Goal: Communication & Community: Answer question/provide support

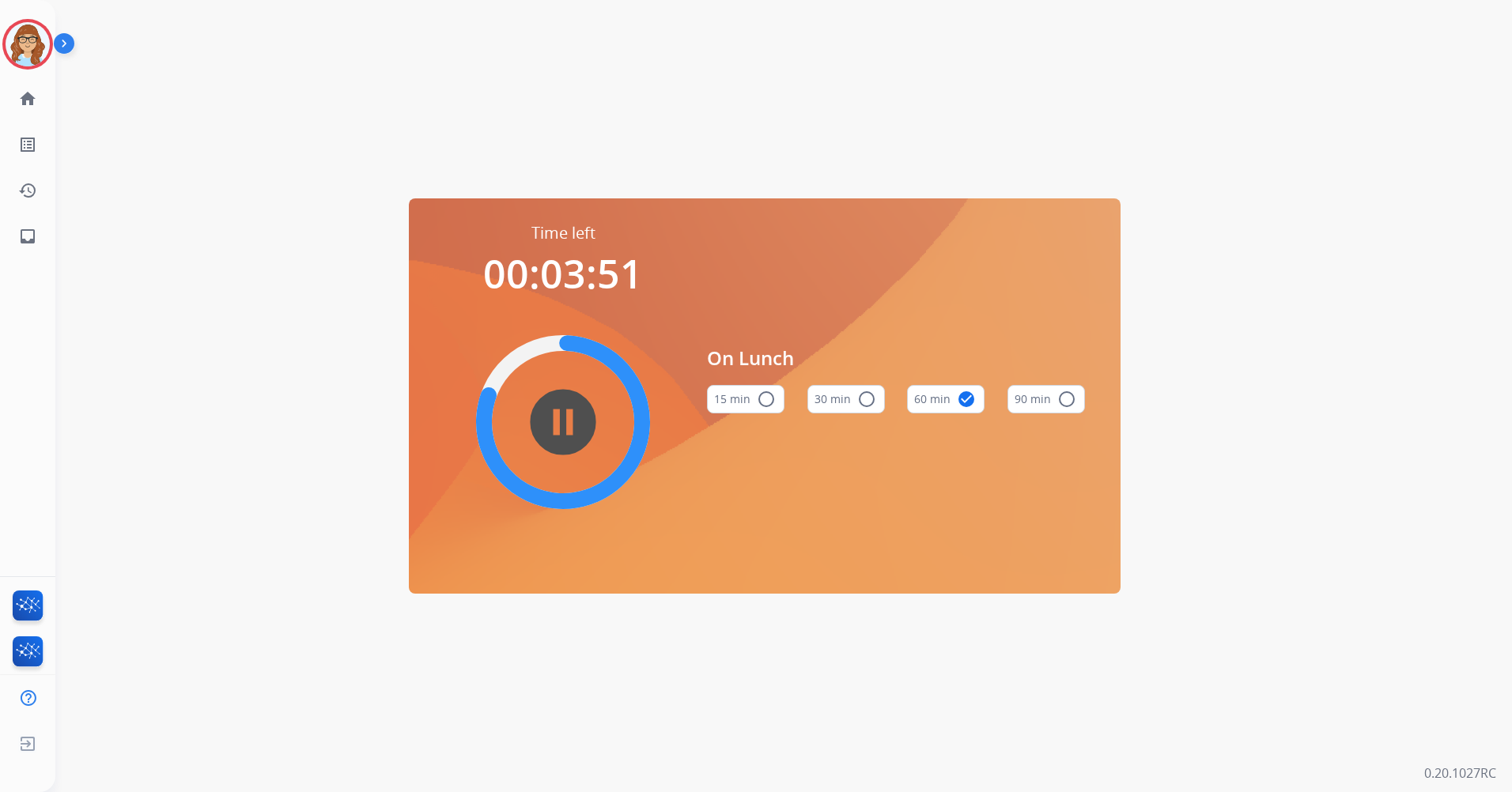
click at [573, 432] on mat-icon "pause_circle_filled" at bounding box center [563, 422] width 19 height 19
click at [38, 44] on img at bounding box center [27, 44] width 44 height 44
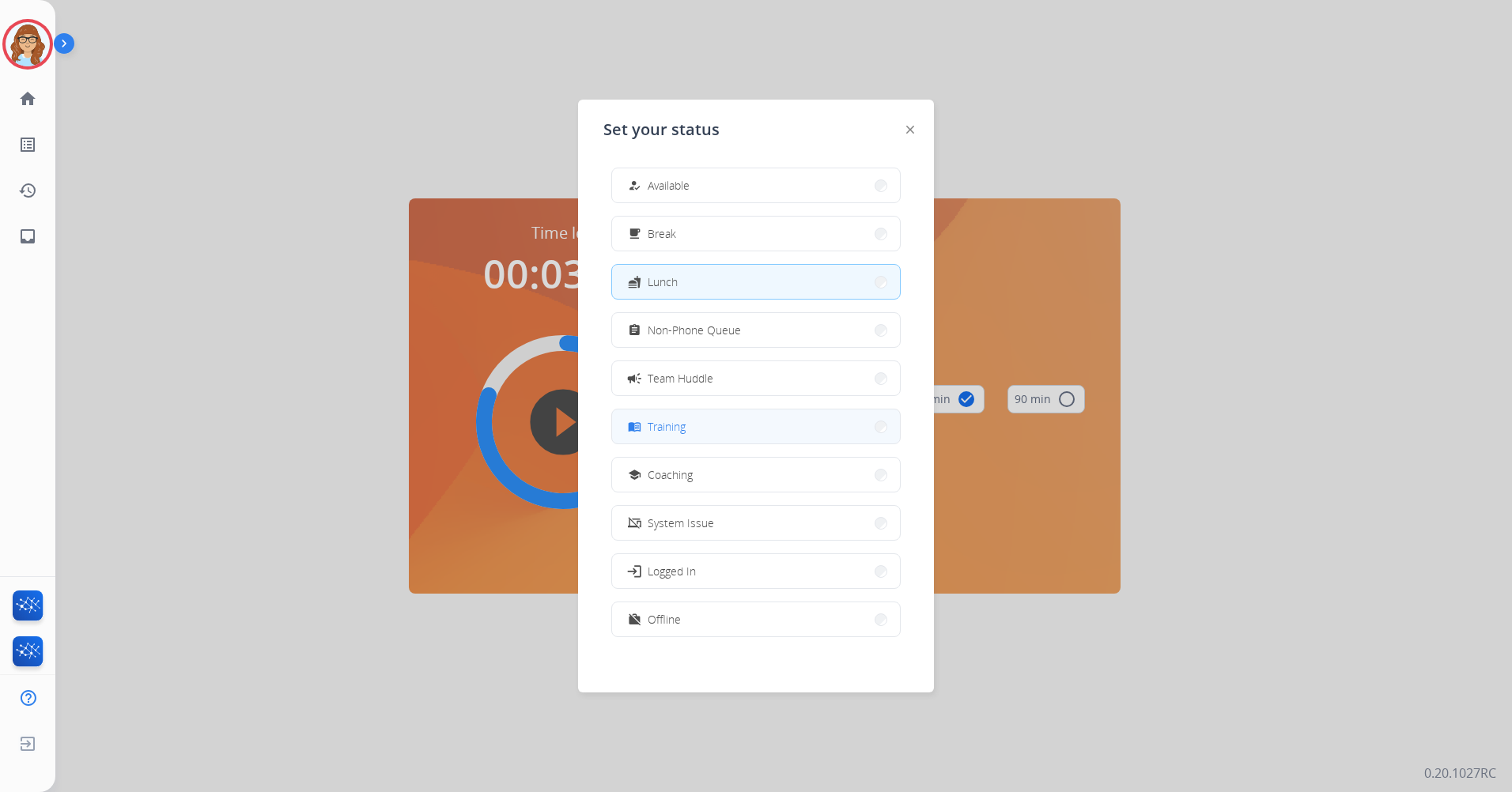
click at [712, 420] on button "menu_book Training" at bounding box center [755, 425] width 288 height 34
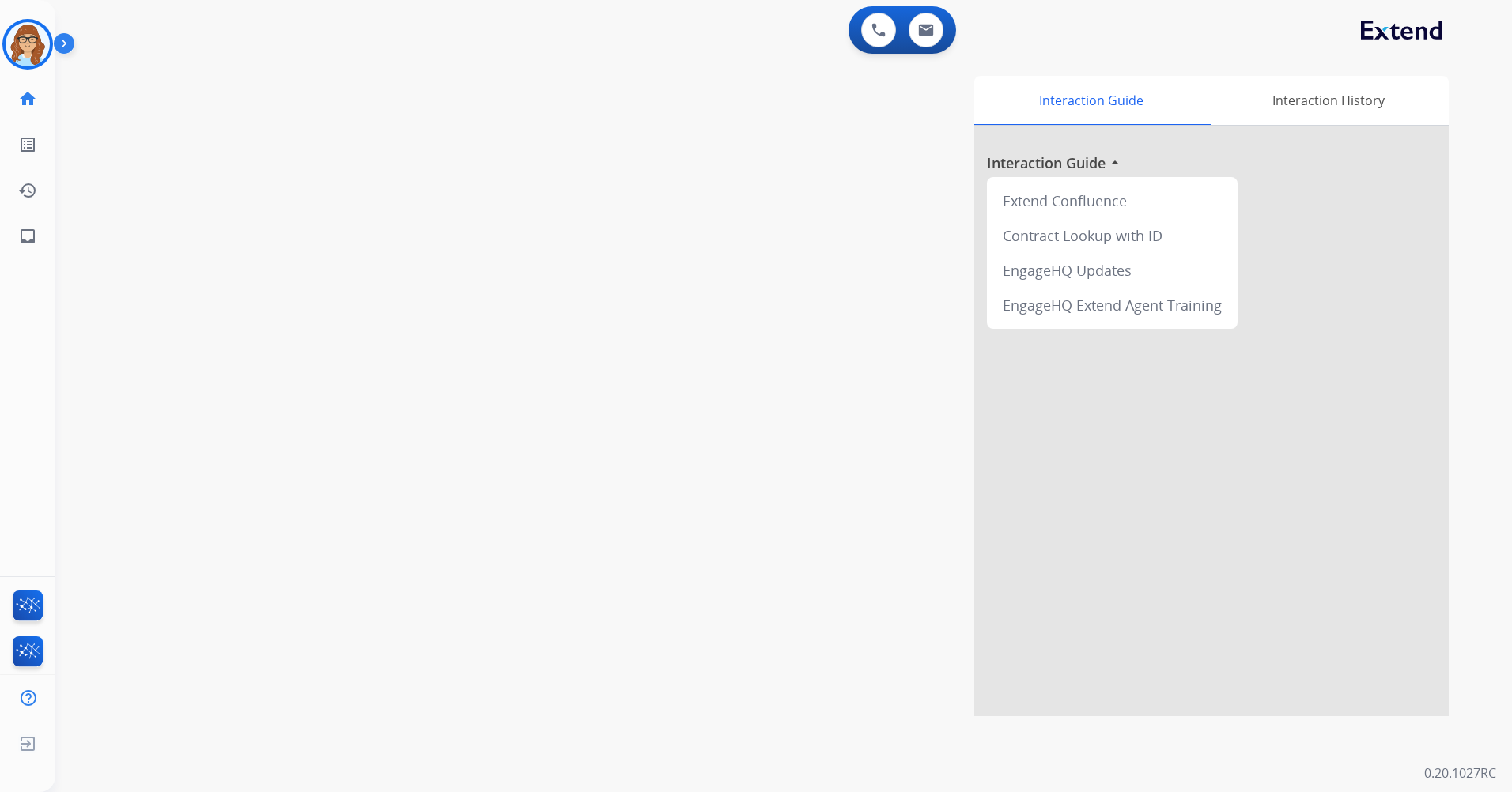
click at [589, 791] on html "Outbound call Quit Outbound call Quit Schedule interaction + Add to my list Cus…" at bounding box center [756, 396] width 1512 height 792
click at [64, 45] on img at bounding box center [67, 46] width 27 height 30
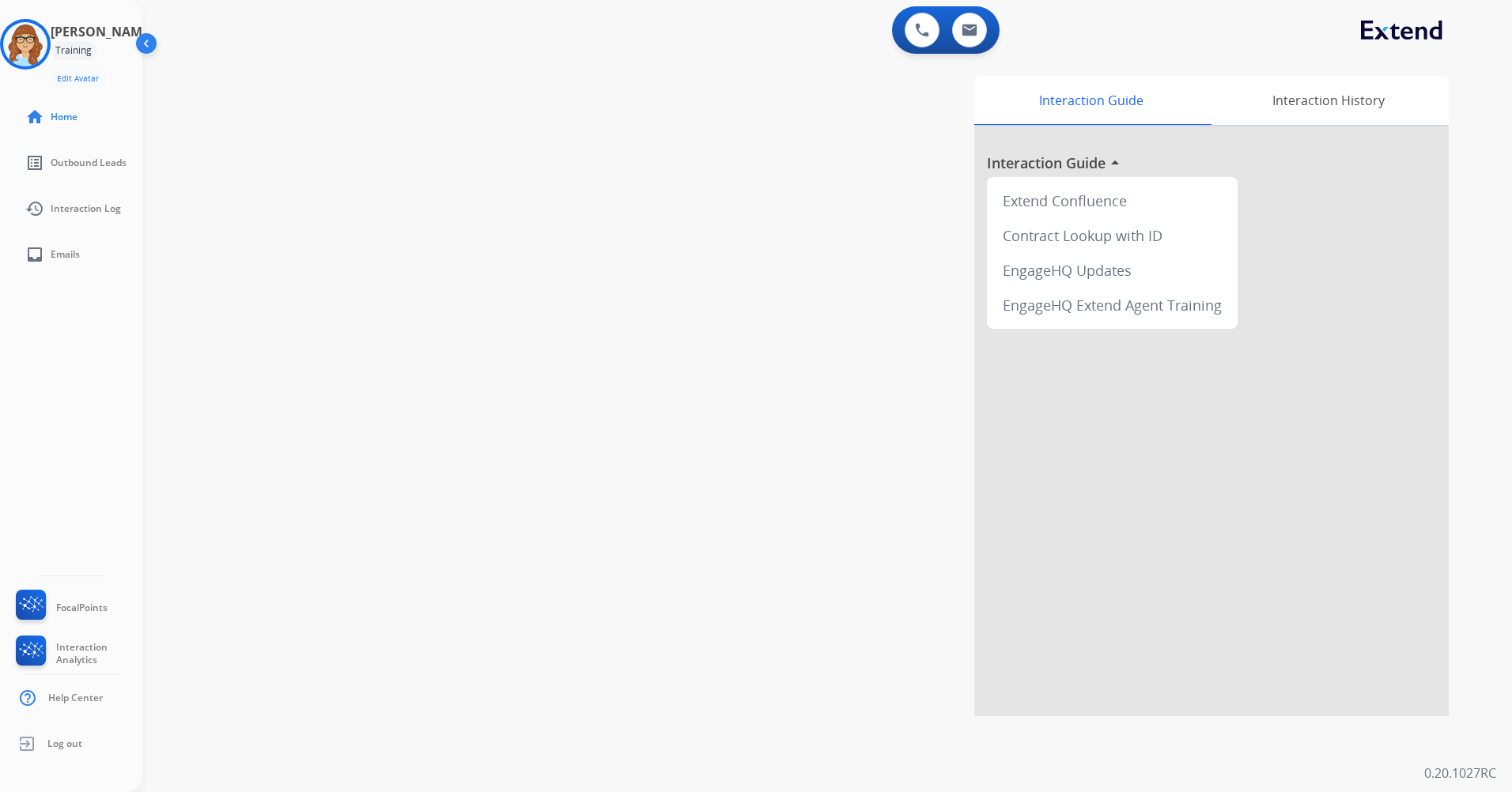
click at [149, 46] on img at bounding box center [147, 46] width 30 height 30
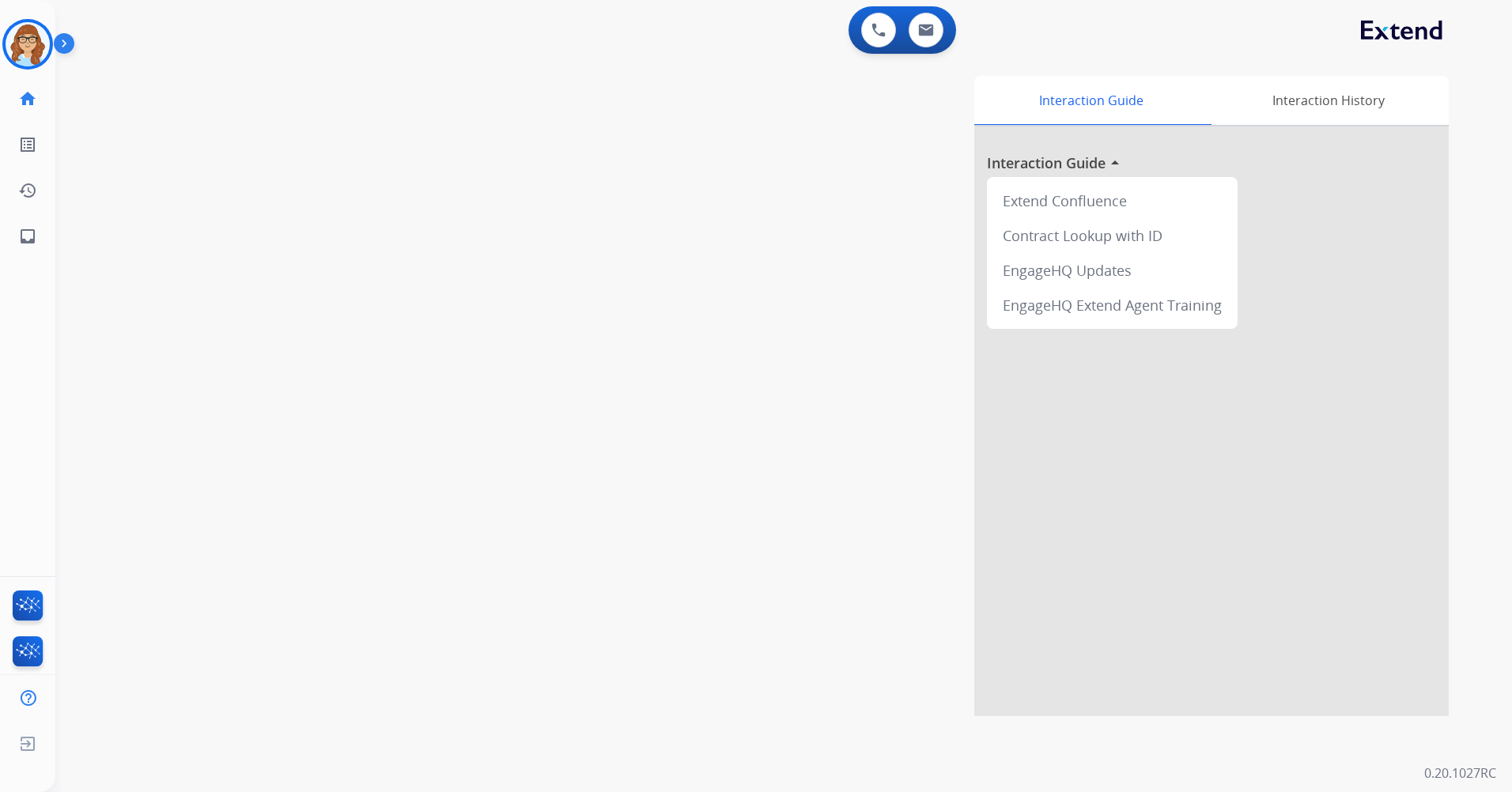
click at [76, 40] on img at bounding box center [67, 46] width 27 height 30
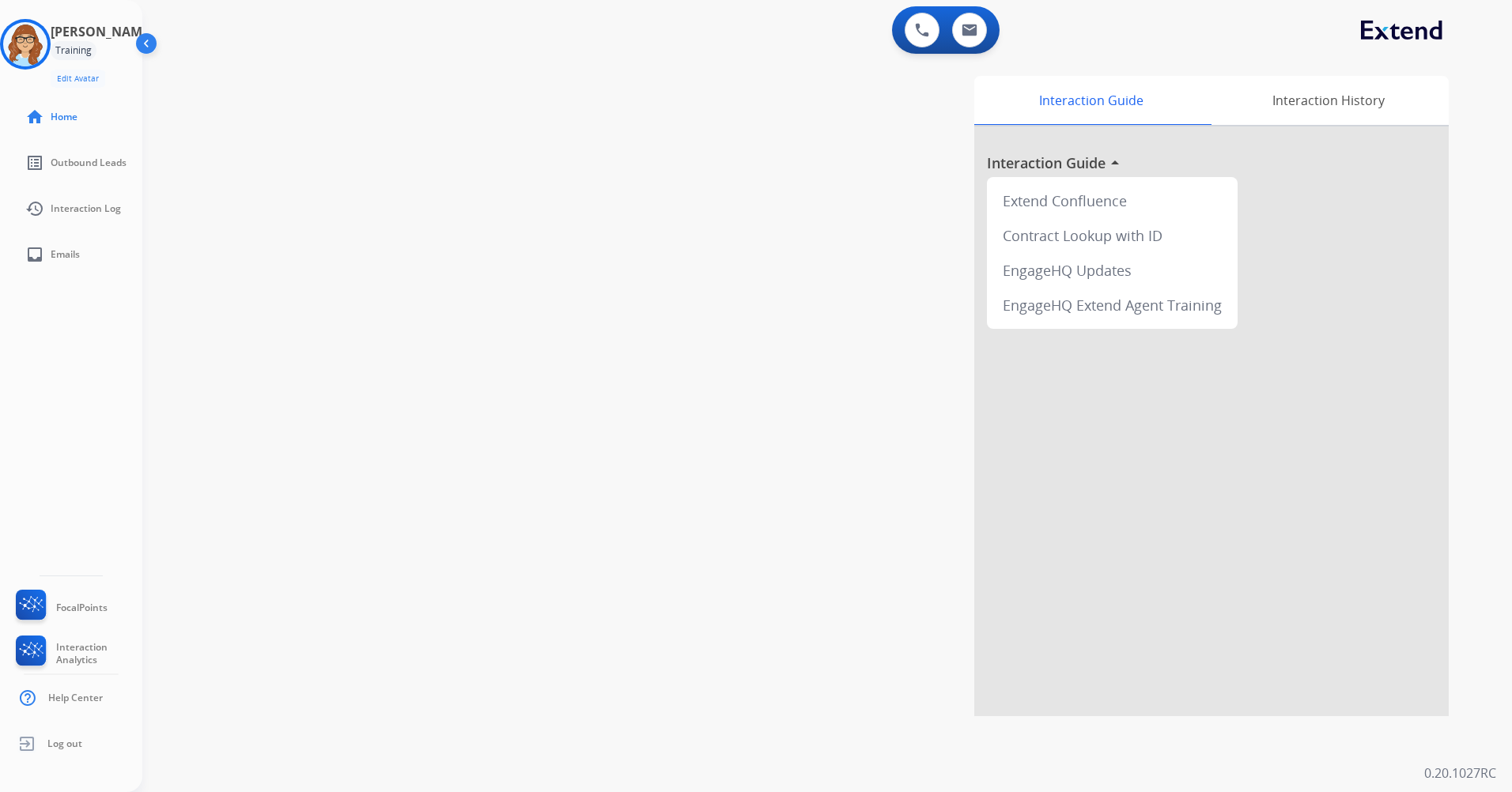
click at [147, 45] on img at bounding box center [147, 46] width 30 height 30
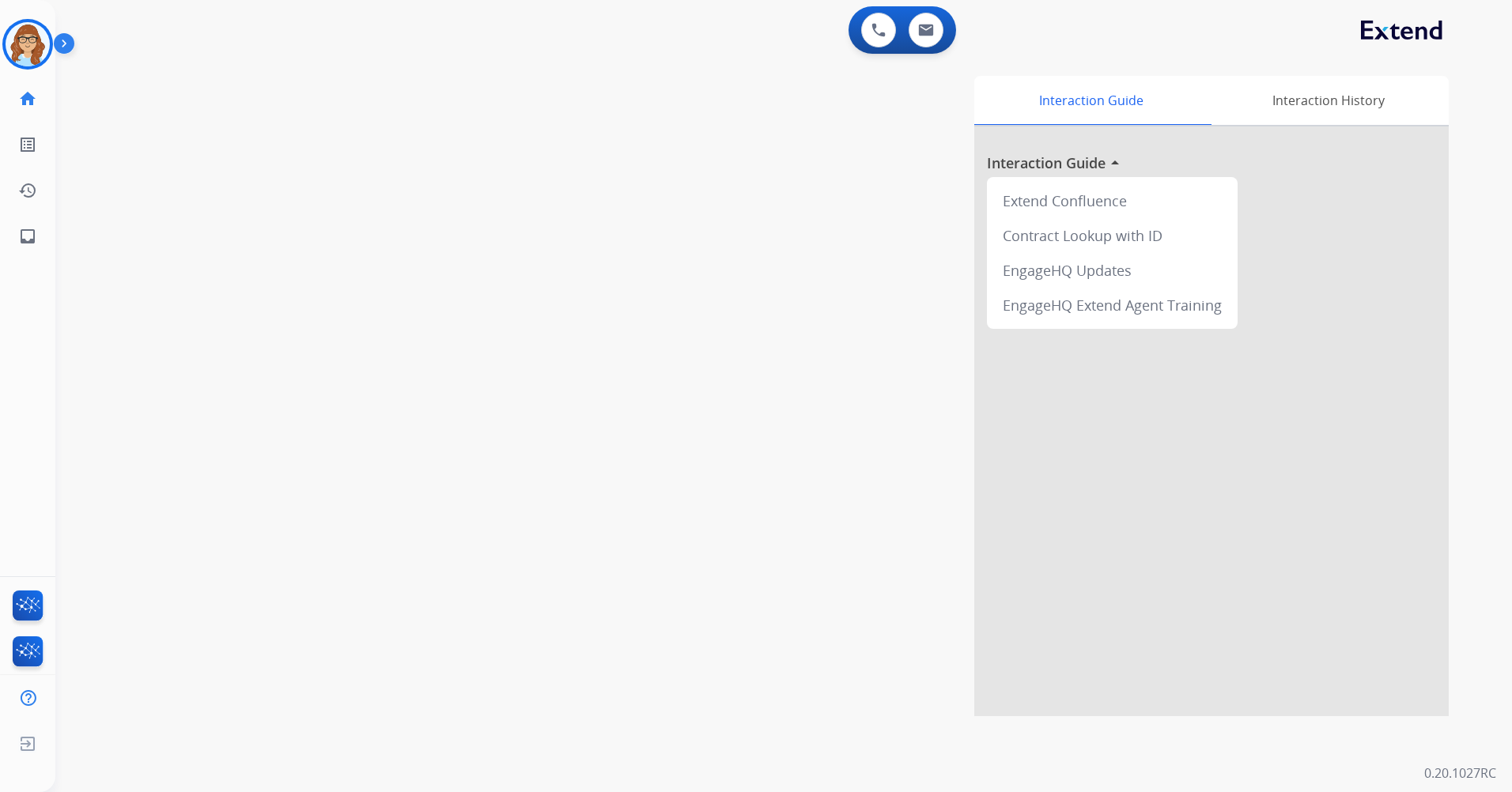
click at [66, 46] on img at bounding box center [67, 46] width 27 height 30
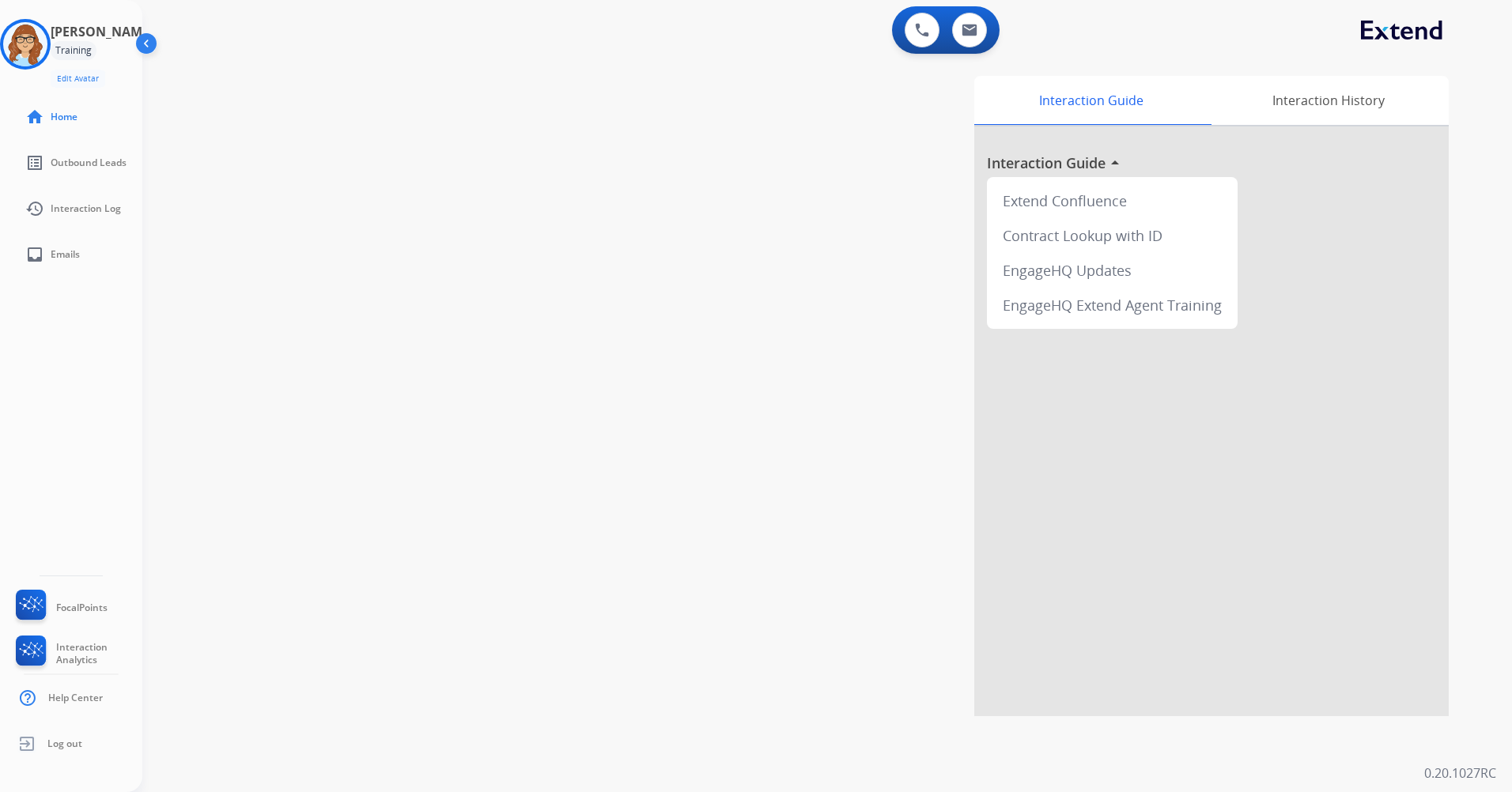
drag, startPoint x: 146, startPoint y: 52, endPoint x: 131, endPoint y: 5, distance: 49.3
click at [145, 52] on img at bounding box center [147, 46] width 30 height 30
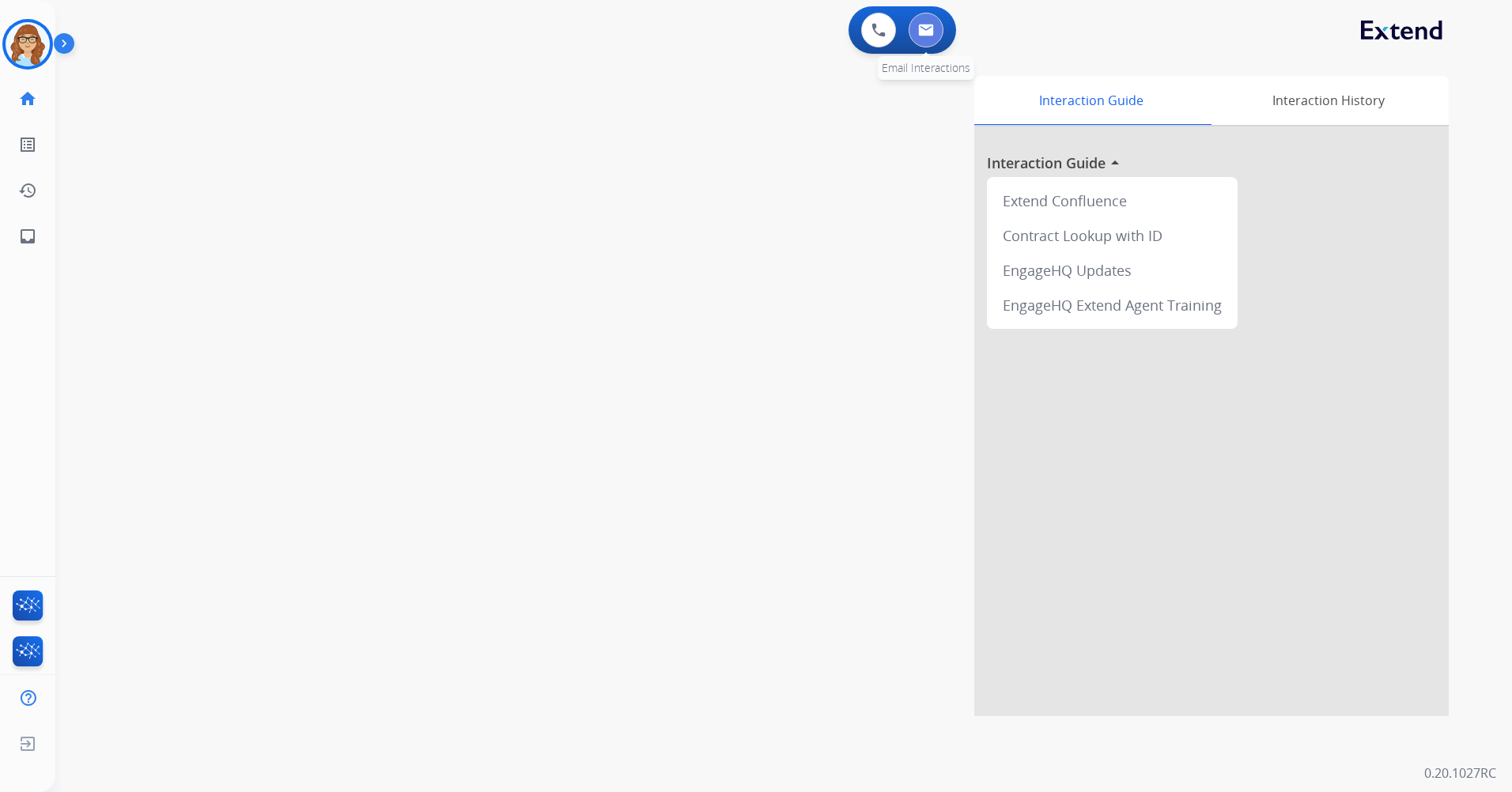
click at [933, 36] on button at bounding box center [926, 30] width 34 height 34
select select "**********"
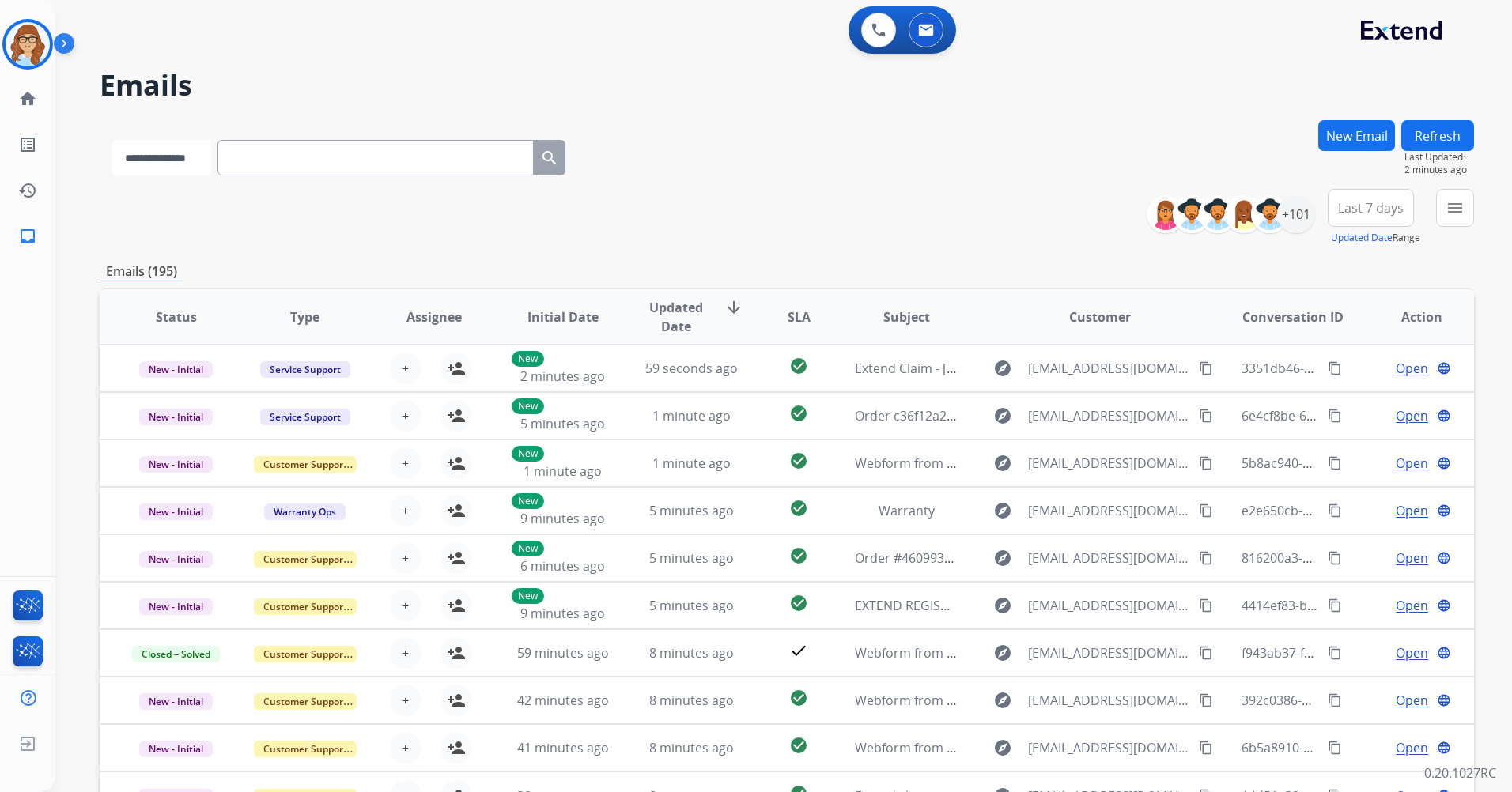
click at [211, 168] on select "**********" at bounding box center [162, 157] width 99 height 35
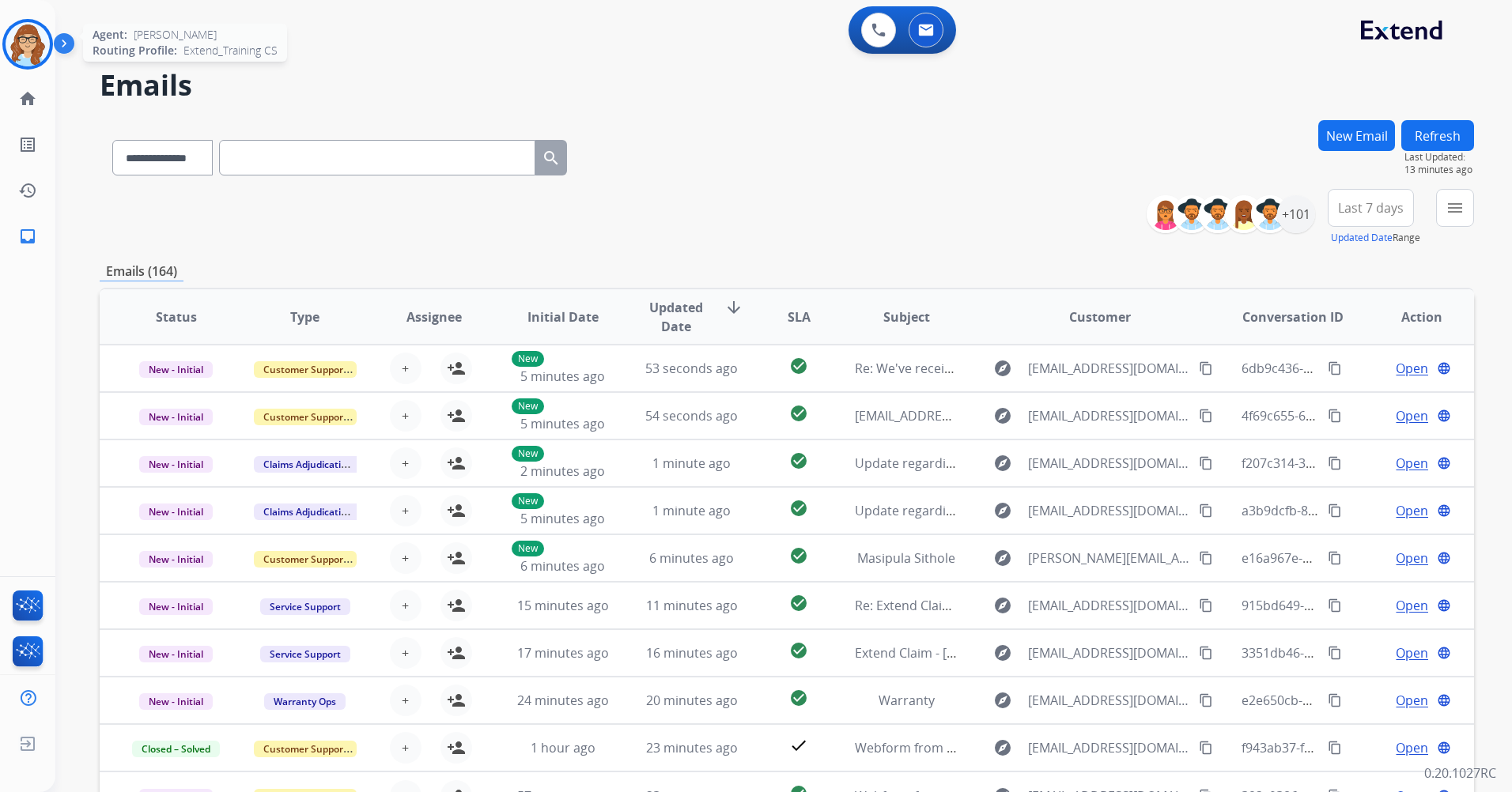
click at [28, 48] on img at bounding box center [27, 44] width 44 height 44
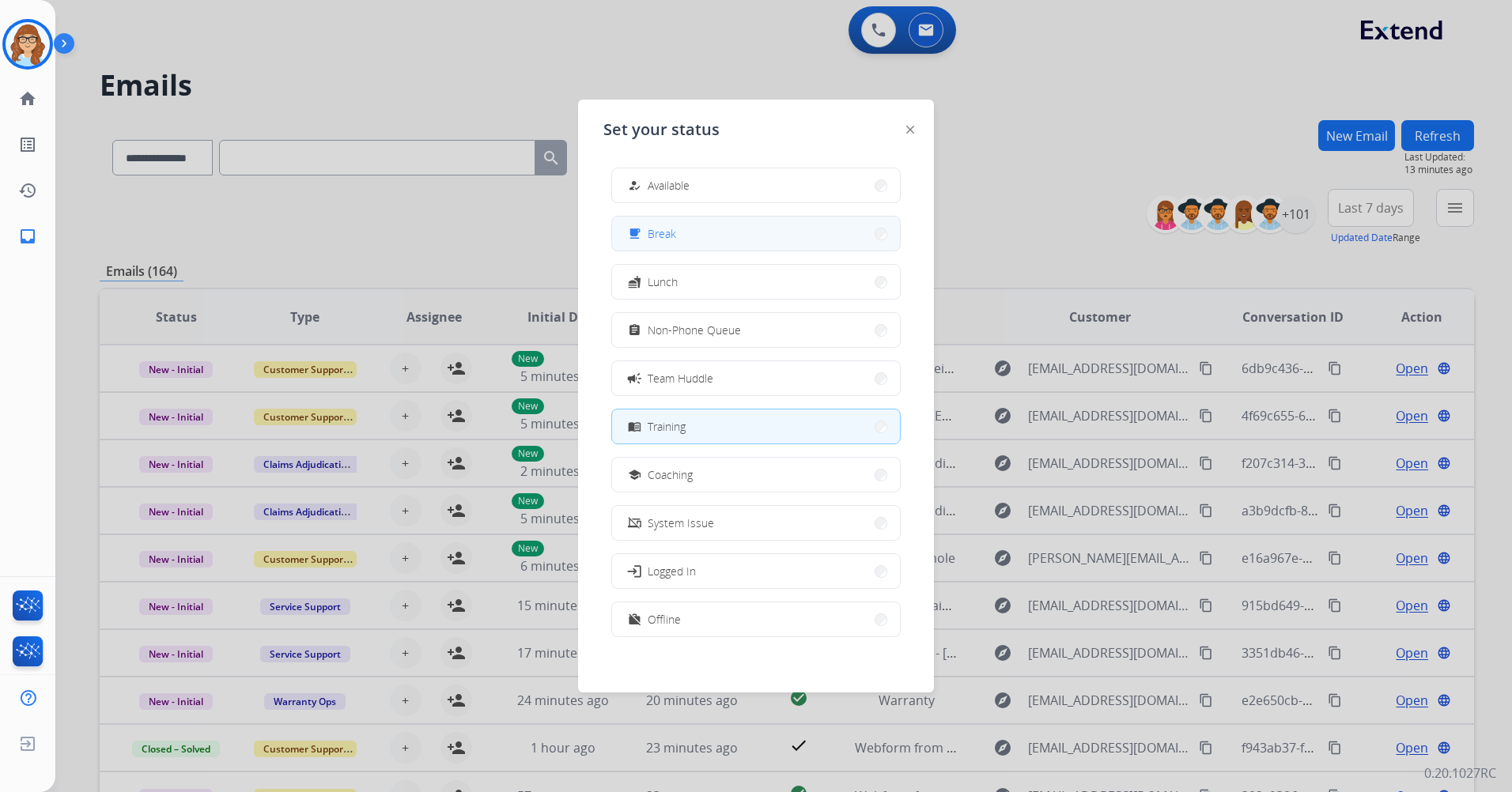
click at [682, 245] on button "free_breakfast Break" at bounding box center [755, 233] width 288 height 34
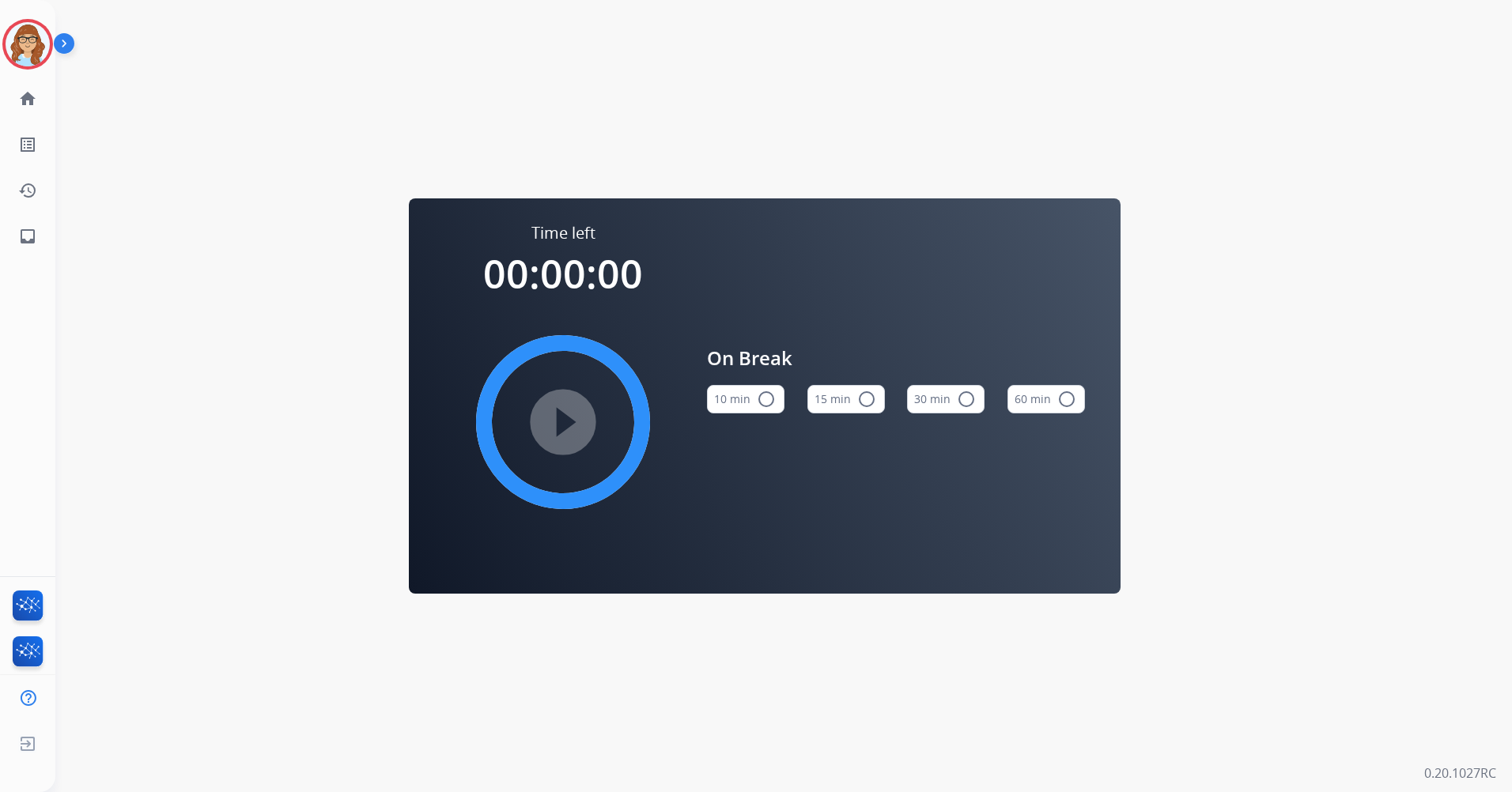
click at [864, 409] on button "15 min radio_button_unchecked" at bounding box center [846, 398] width 77 height 28
click at [558, 413] on mat-icon "play_circle_filled" at bounding box center [563, 422] width 19 height 19
click at [573, 413] on mat-icon "play_circle_filled" at bounding box center [563, 422] width 19 height 19
click at [573, 413] on mat-icon "pause_circle_filled" at bounding box center [563, 422] width 19 height 19
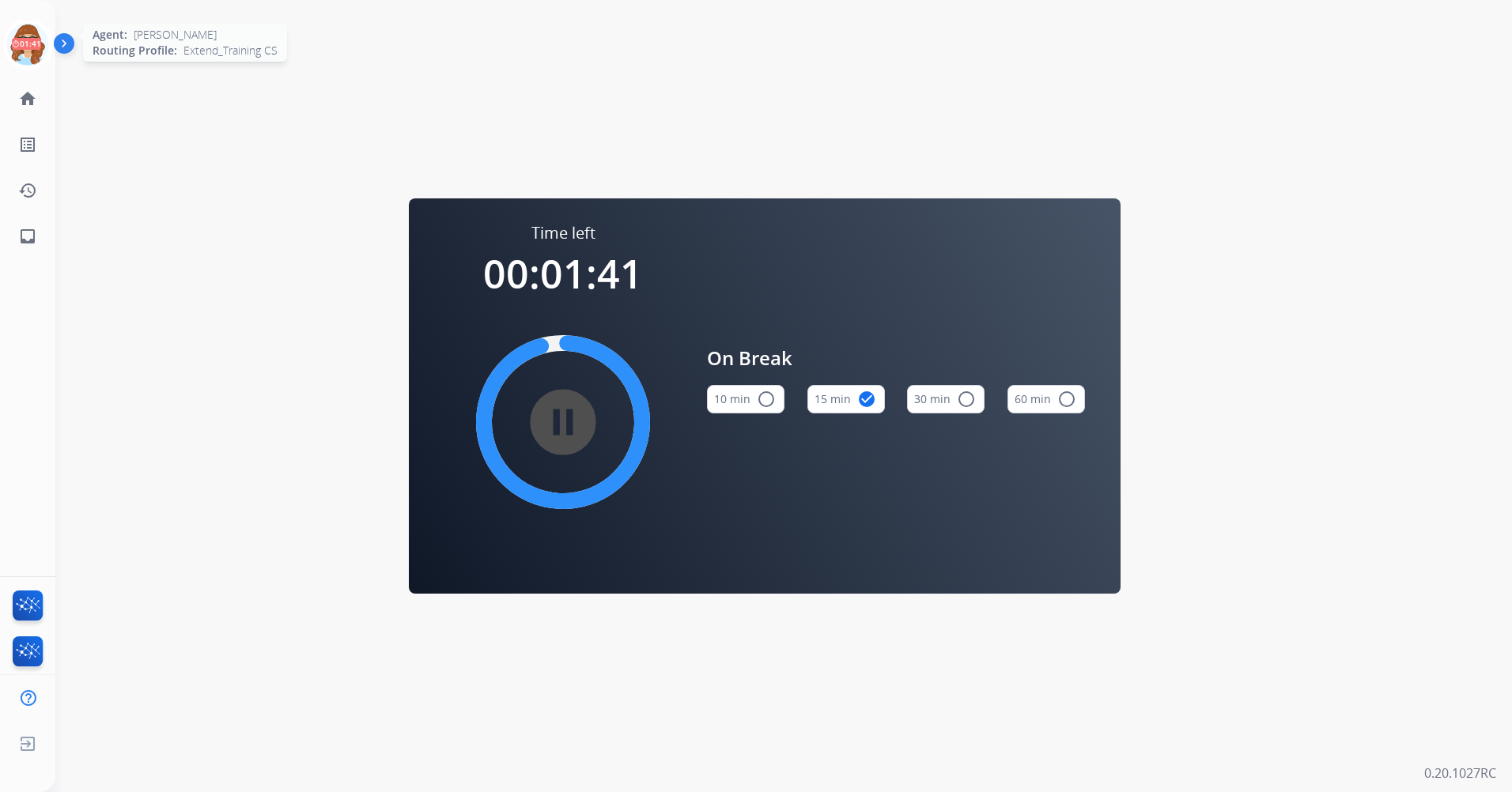
click at [16, 59] on icon at bounding box center [28, 44] width 52 height 52
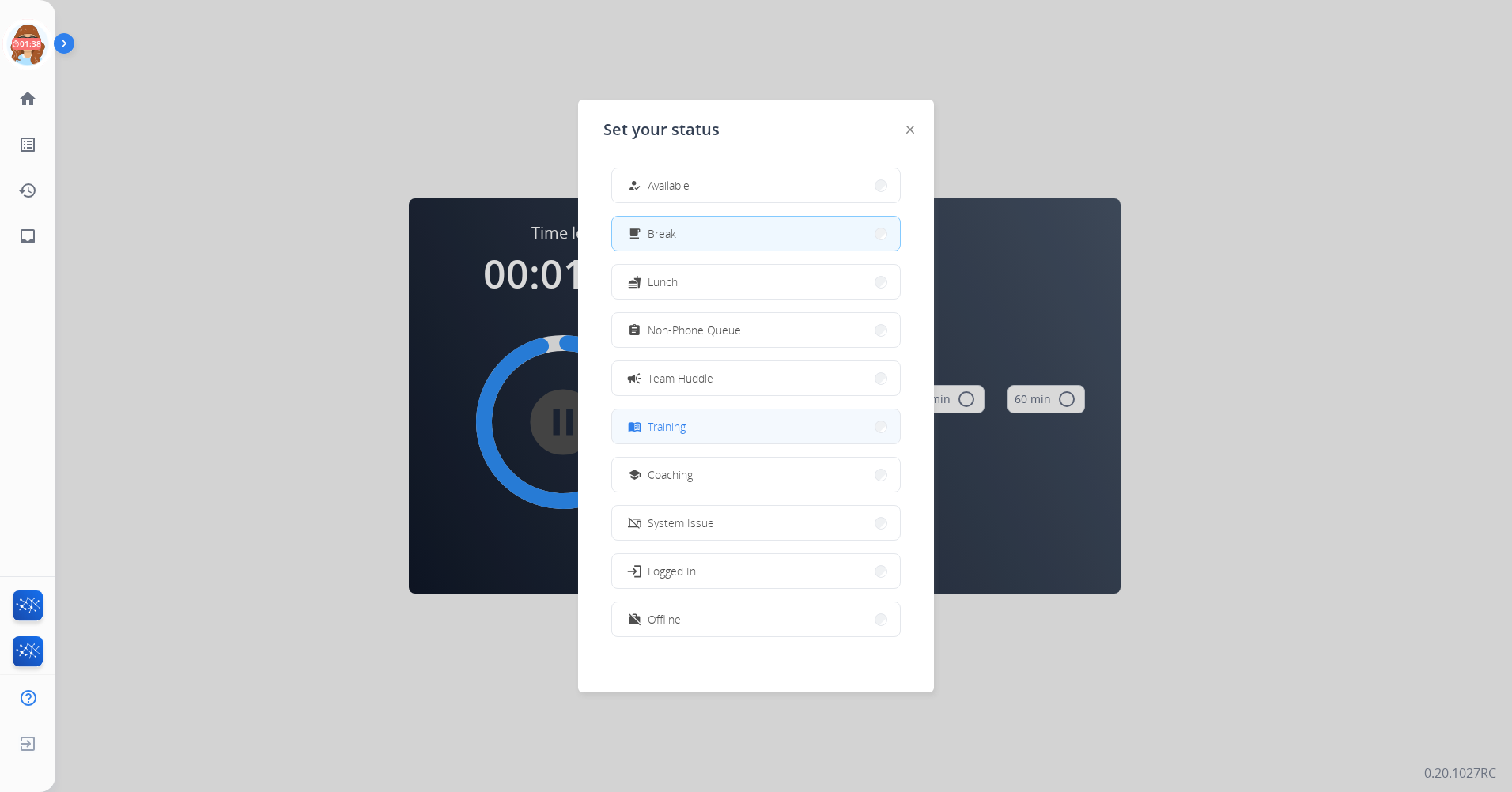
click at [776, 435] on button "menu_book Training" at bounding box center [755, 425] width 288 height 34
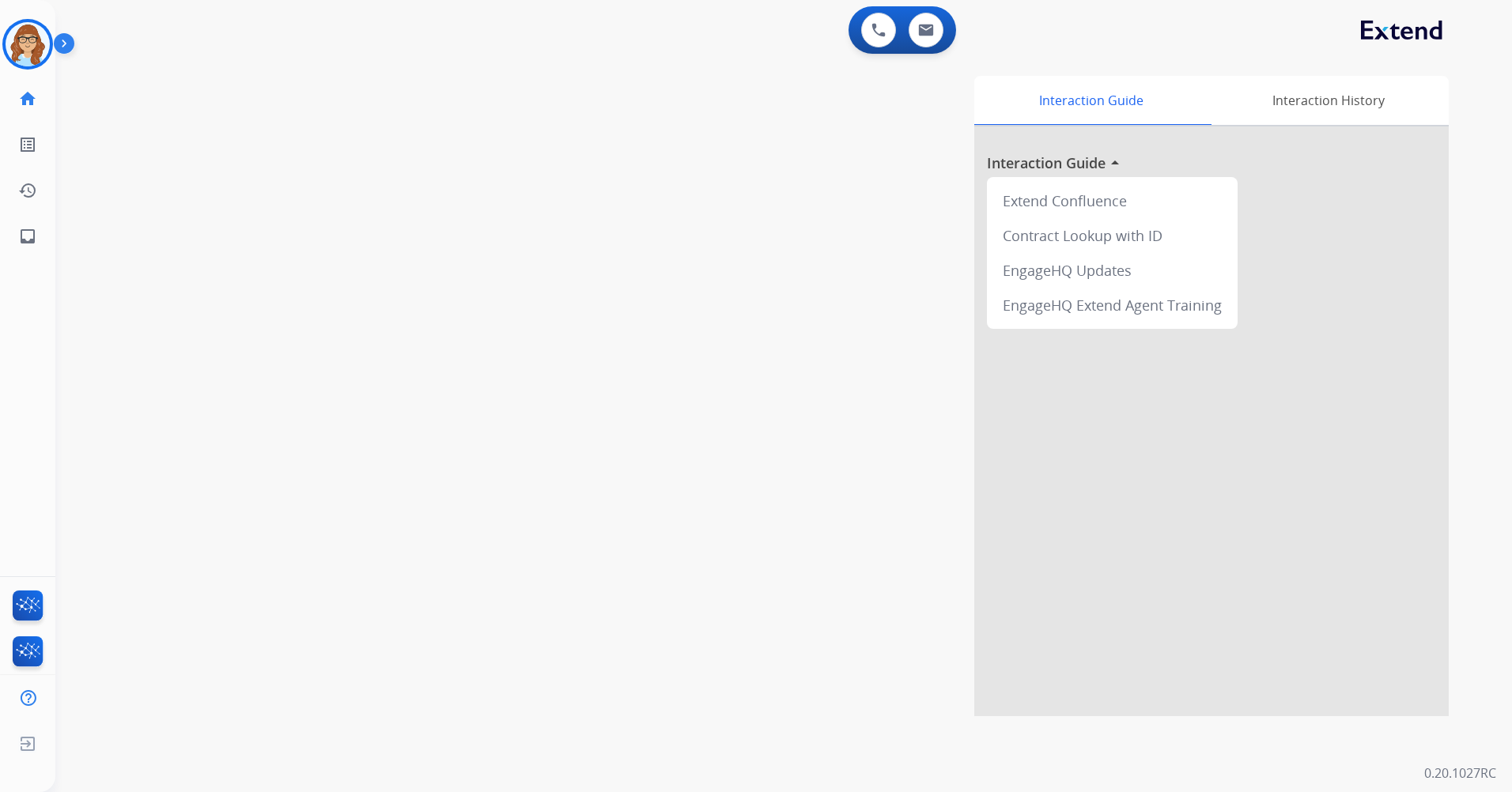
click at [59, 40] on img at bounding box center [67, 46] width 27 height 30
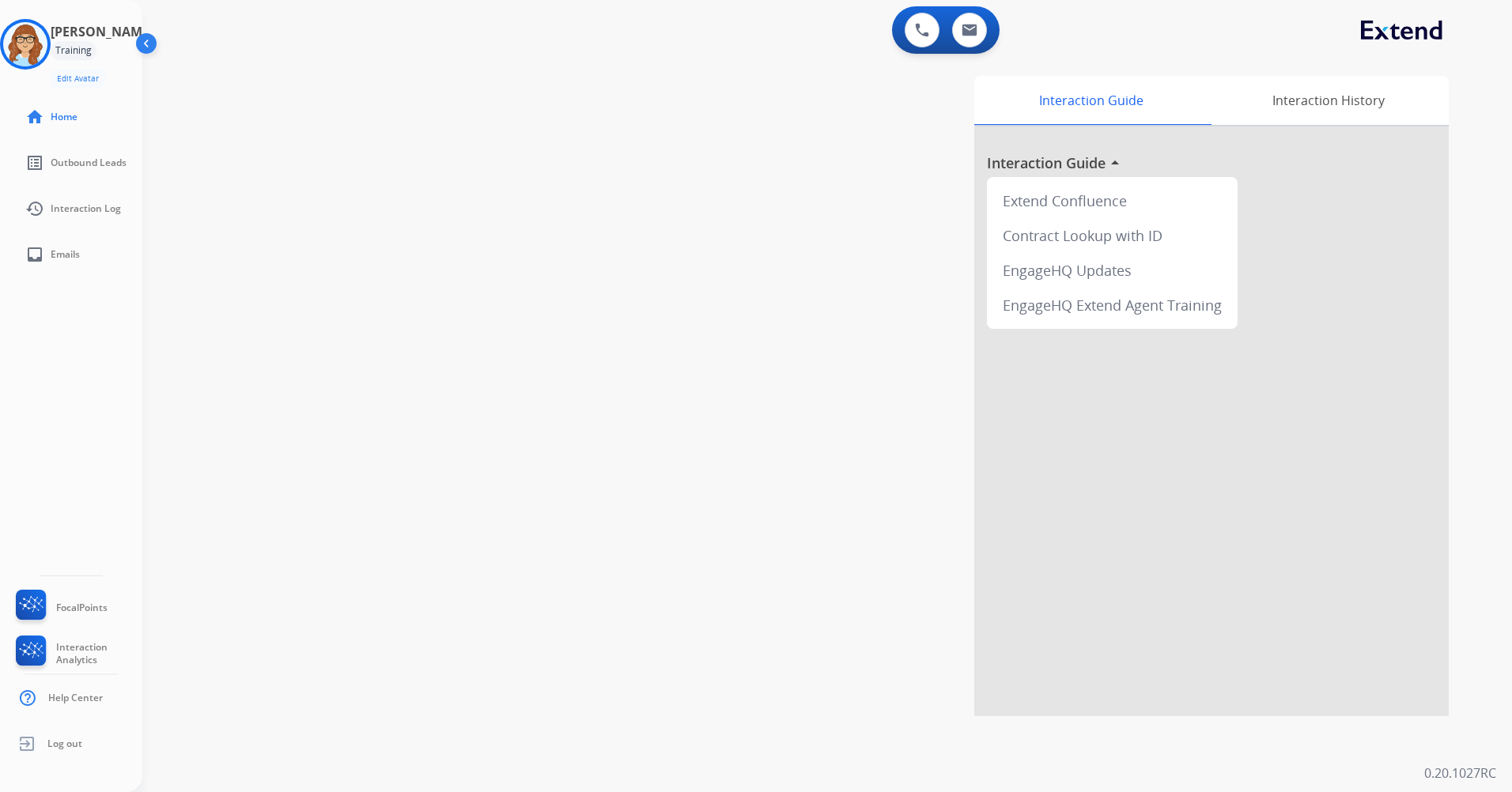
click at [141, 53] on img at bounding box center [147, 46] width 30 height 30
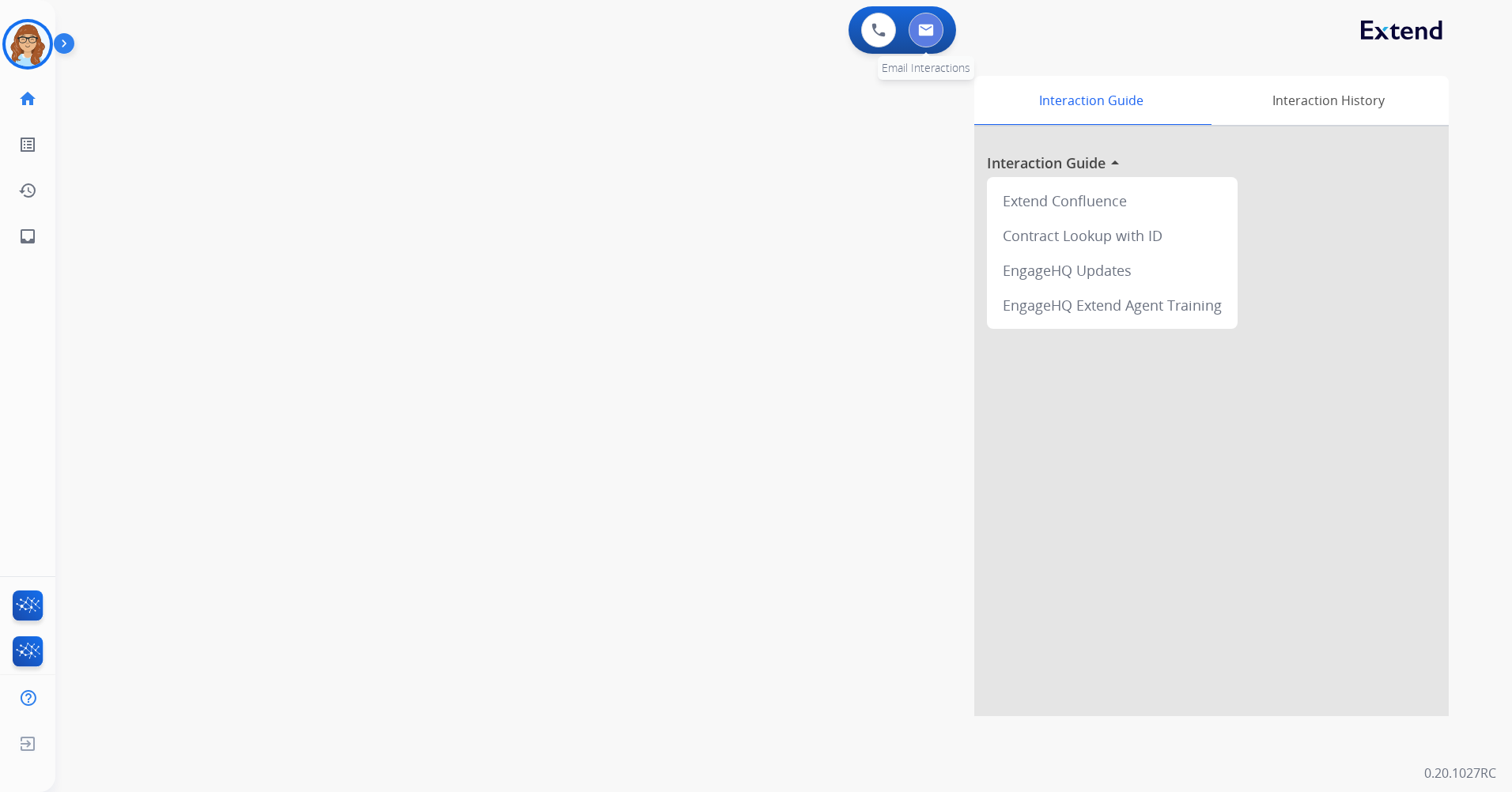
click at [933, 44] on button at bounding box center [926, 30] width 34 height 34
select select "**********"
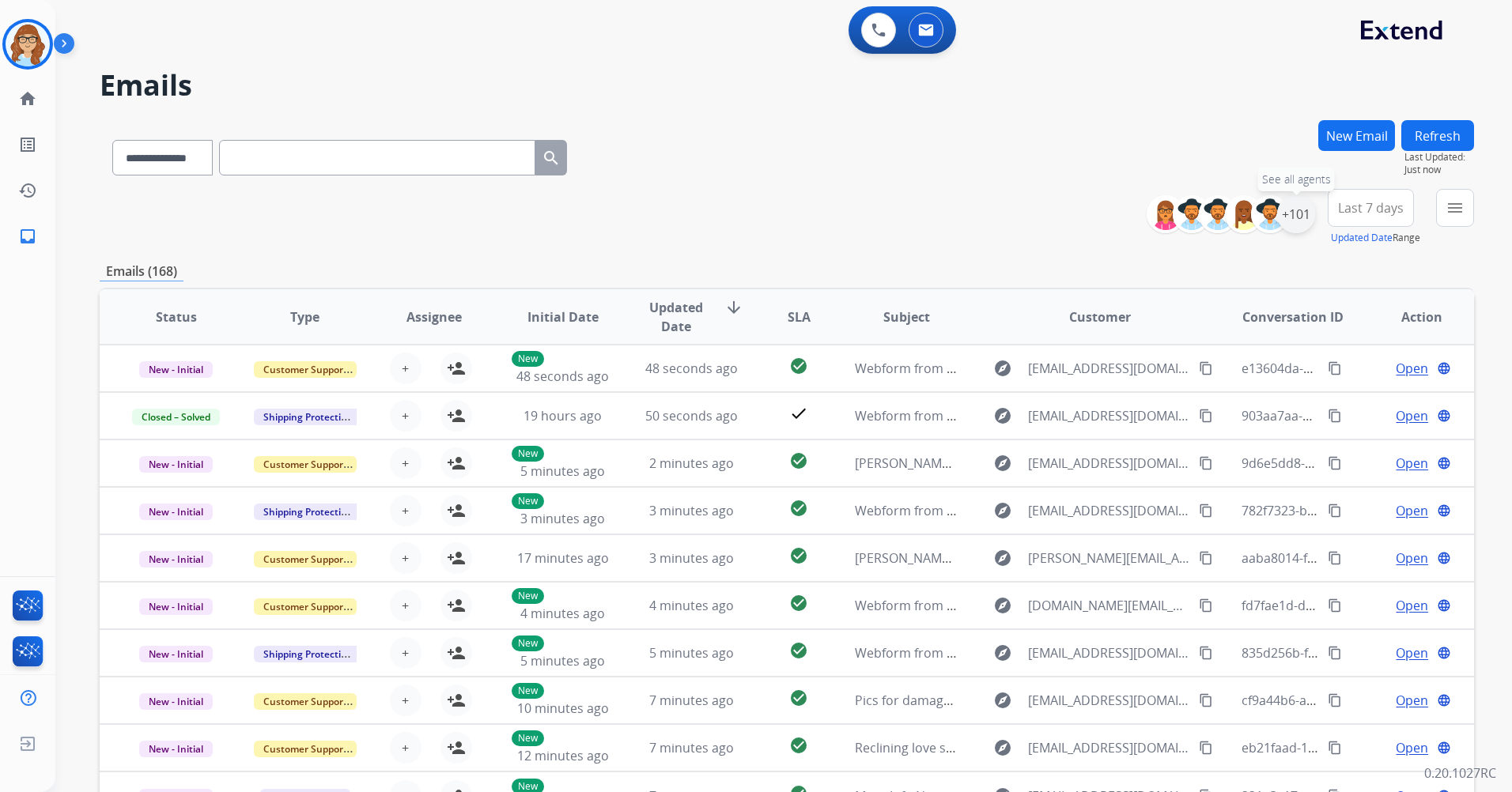
click at [1295, 212] on div "+101" at bounding box center [1296, 214] width 38 height 38
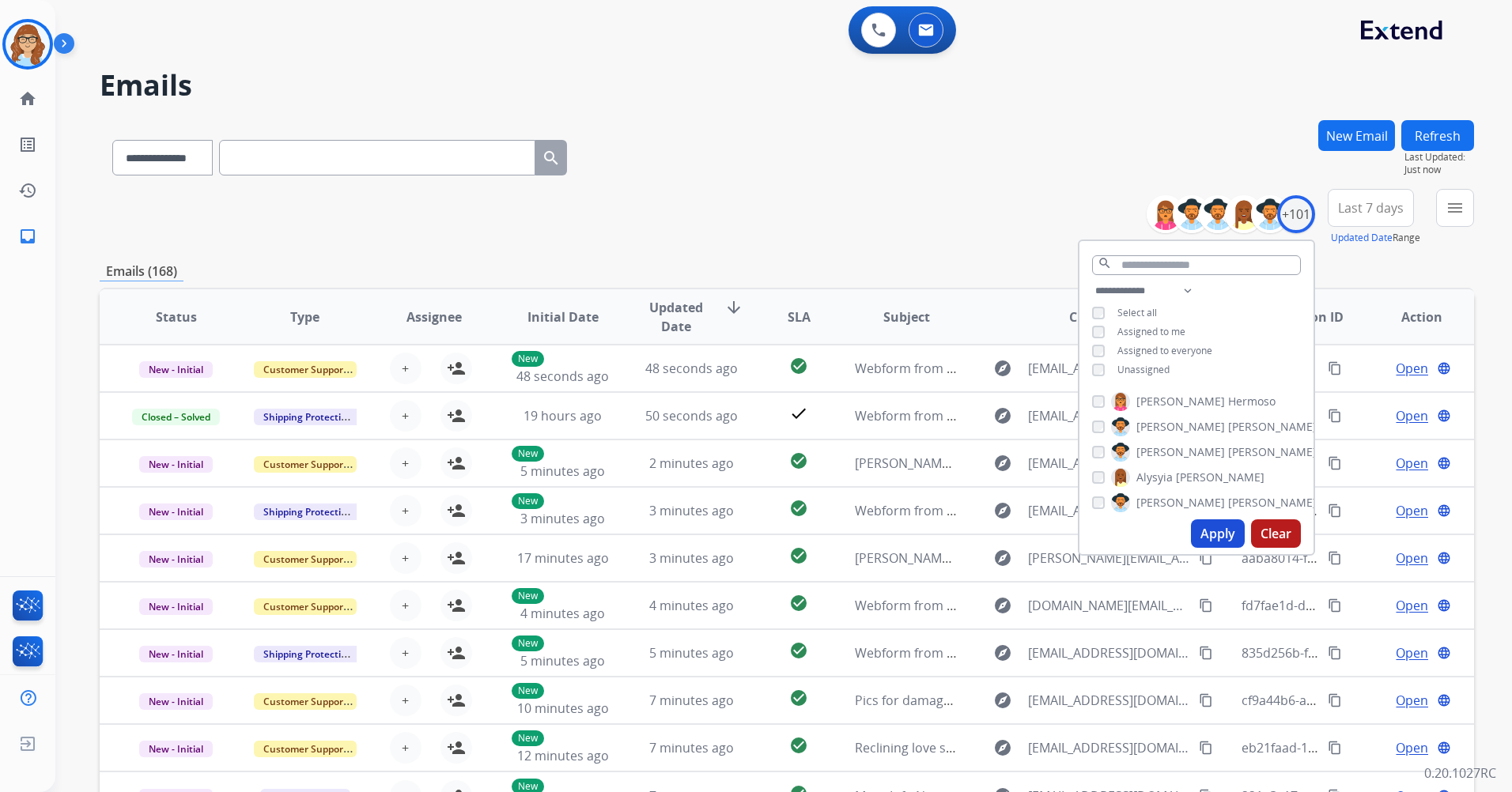
click at [1134, 371] on span "Unassigned" at bounding box center [1144, 369] width 53 height 14
click at [1233, 533] on button "Apply" at bounding box center [1217, 533] width 54 height 28
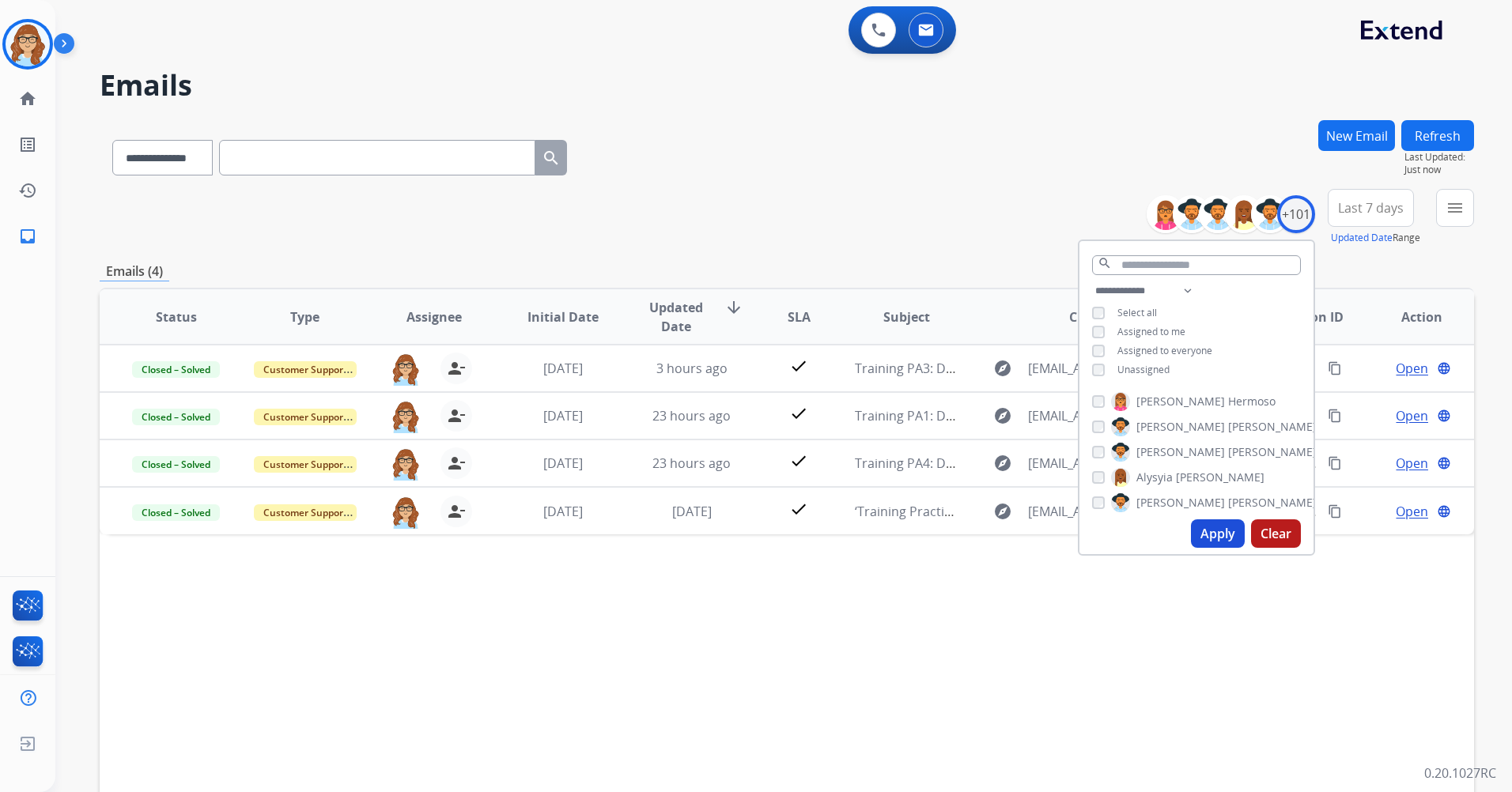
click at [1274, 581] on div "Status Type Assignee Initial Date Updated Date arrow_downward SLA Subject Custo…" at bounding box center [787, 552] width 1374 height 530
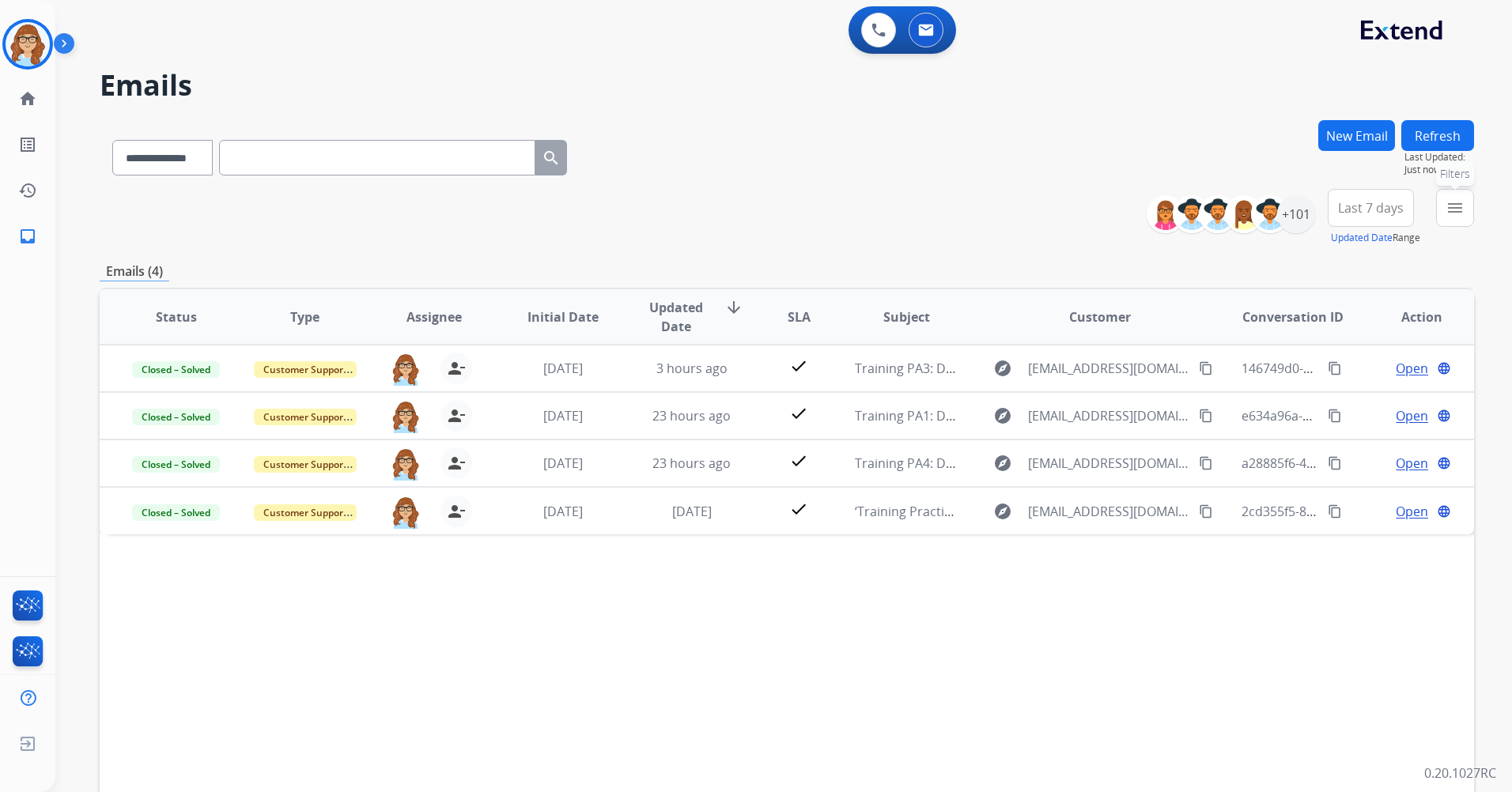
click at [1440, 200] on button "menu Filters" at bounding box center [1455, 208] width 38 height 38
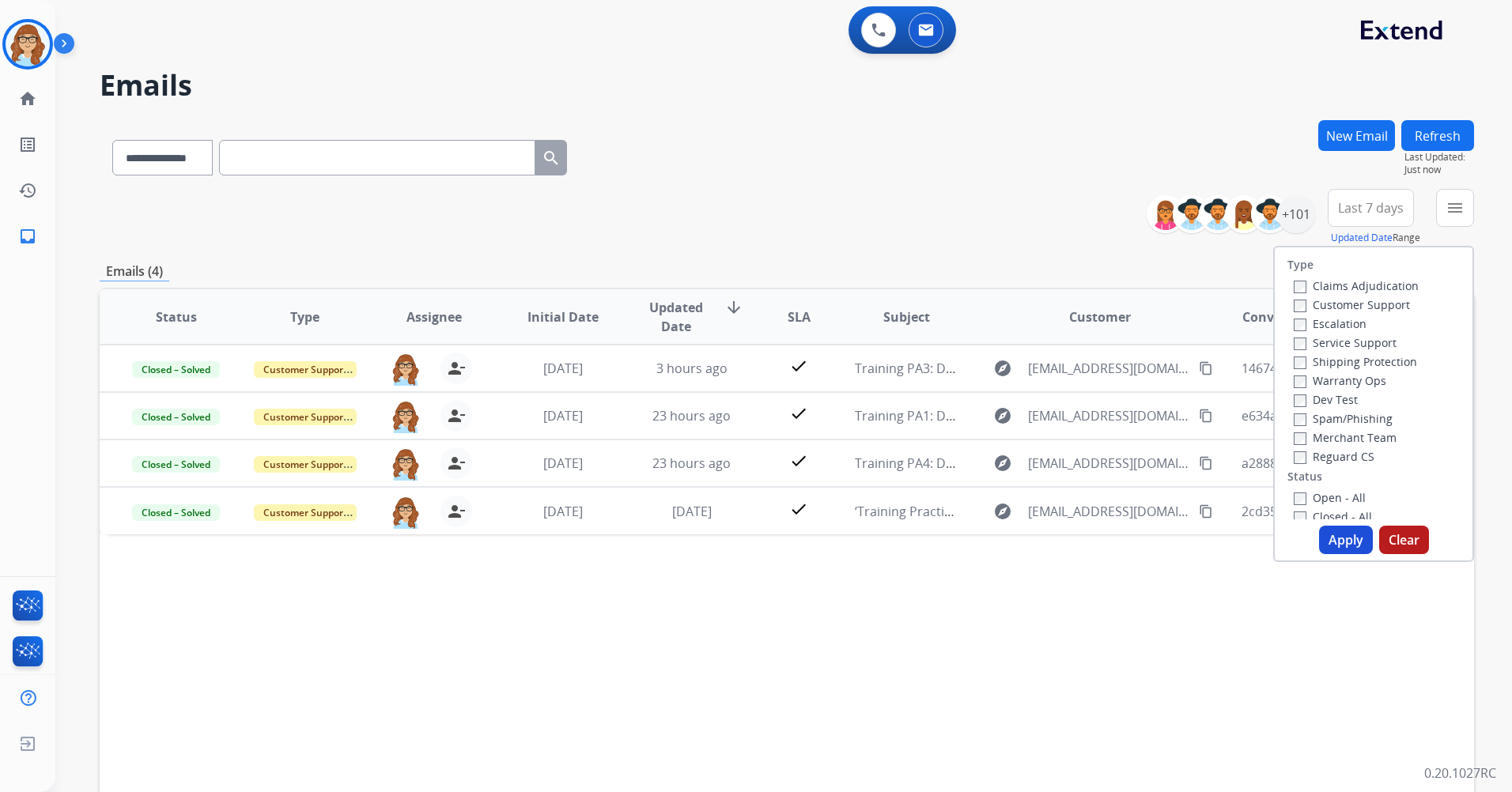
click at [1359, 308] on label "Customer Support" at bounding box center [1351, 305] width 116 height 15
click at [1375, 357] on label "Shipping Protection" at bounding box center [1355, 361] width 123 height 15
click at [1354, 461] on label "Reguard CS" at bounding box center [1333, 456] width 81 height 15
click at [1338, 539] on button "Apply" at bounding box center [1345, 539] width 54 height 28
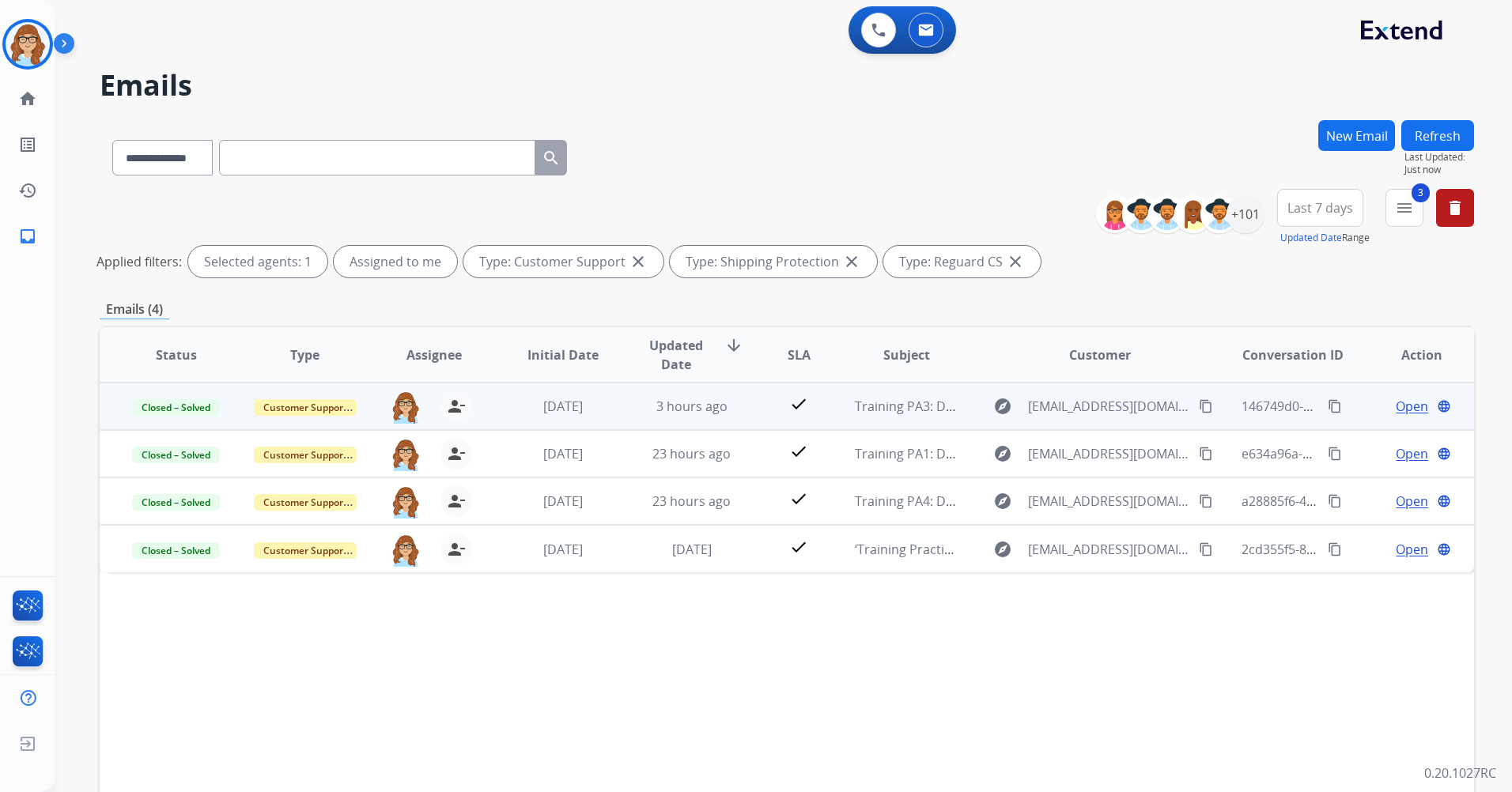
click at [1404, 414] on span "Open" at bounding box center [1412, 406] width 33 height 19
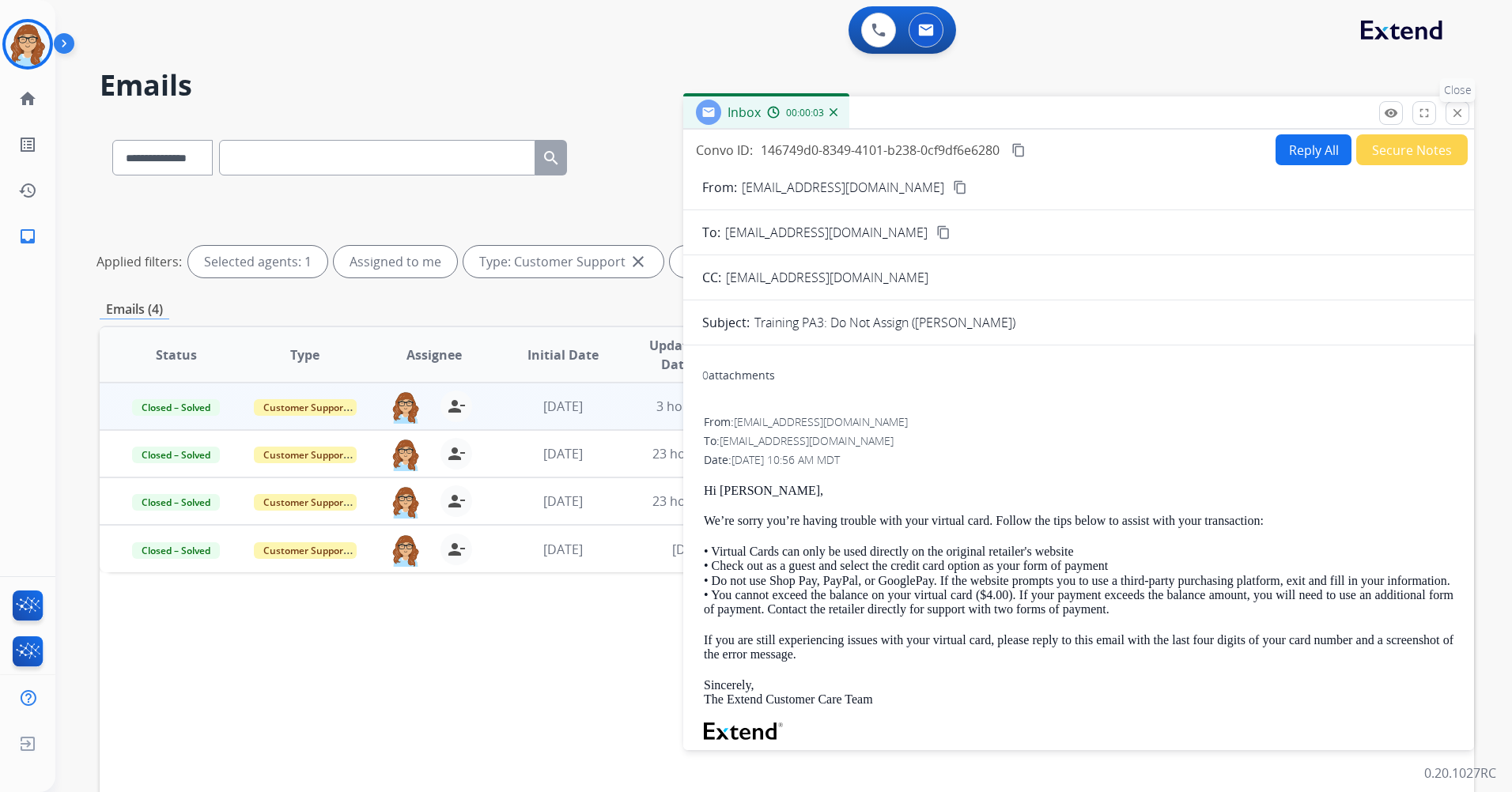
click at [1461, 119] on mat-icon "close" at bounding box center [1458, 113] width 15 height 15
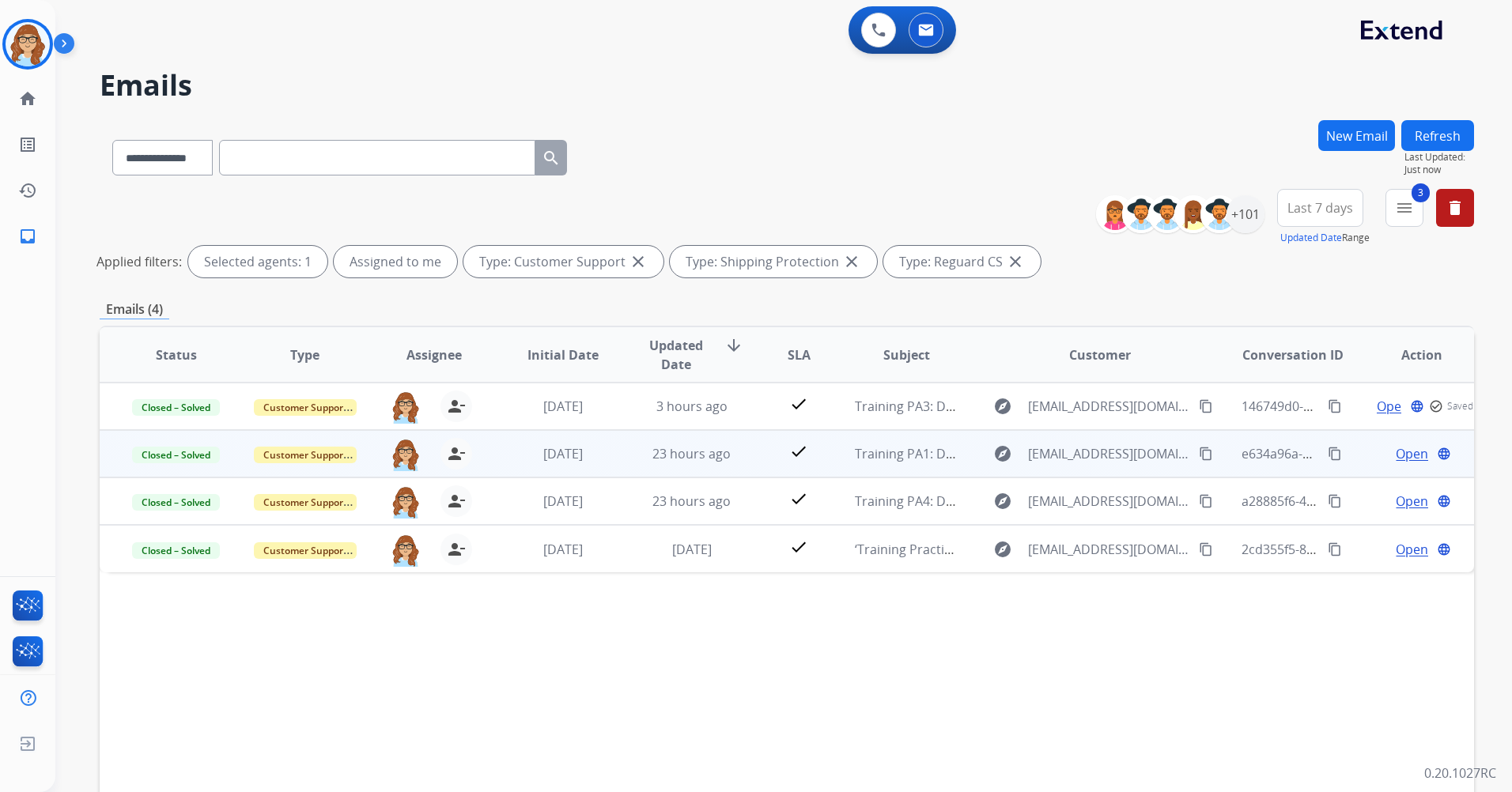
click at [1406, 464] on td "Open language" at bounding box center [1409, 454] width 129 height 47
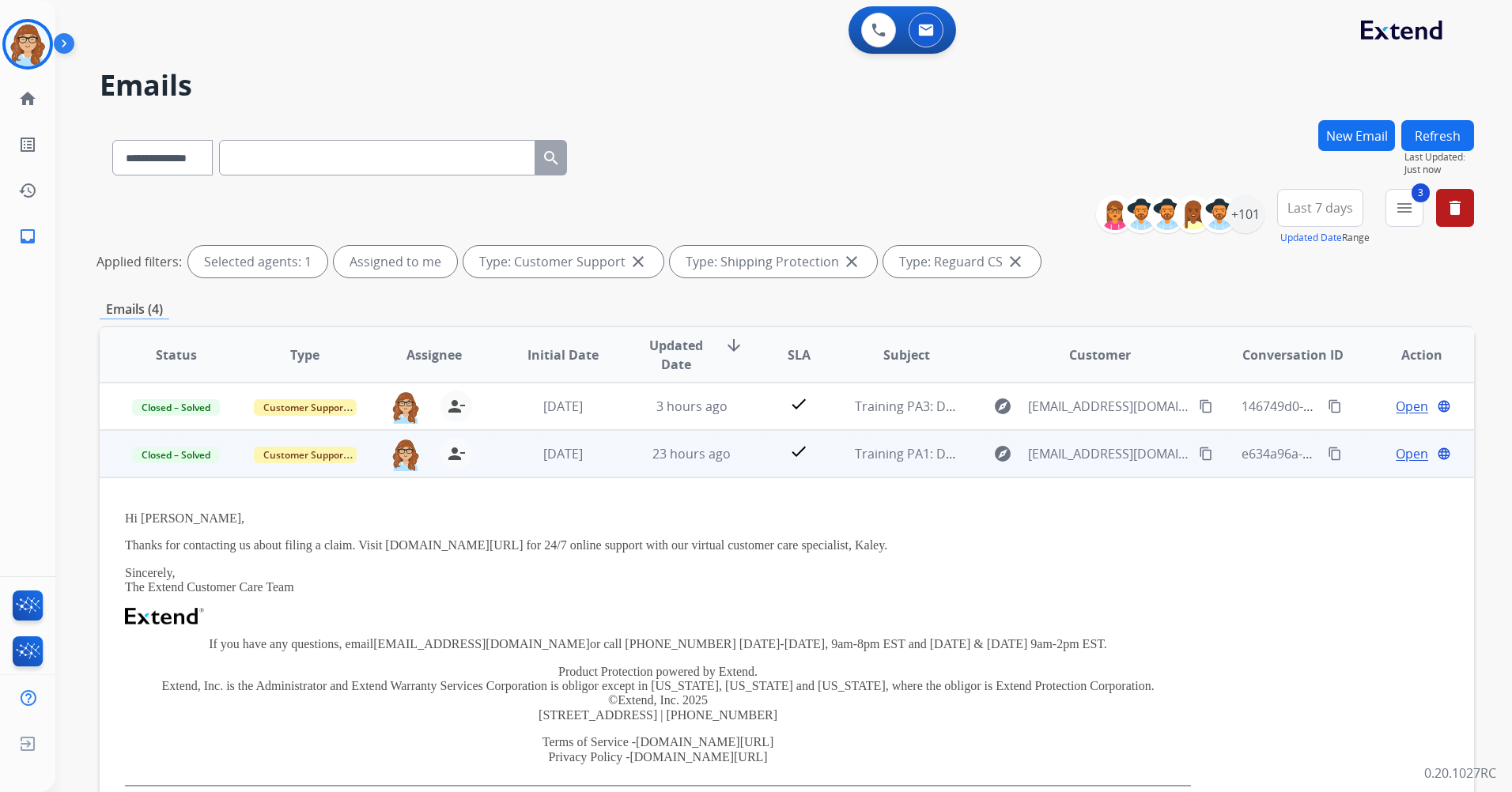
click at [1402, 464] on td "Open language" at bounding box center [1409, 454] width 129 height 47
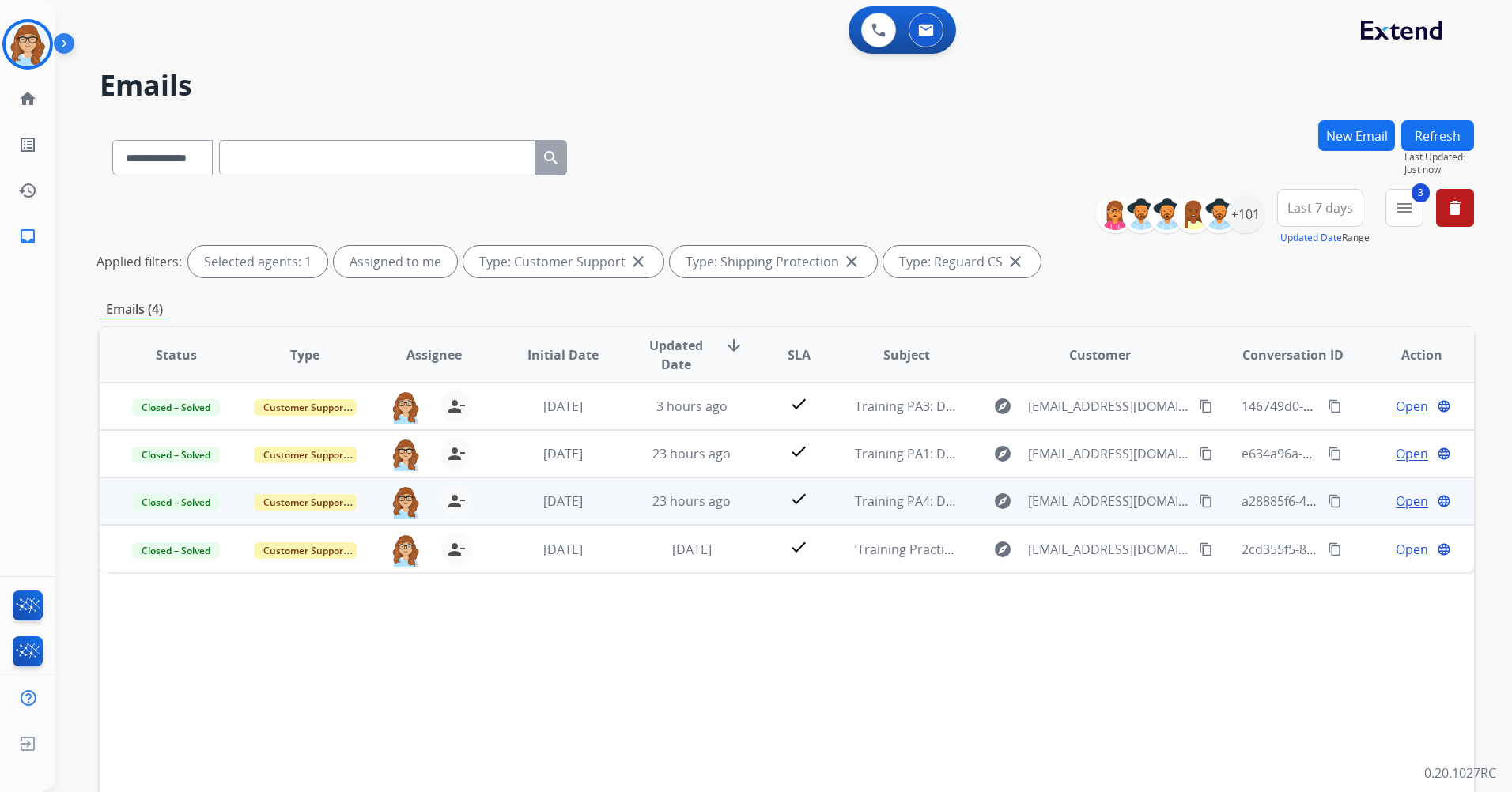
click at [1407, 512] on td "Open language" at bounding box center [1409, 501] width 129 height 47
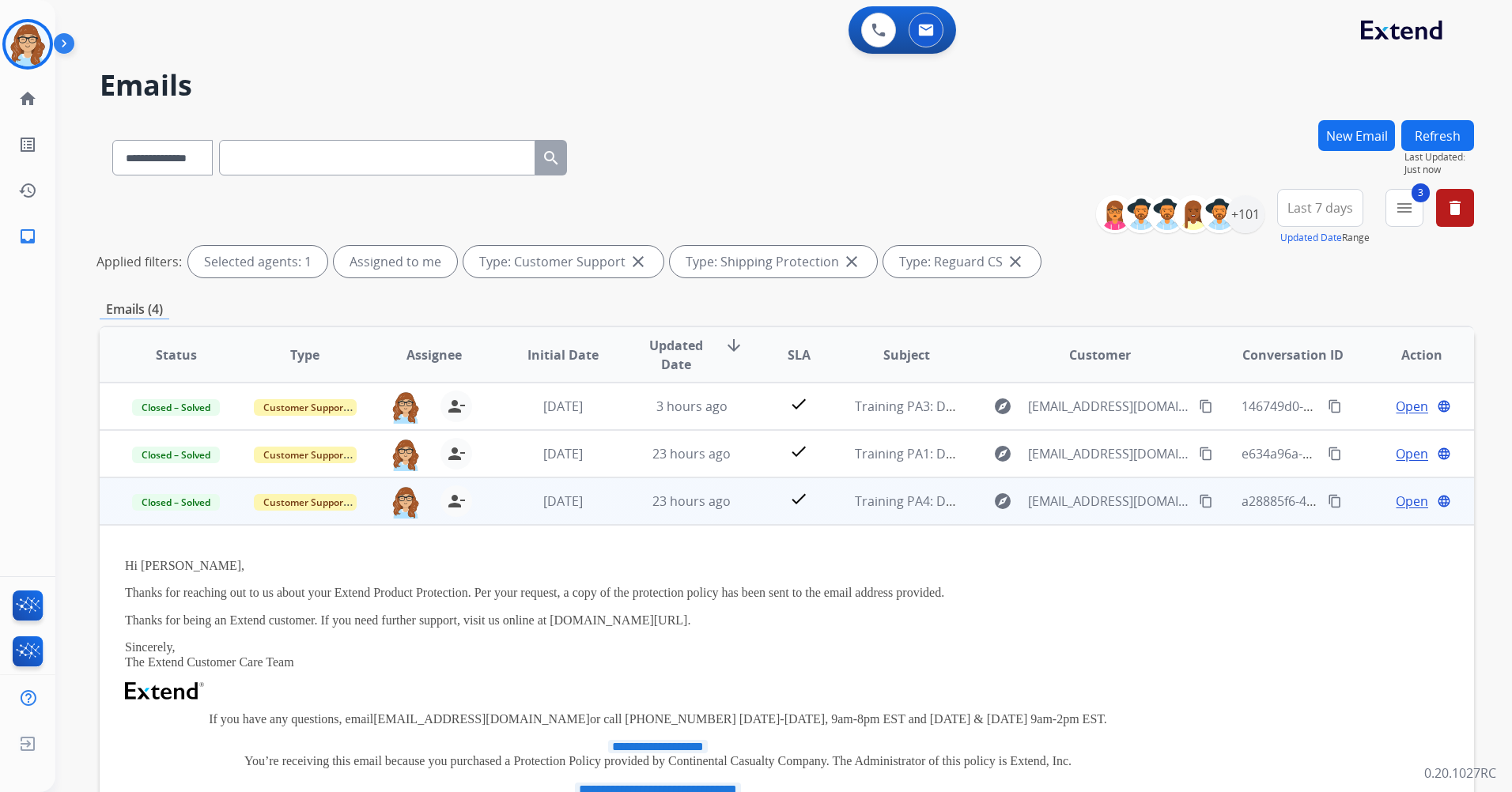
click at [1403, 506] on span "Open" at bounding box center [1412, 501] width 33 height 19
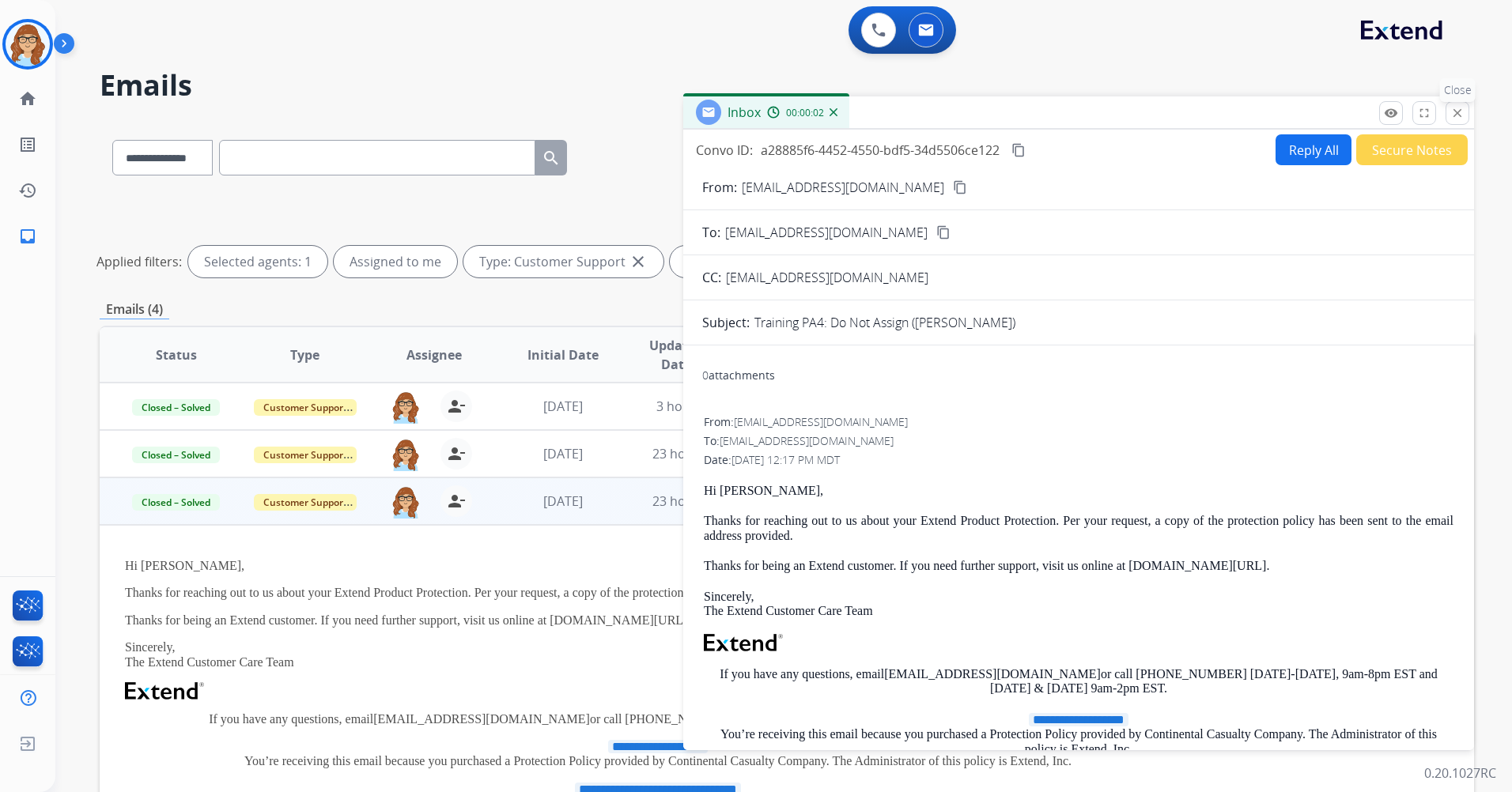
click at [1448, 124] on div "remove_red_eye Logs fullscreen Expand close Close" at bounding box center [1423, 113] width 90 height 24
click at [1458, 112] on mat-icon "close" at bounding box center [1458, 113] width 15 height 15
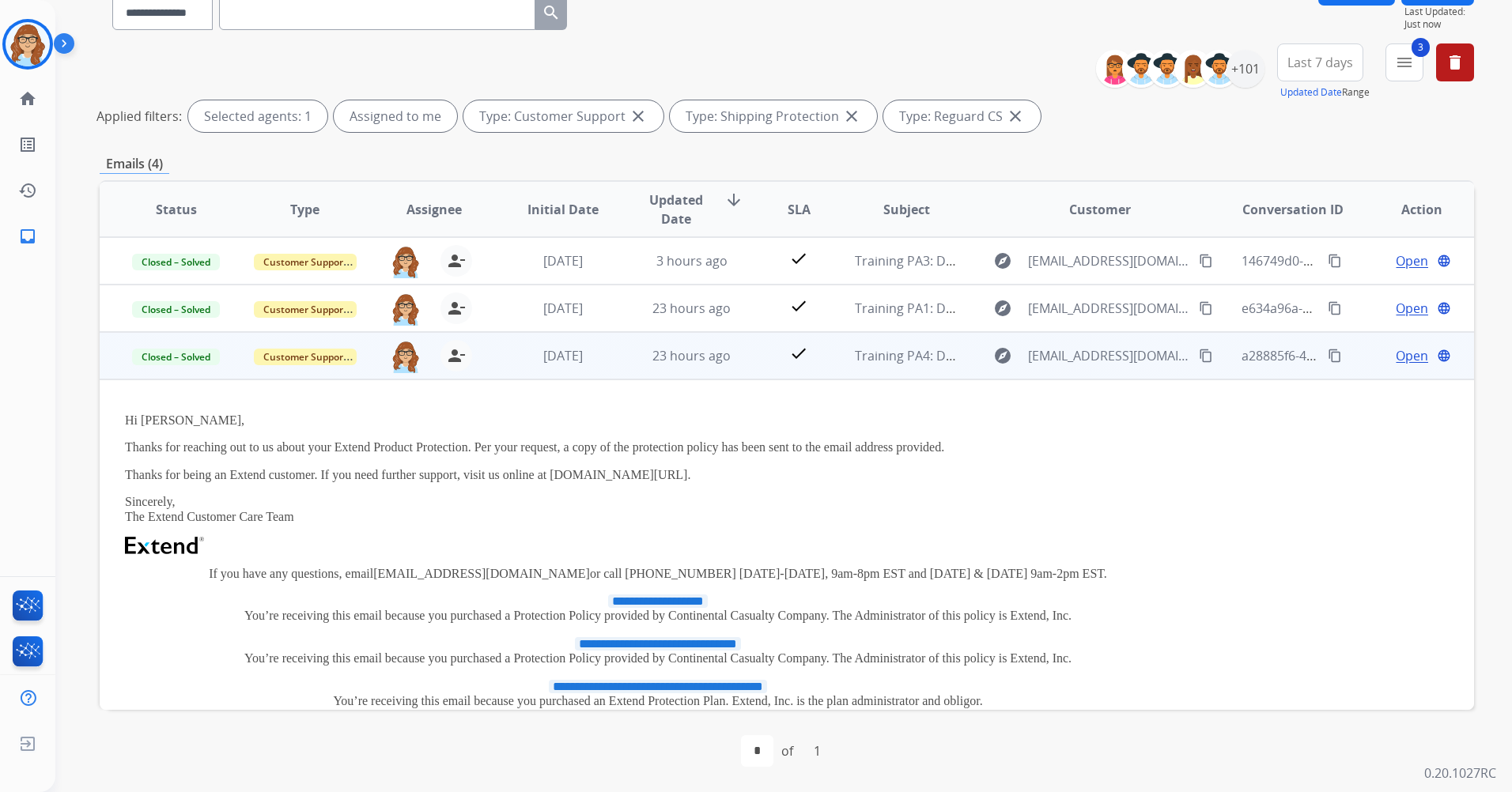
click at [1346, 367] on td "Open language" at bounding box center [1409, 356] width 129 height 47
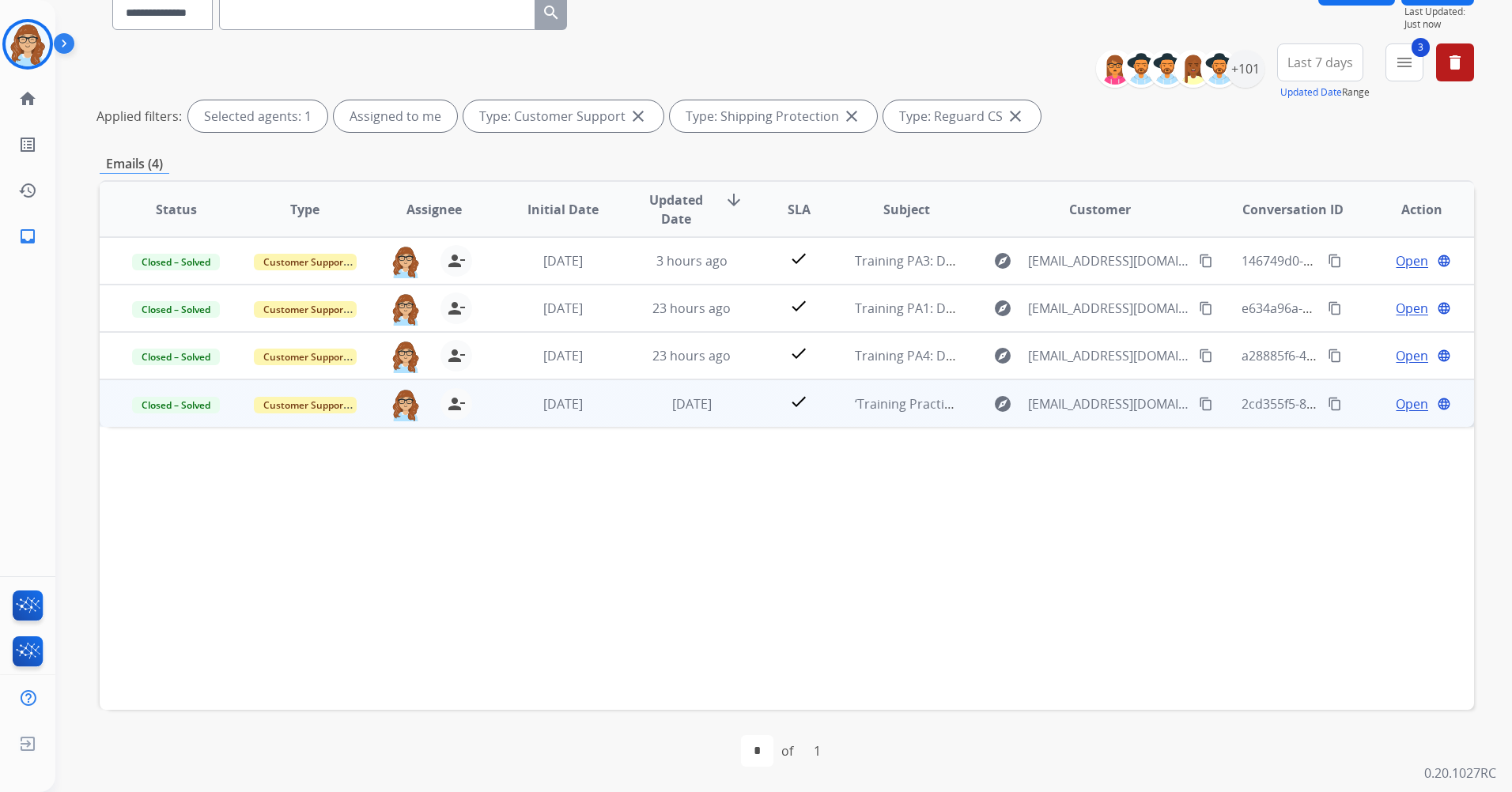
click at [1396, 411] on span "Open" at bounding box center [1412, 404] width 33 height 19
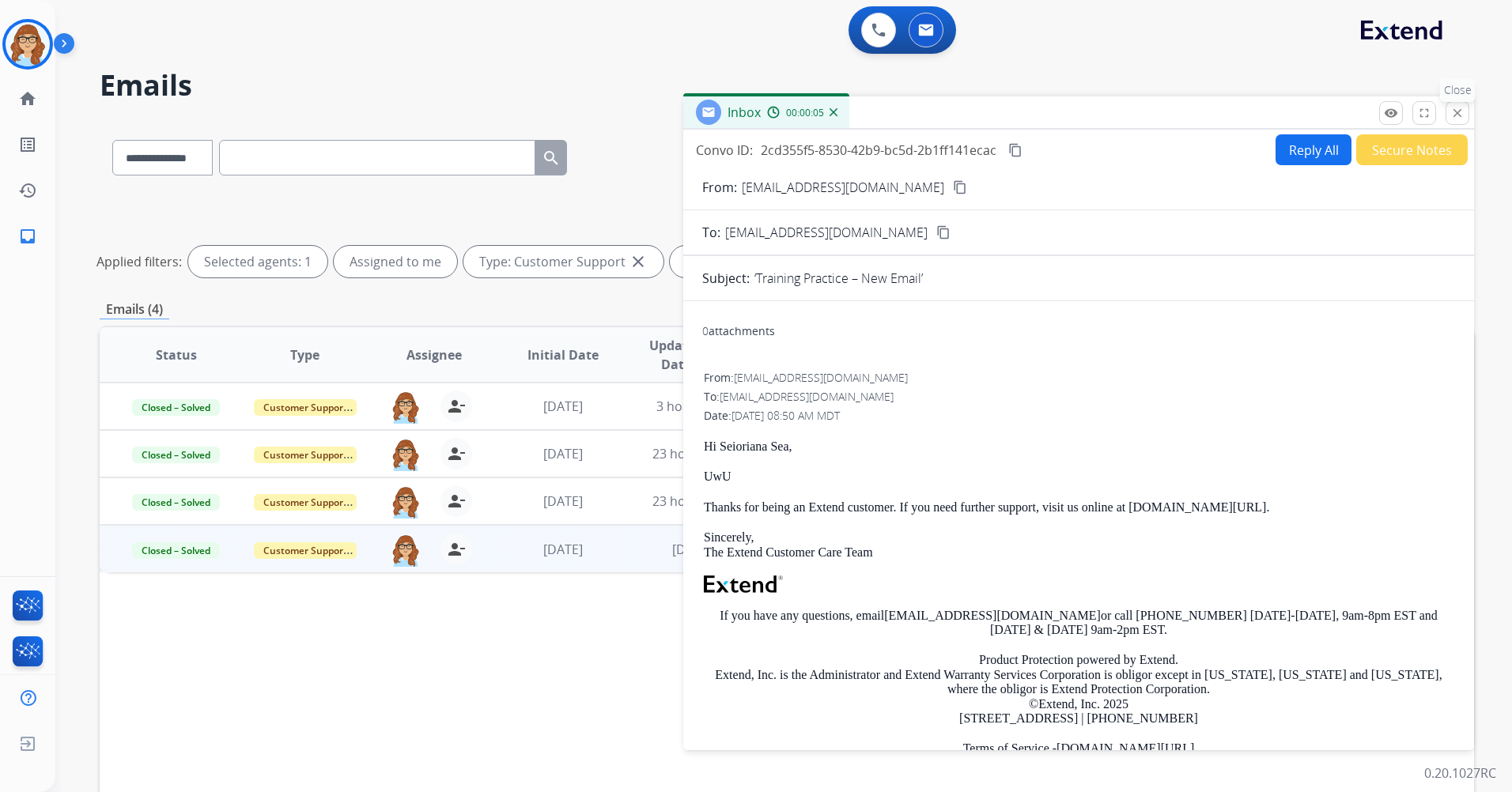
click at [1448, 117] on button "close Close" at bounding box center [1458, 113] width 24 height 24
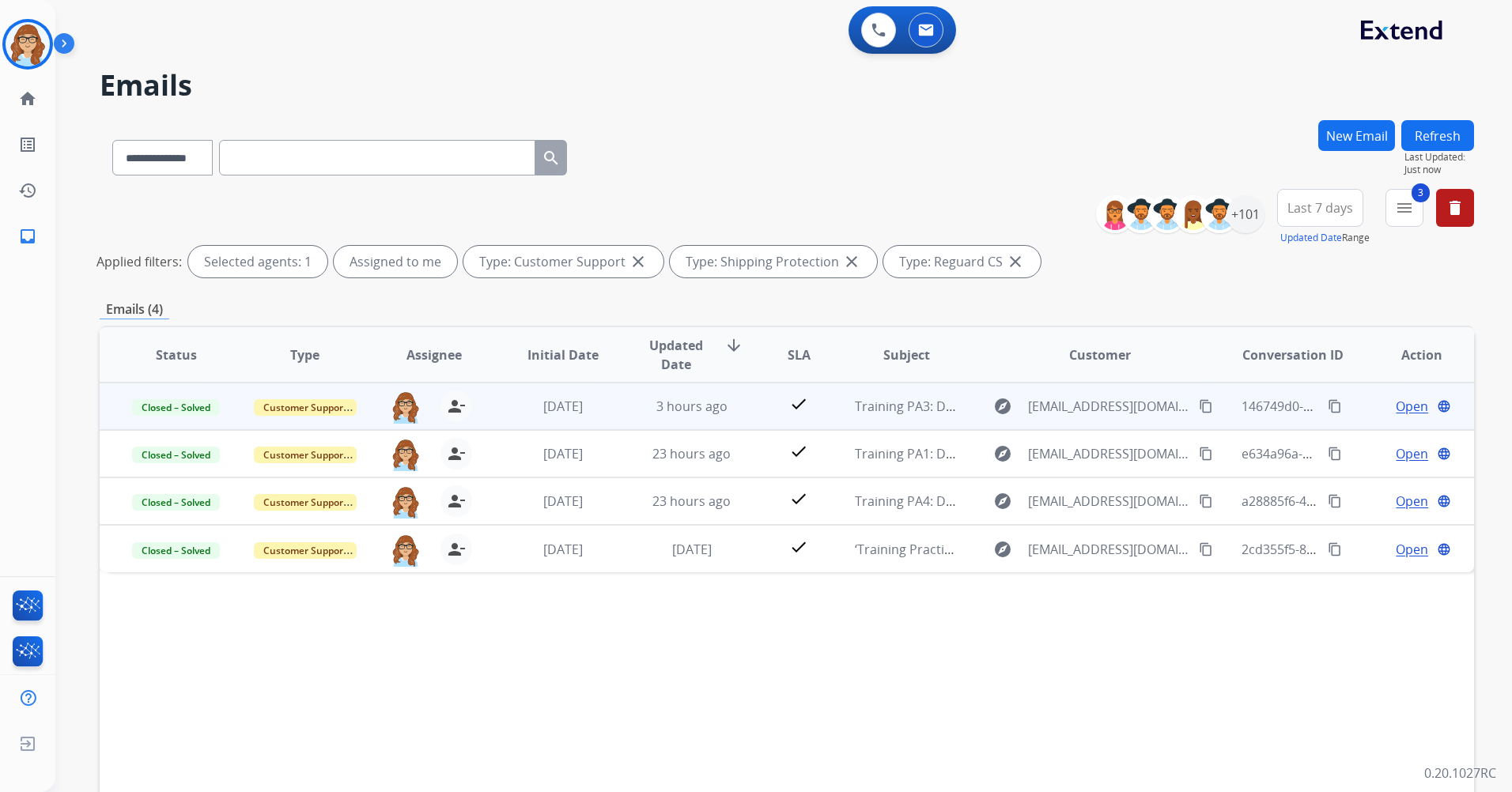
click at [1409, 418] on td "Open language" at bounding box center [1409, 406] width 129 height 47
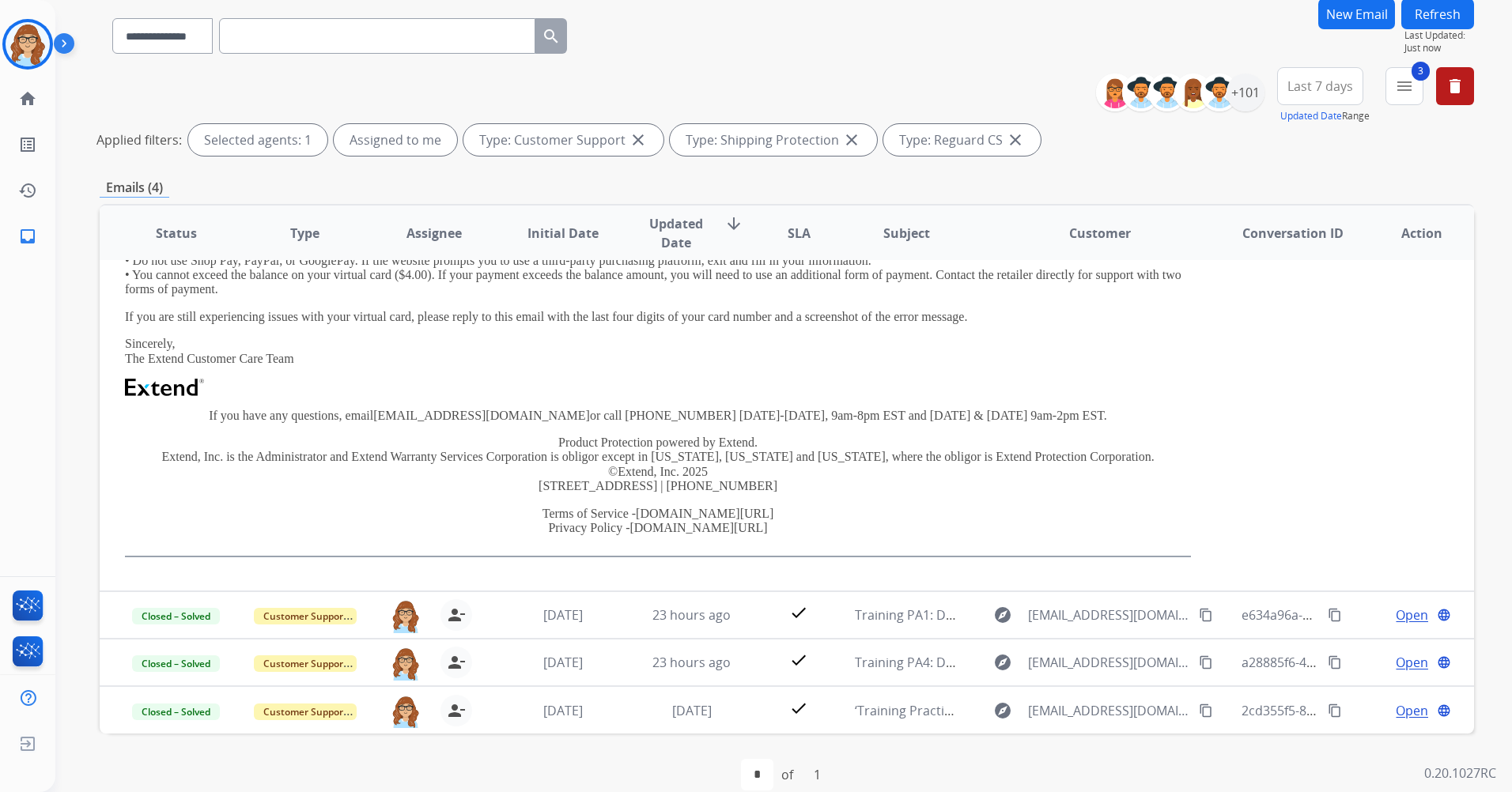
scroll to position [145, 0]
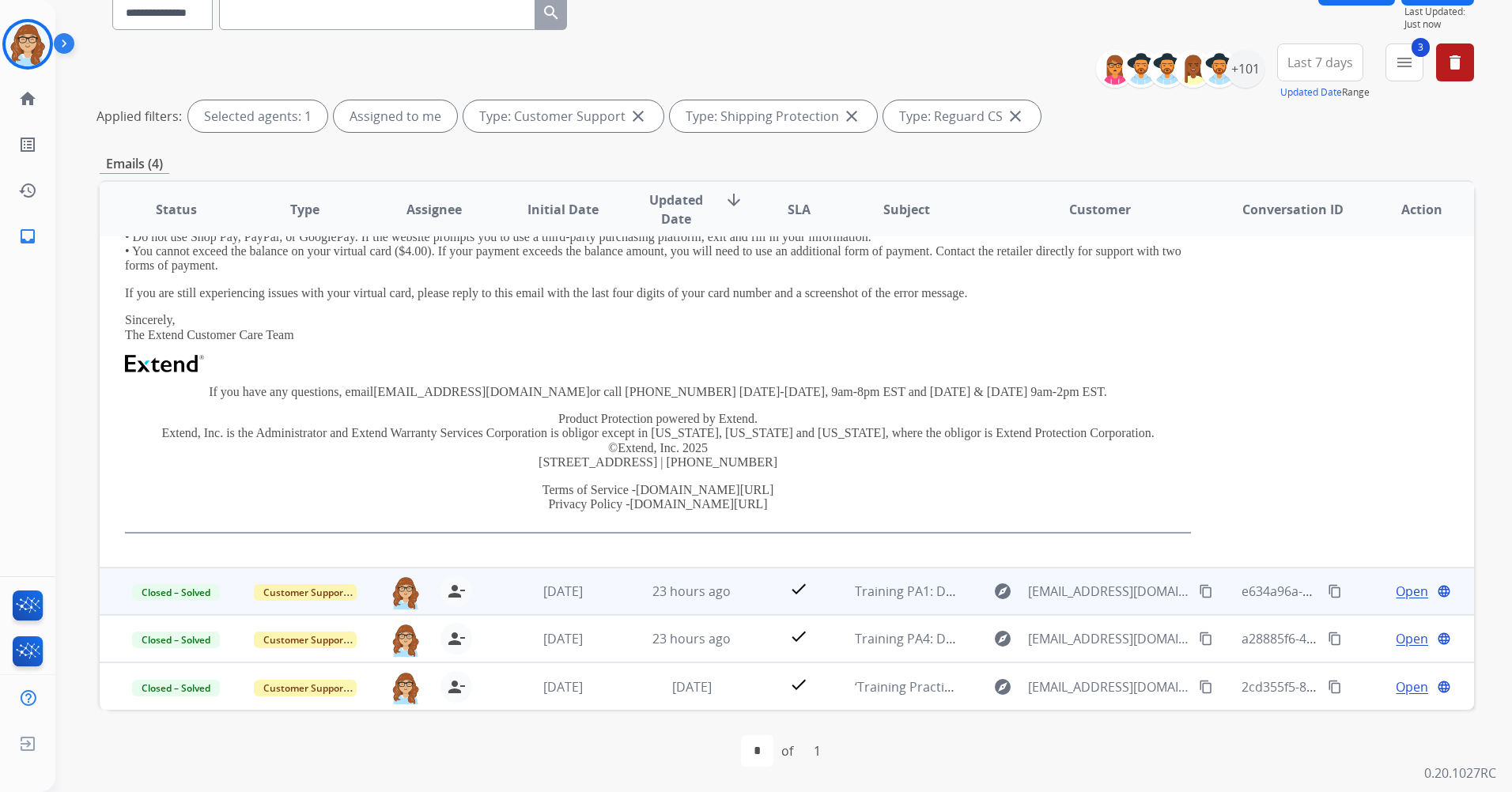
click at [1414, 592] on span "Open" at bounding box center [1412, 591] width 33 height 19
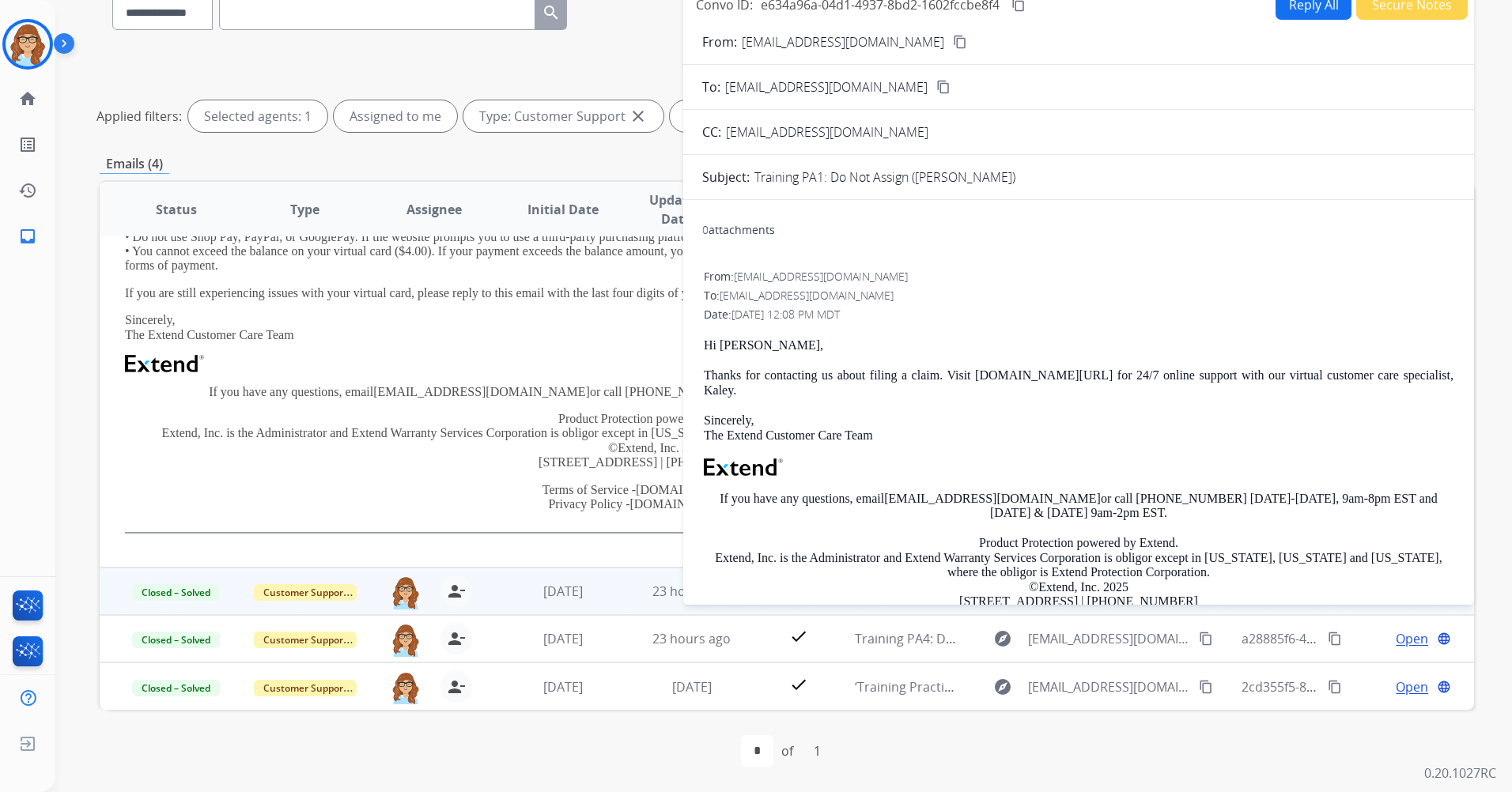
scroll to position [0, 0]
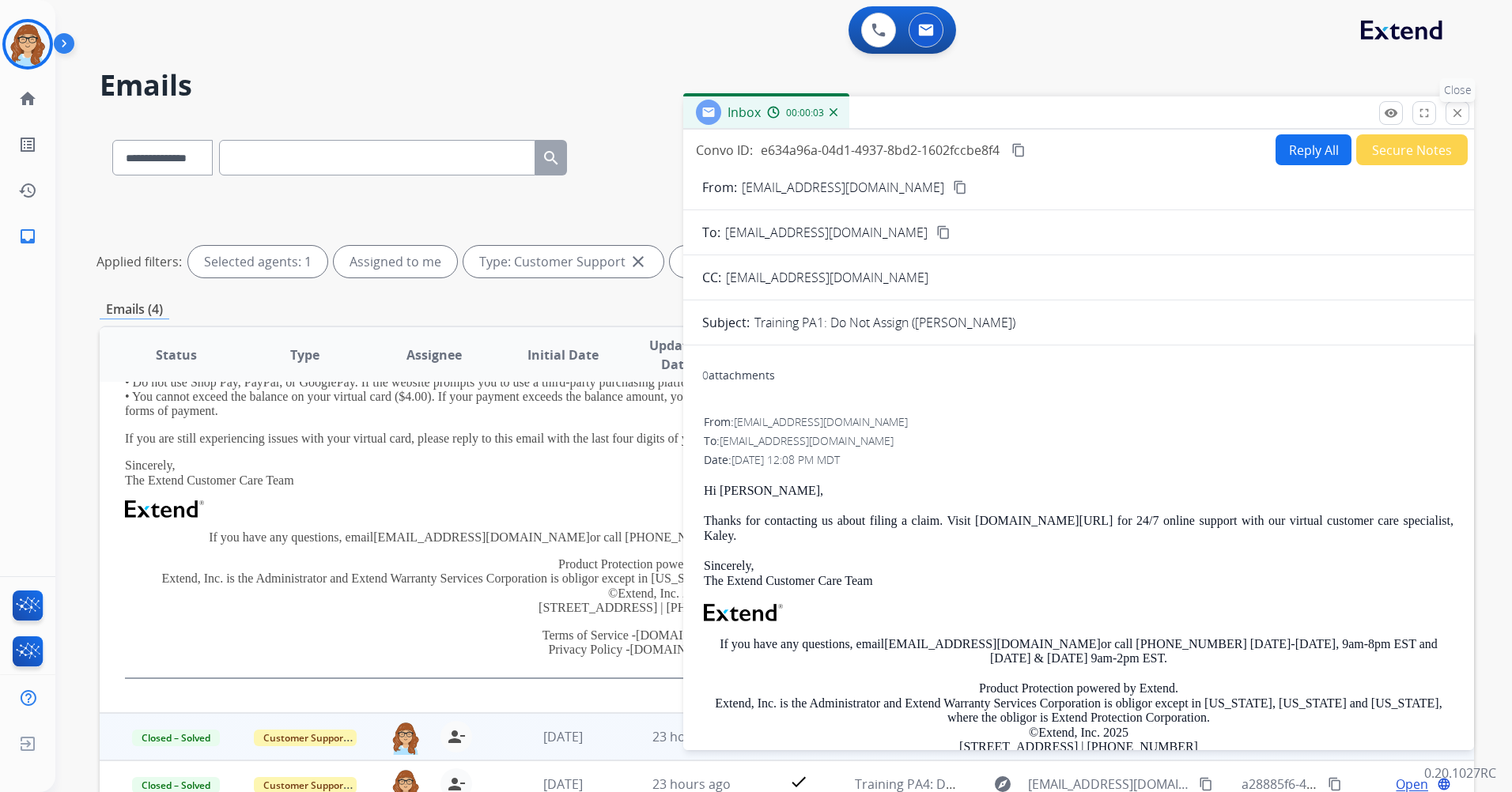
click at [1457, 120] on button "close Close" at bounding box center [1458, 113] width 24 height 24
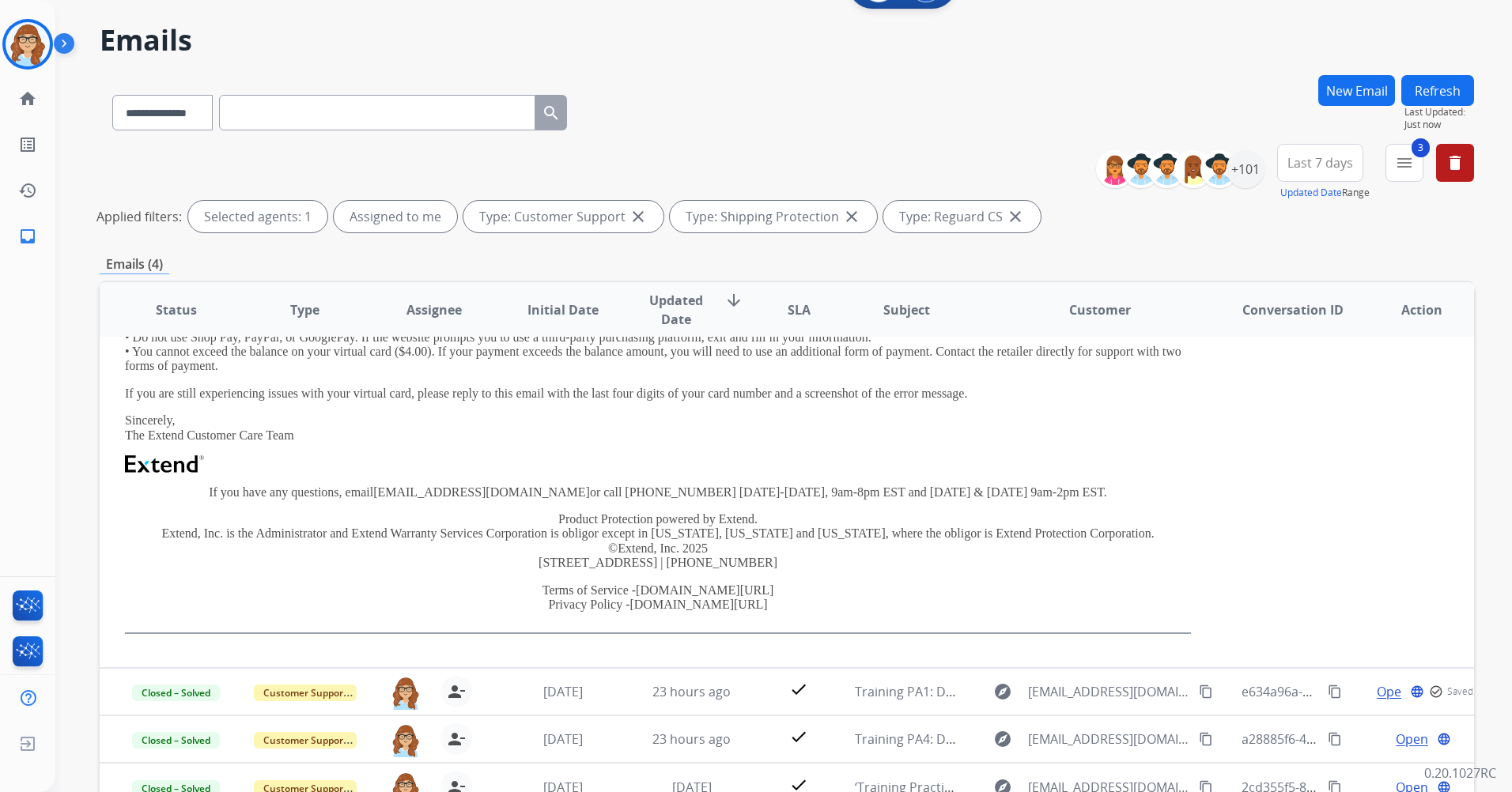
scroll to position [145, 0]
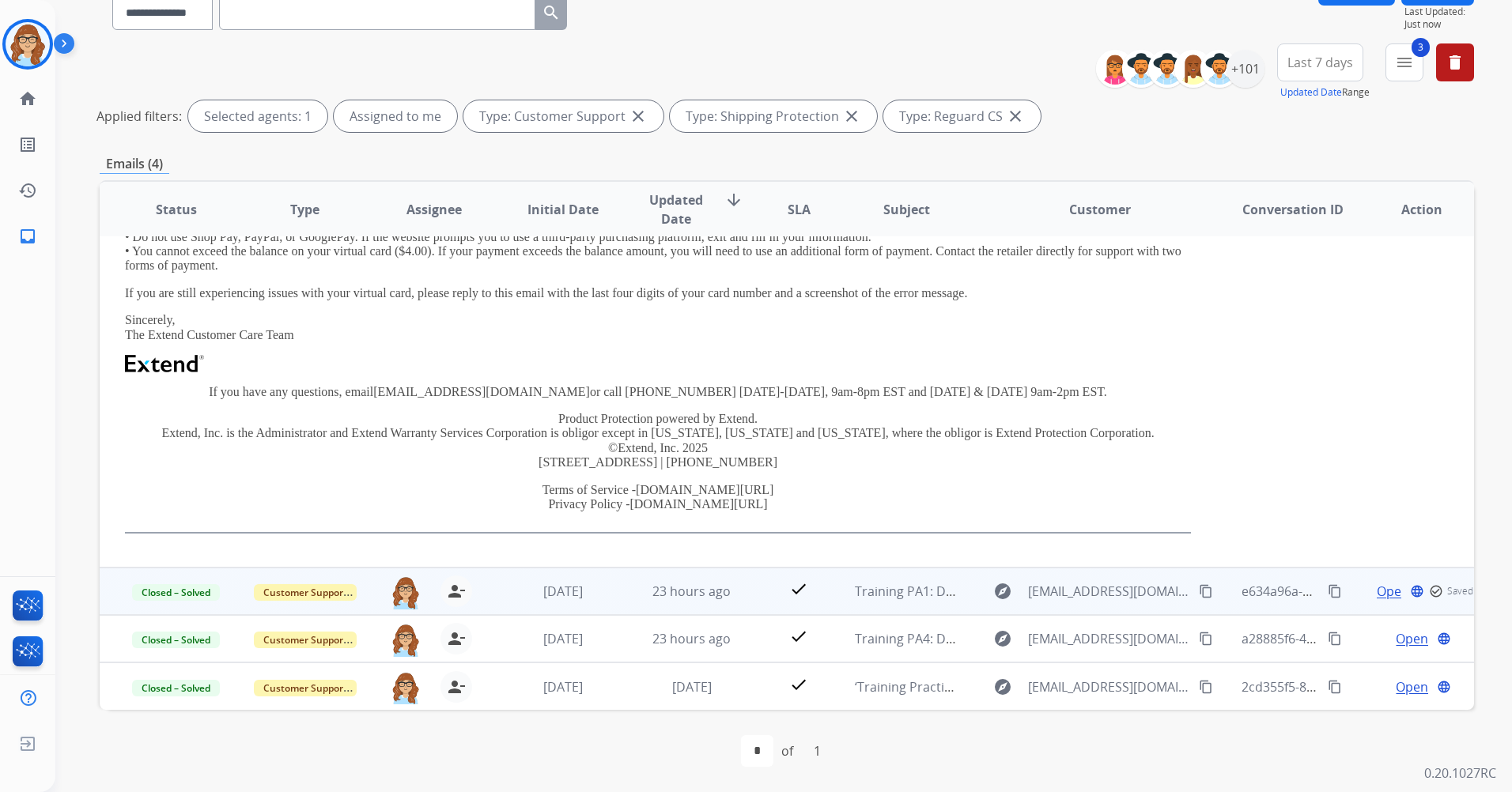
click at [1376, 602] on td "Open language check_circle_outline Saved" at bounding box center [1409, 592] width 129 height 47
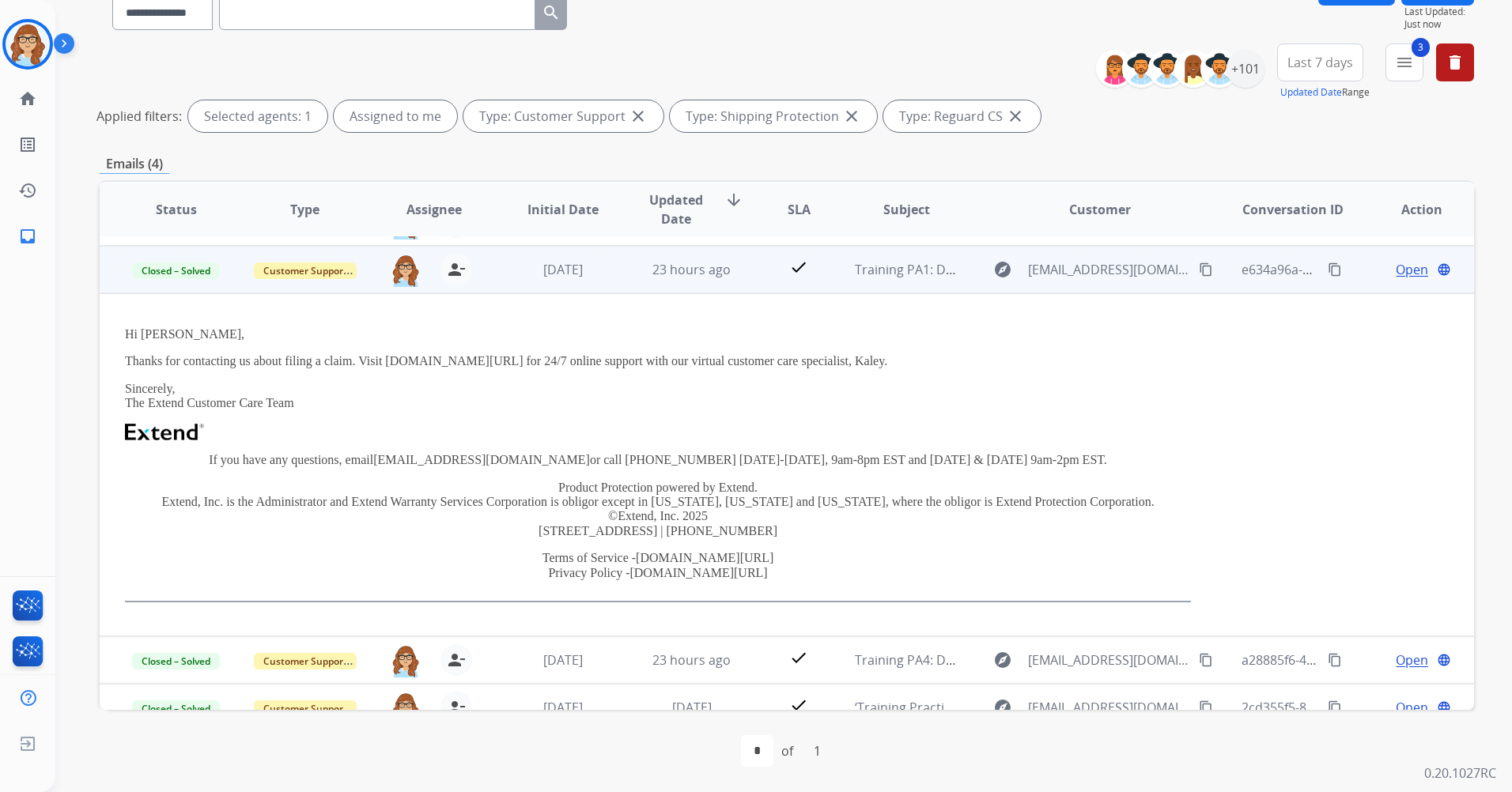
scroll to position [60, 0]
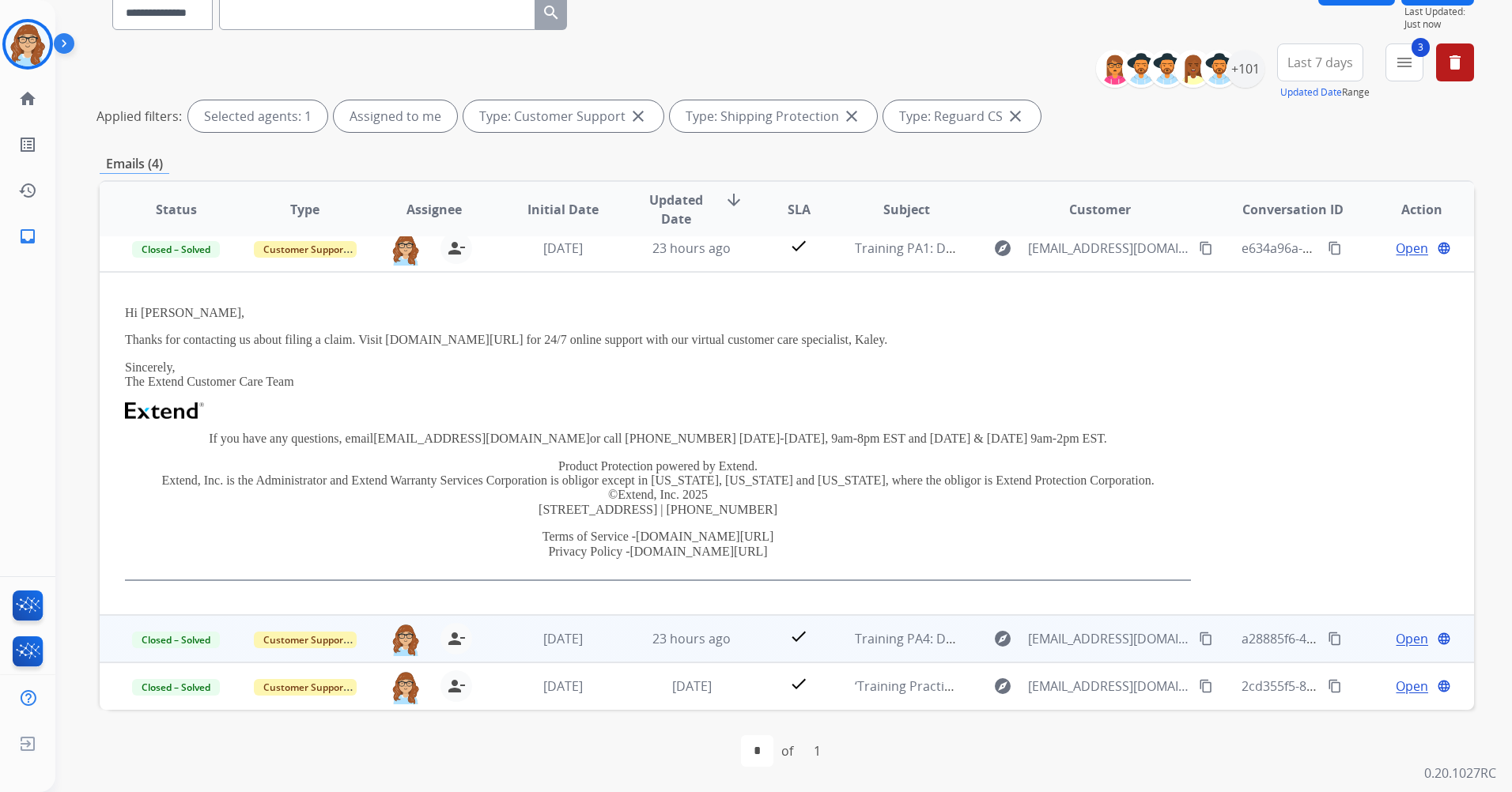
click at [1397, 638] on span "Open" at bounding box center [1412, 639] width 33 height 19
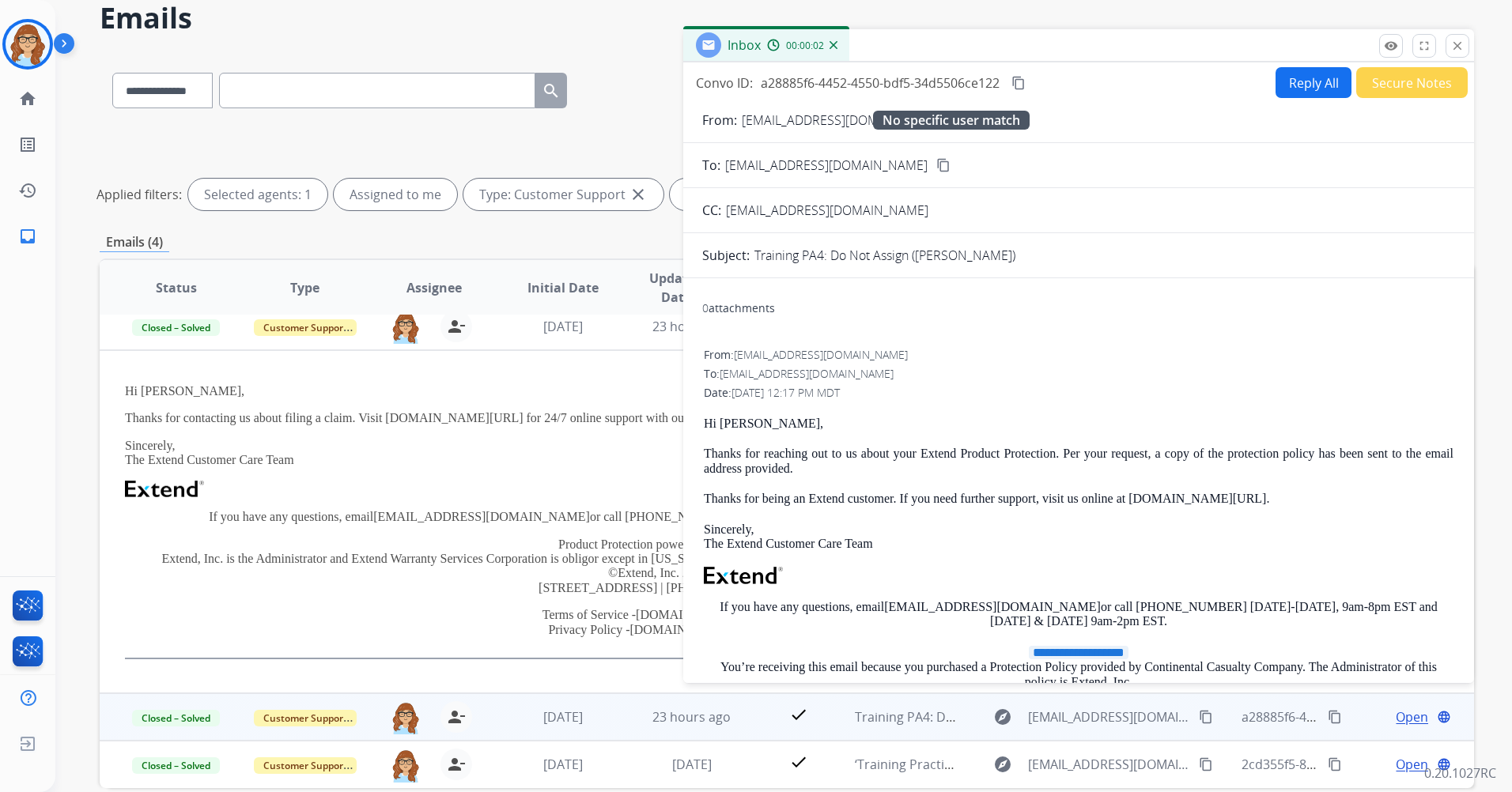
scroll to position [0, 0]
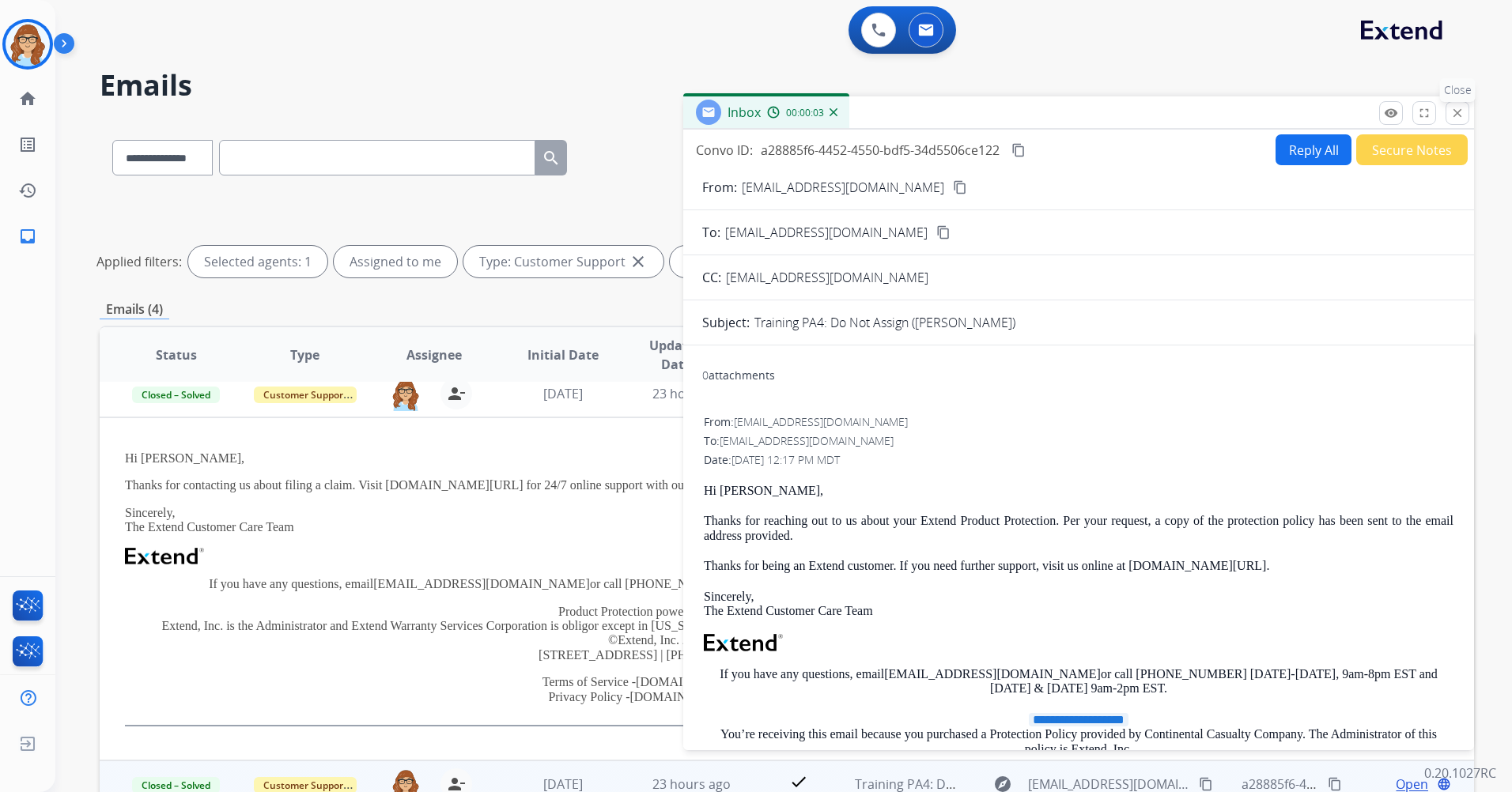
click at [1466, 114] on button "close Close" at bounding box center [1458, 113] width 24 height 24
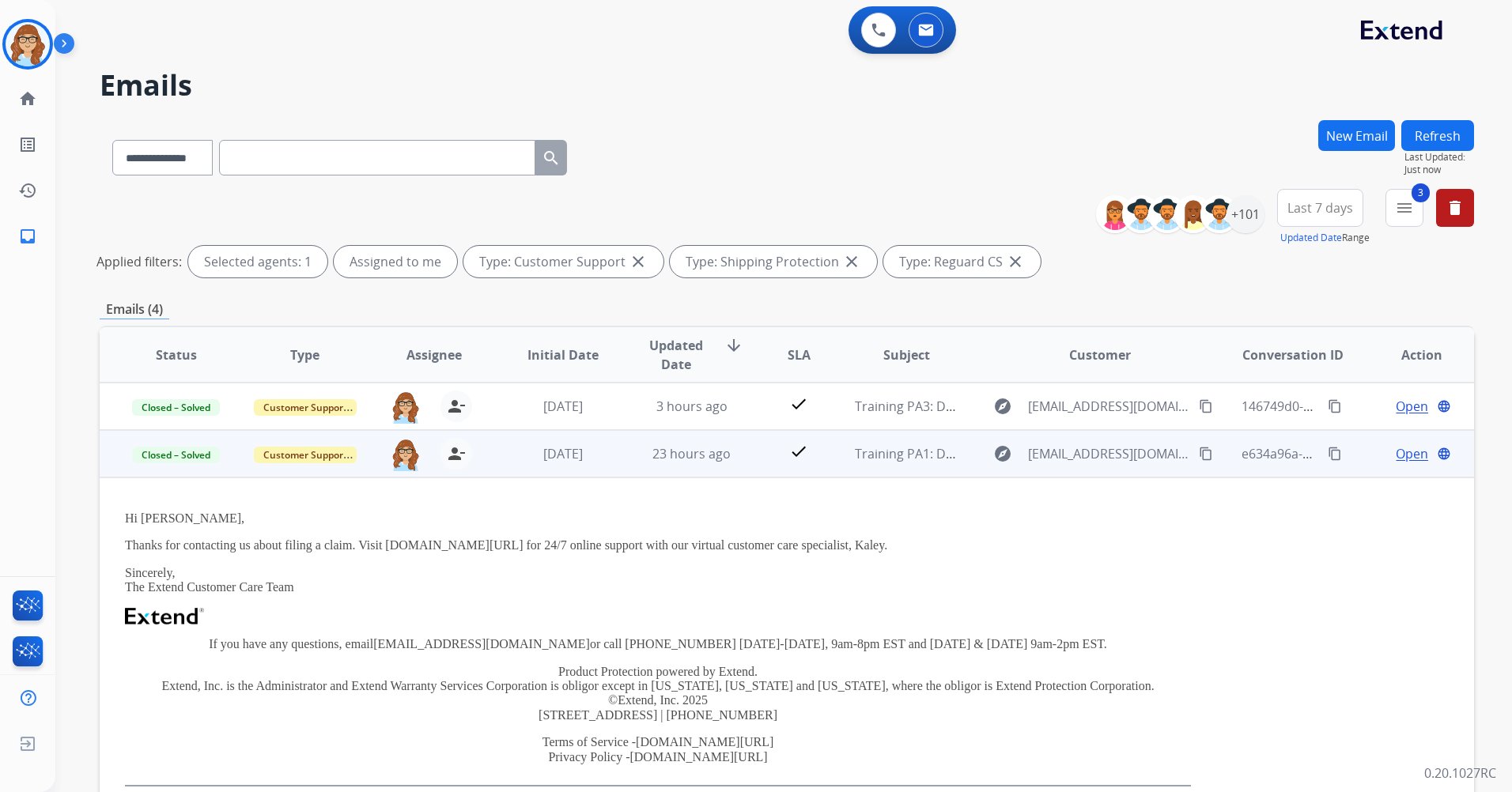
click at [1396, 455] on span "Open" at bounding box center [1412, 454] width 33 height 19
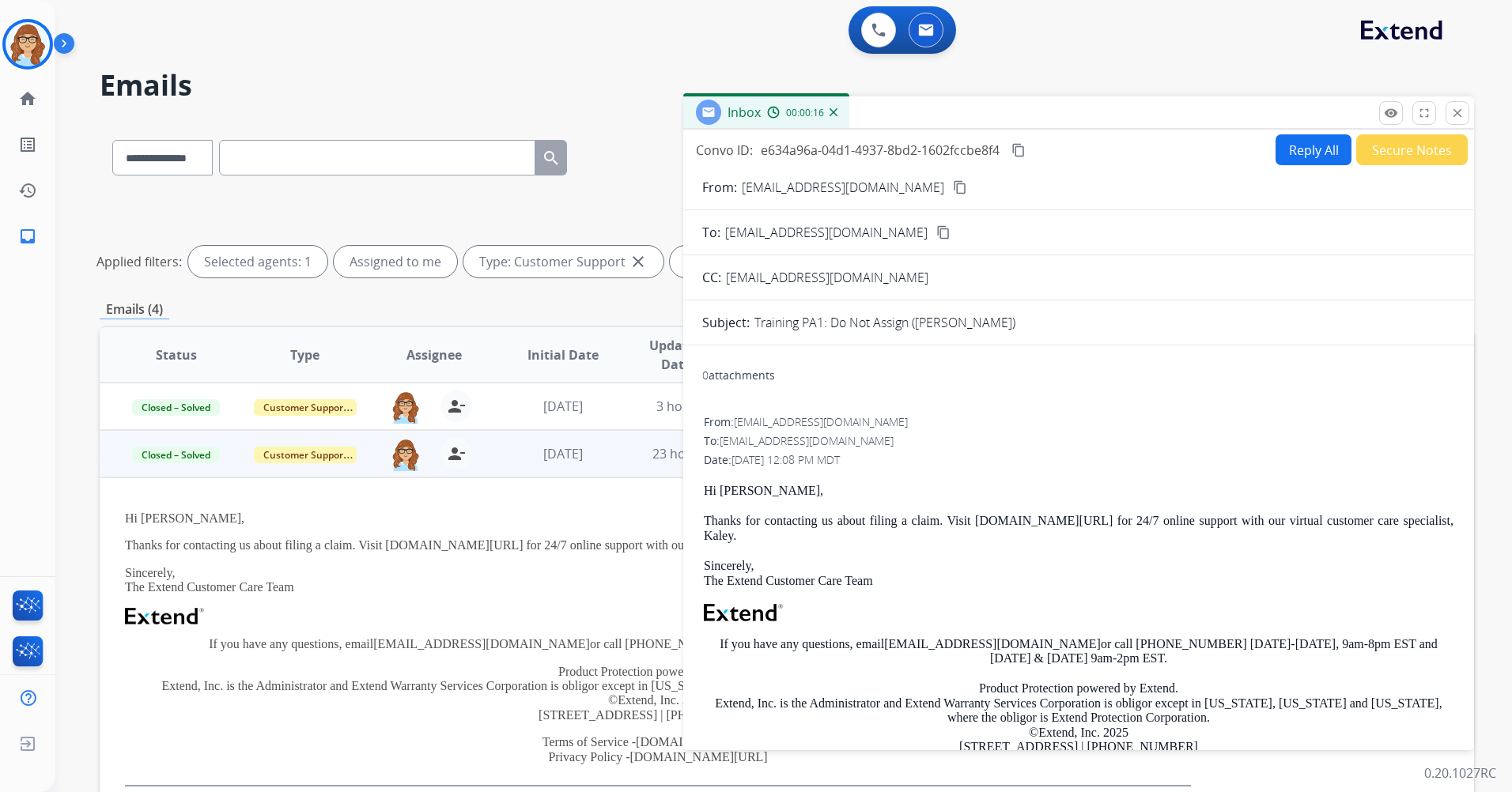
click at [1286, 142] on button "Reply All" at bounding box center [1313, 150] width 76 height 31
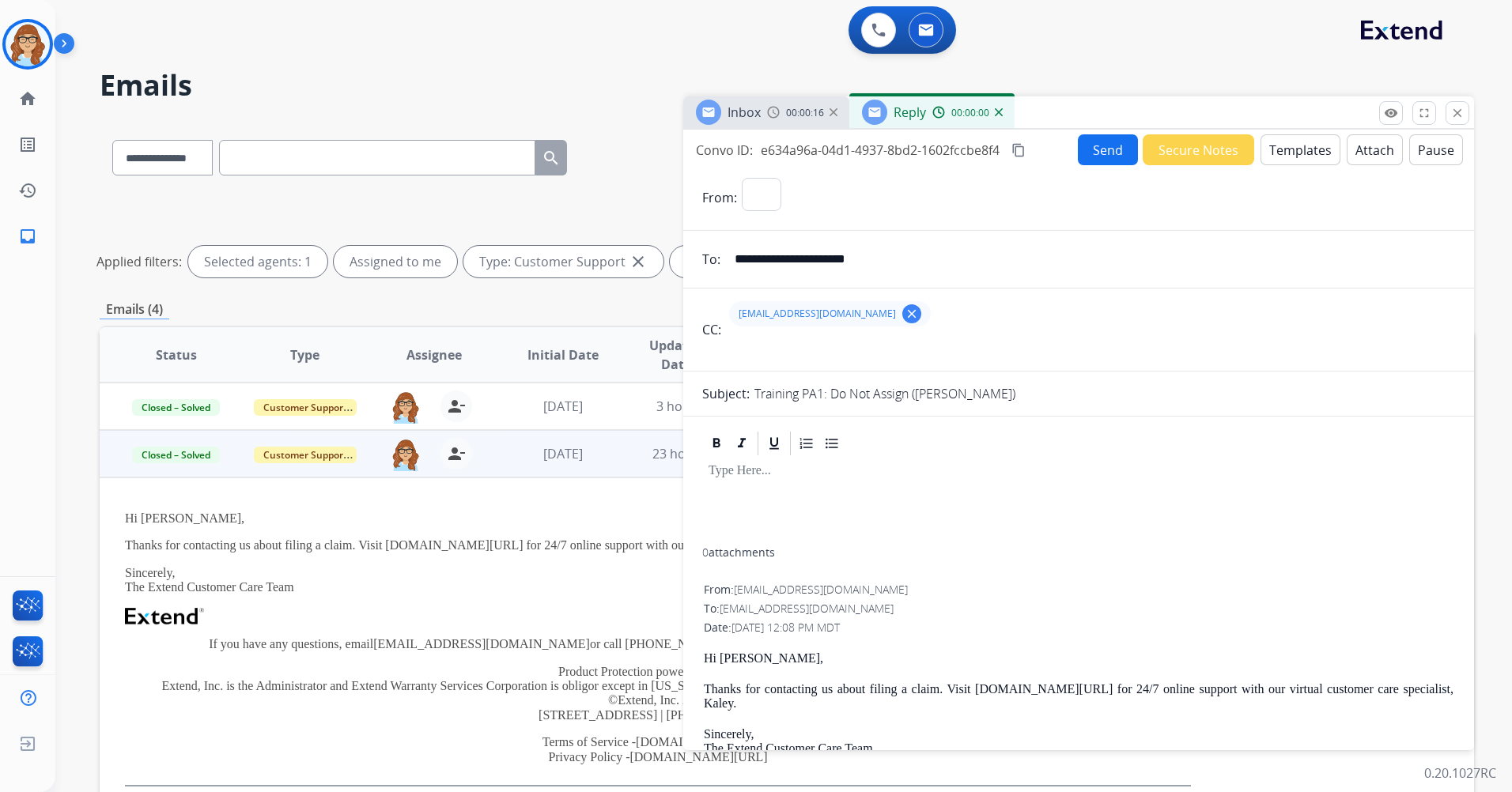
select select "**********"
click at [1288, 145] on button "Templates" at bounding box center [1301, 150] width 80 height 31
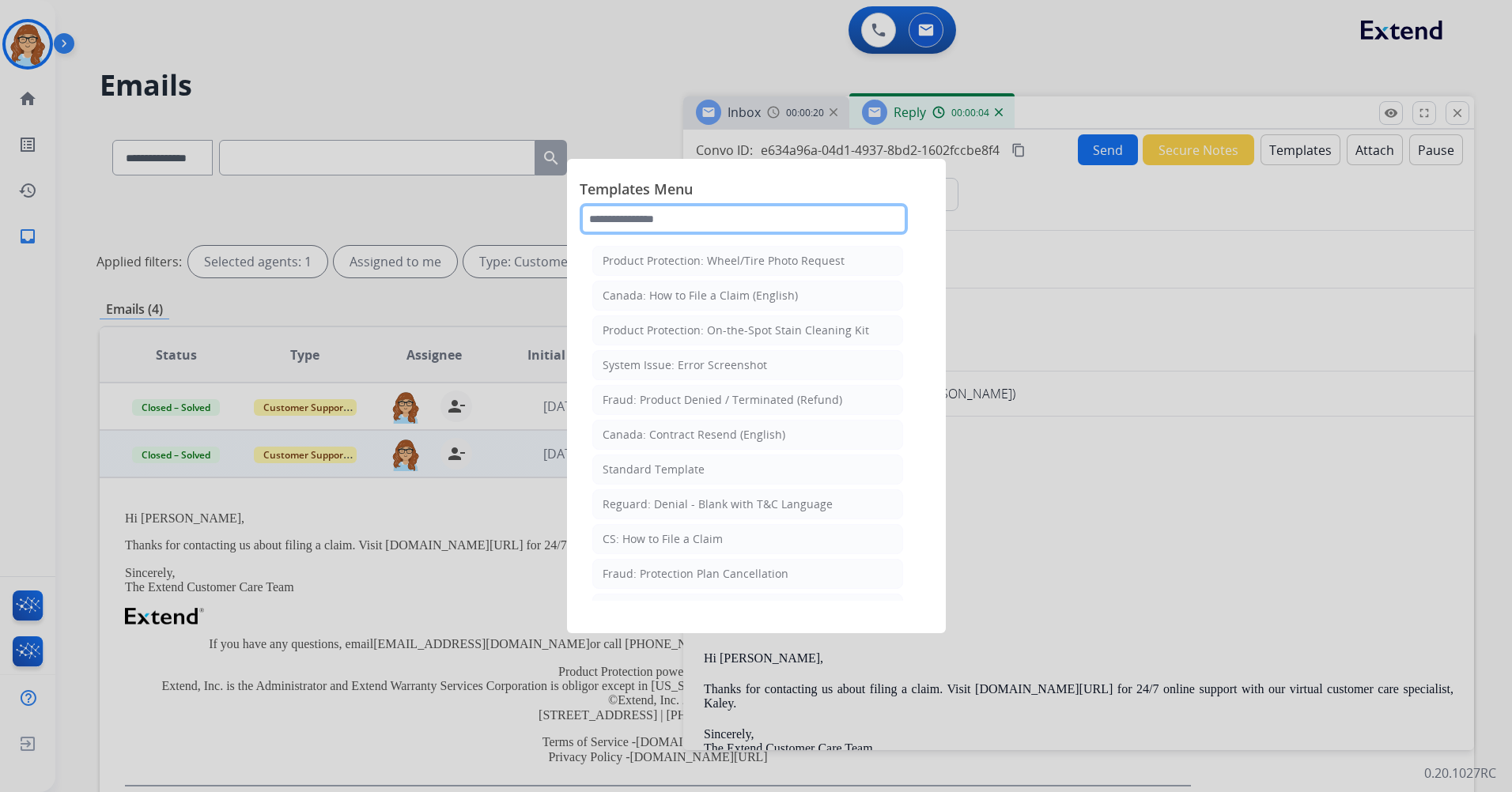
click at [778, 210] on input "text" at bounding box center [744, 219] width 329 height 32
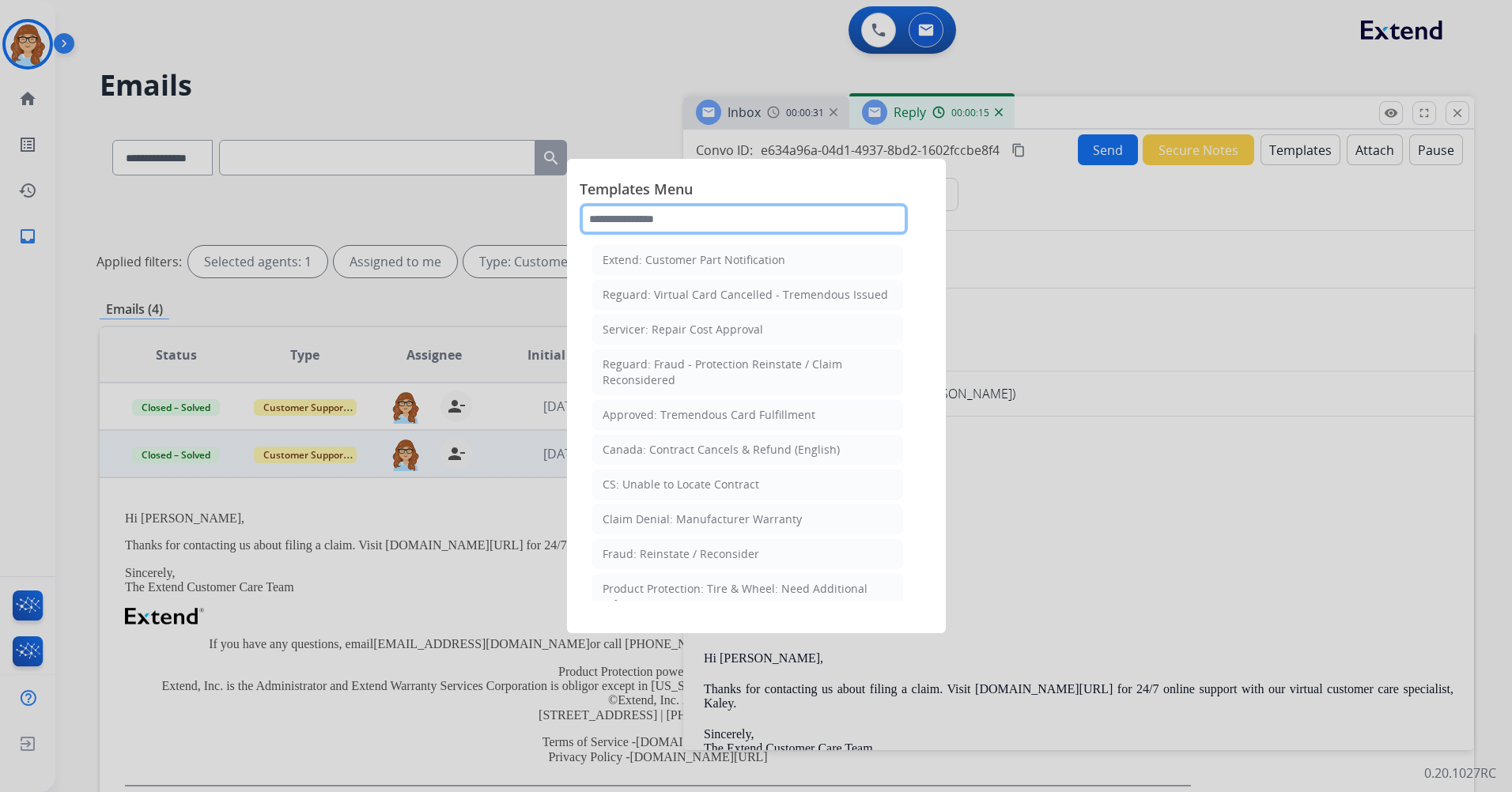
scroll to position [632, 0]
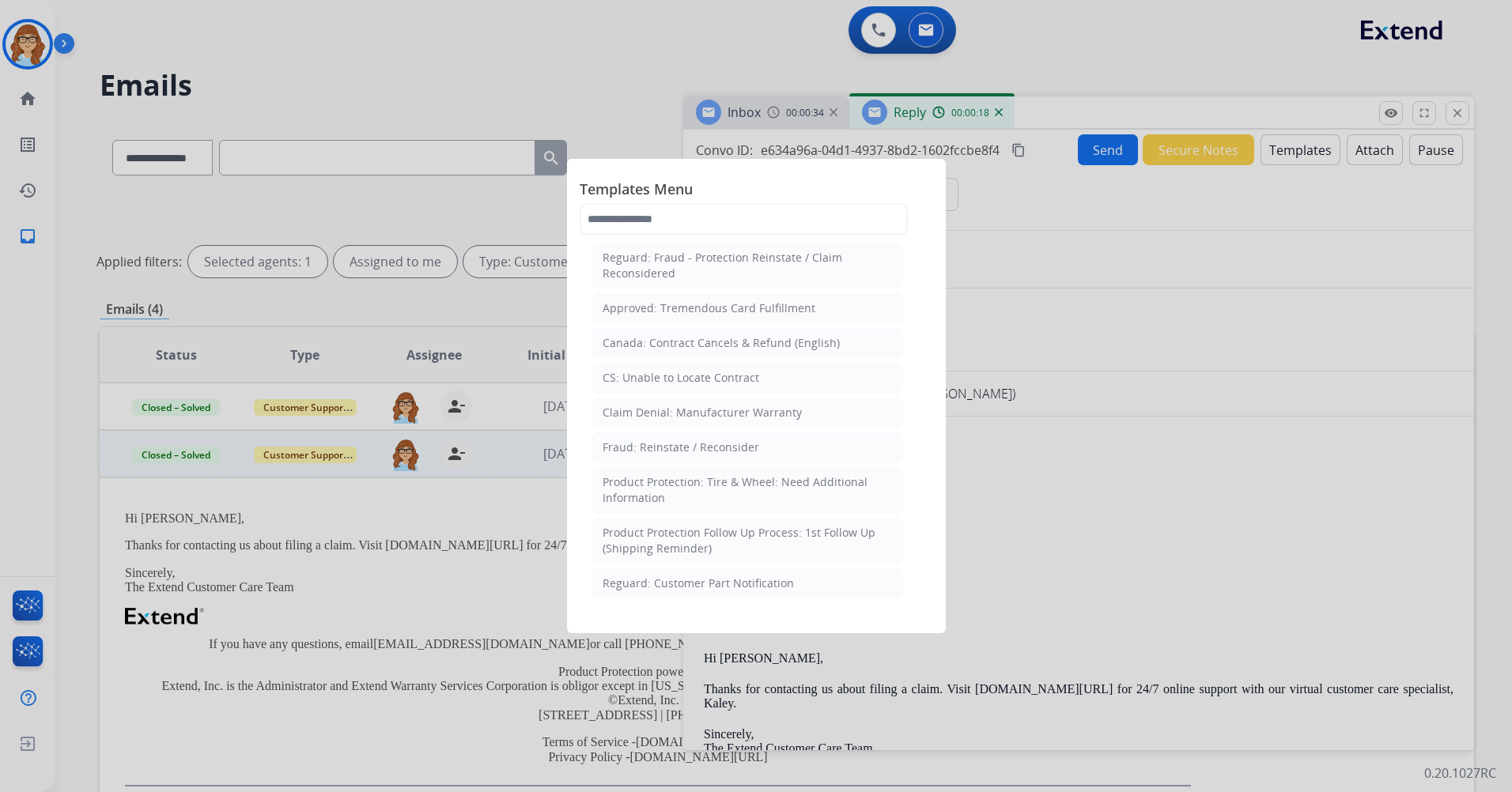
click at [1024, 302] on div at bounding box center [756, 396] width 1512 height 792
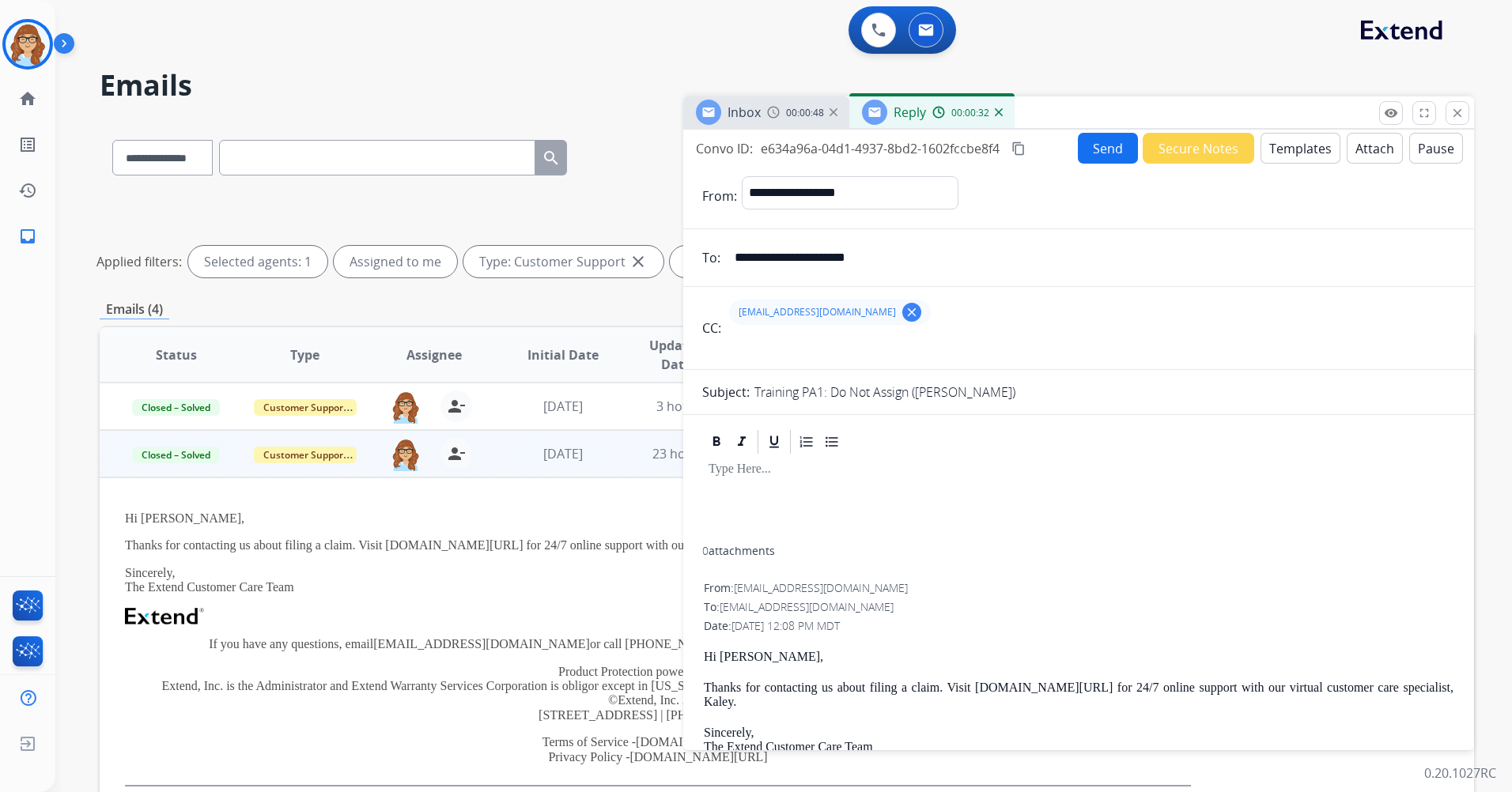
scroll to position [0, 0]
click at [1295, 158] on button "Templates" at bounding box center [1301, 150] width 80 height 31
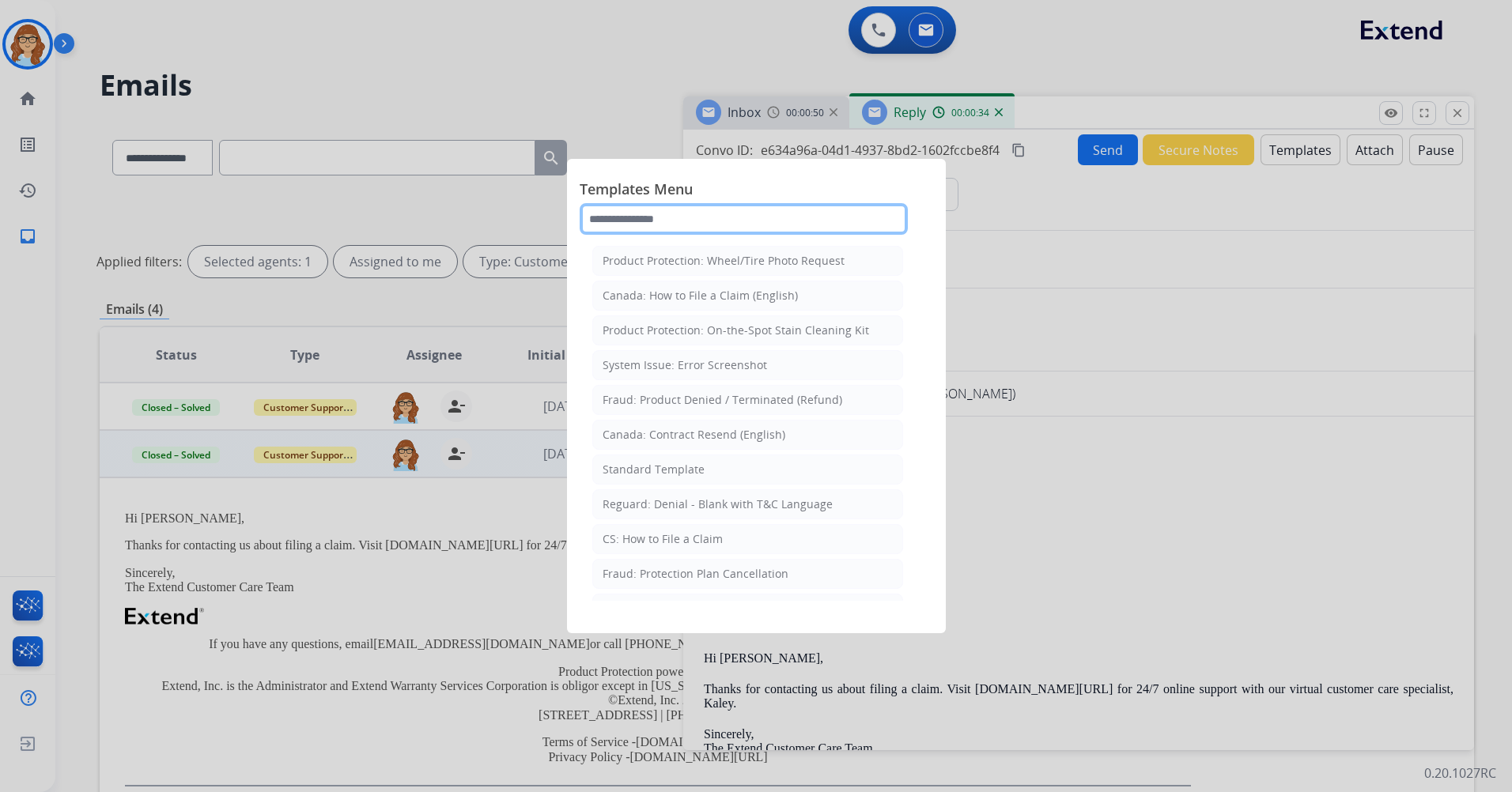
click at [784, 225] on input "text" at bounding box center [744, 219] width 329 height 32
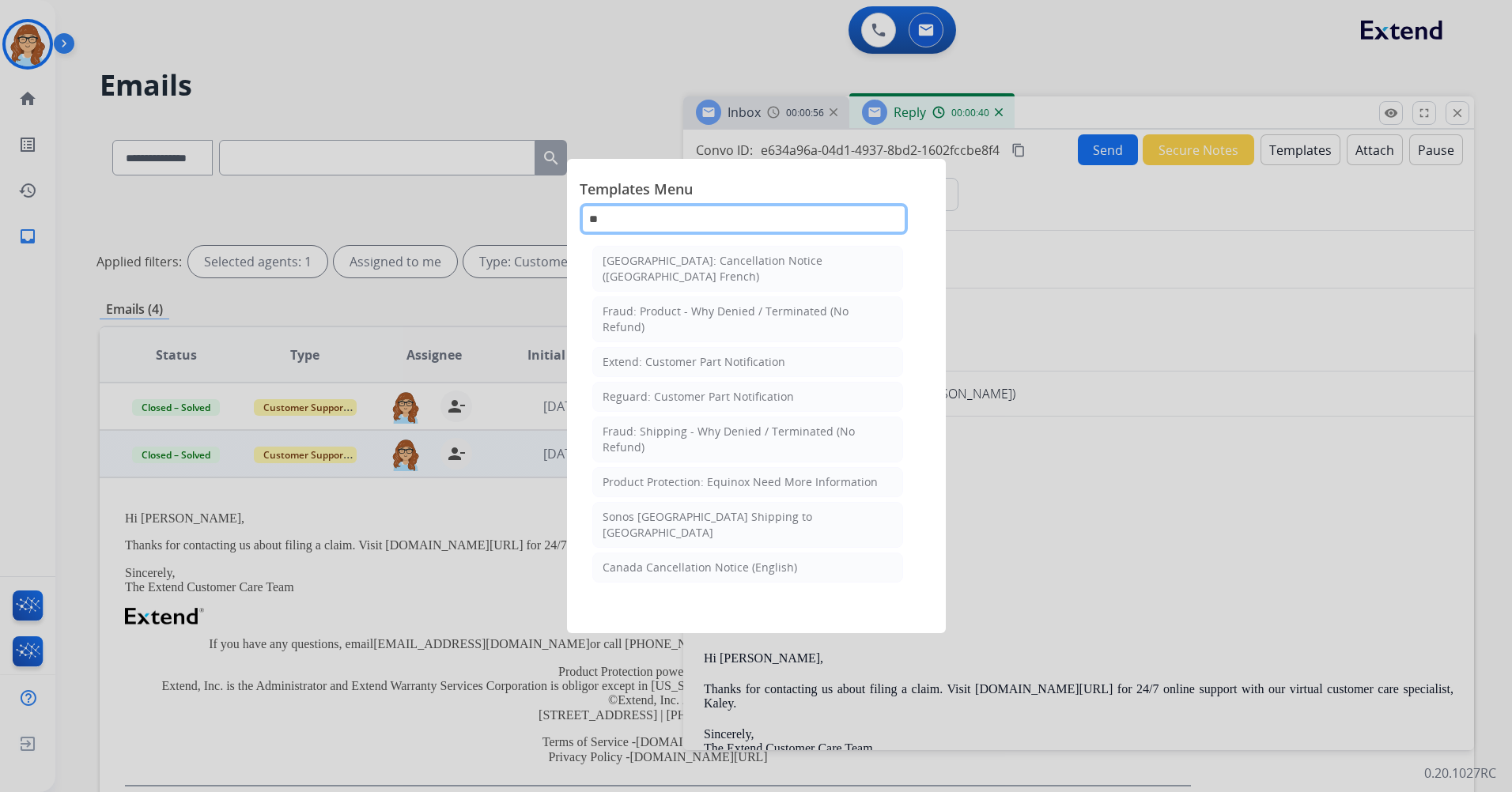
type input "*"
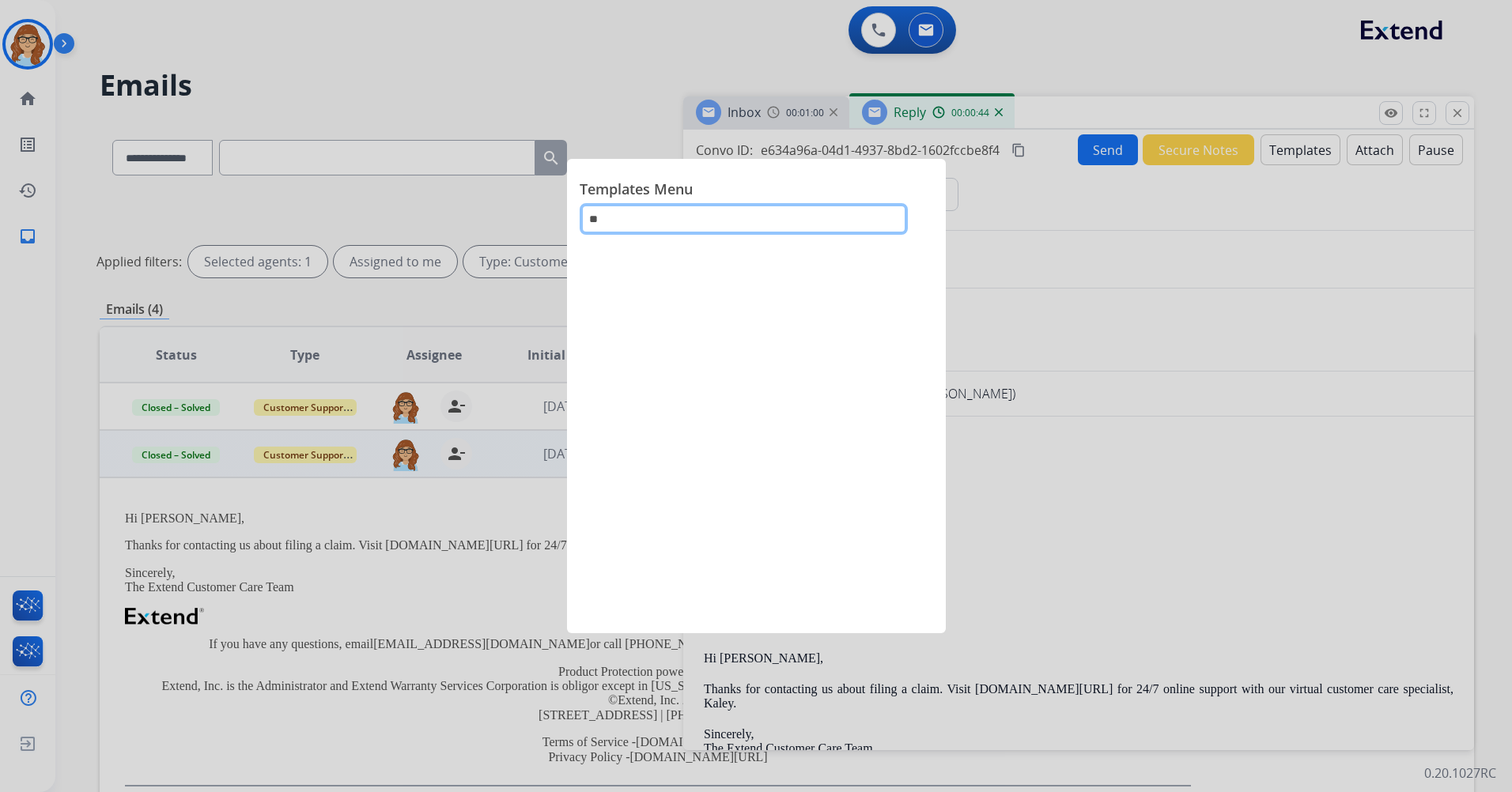
type input "*"
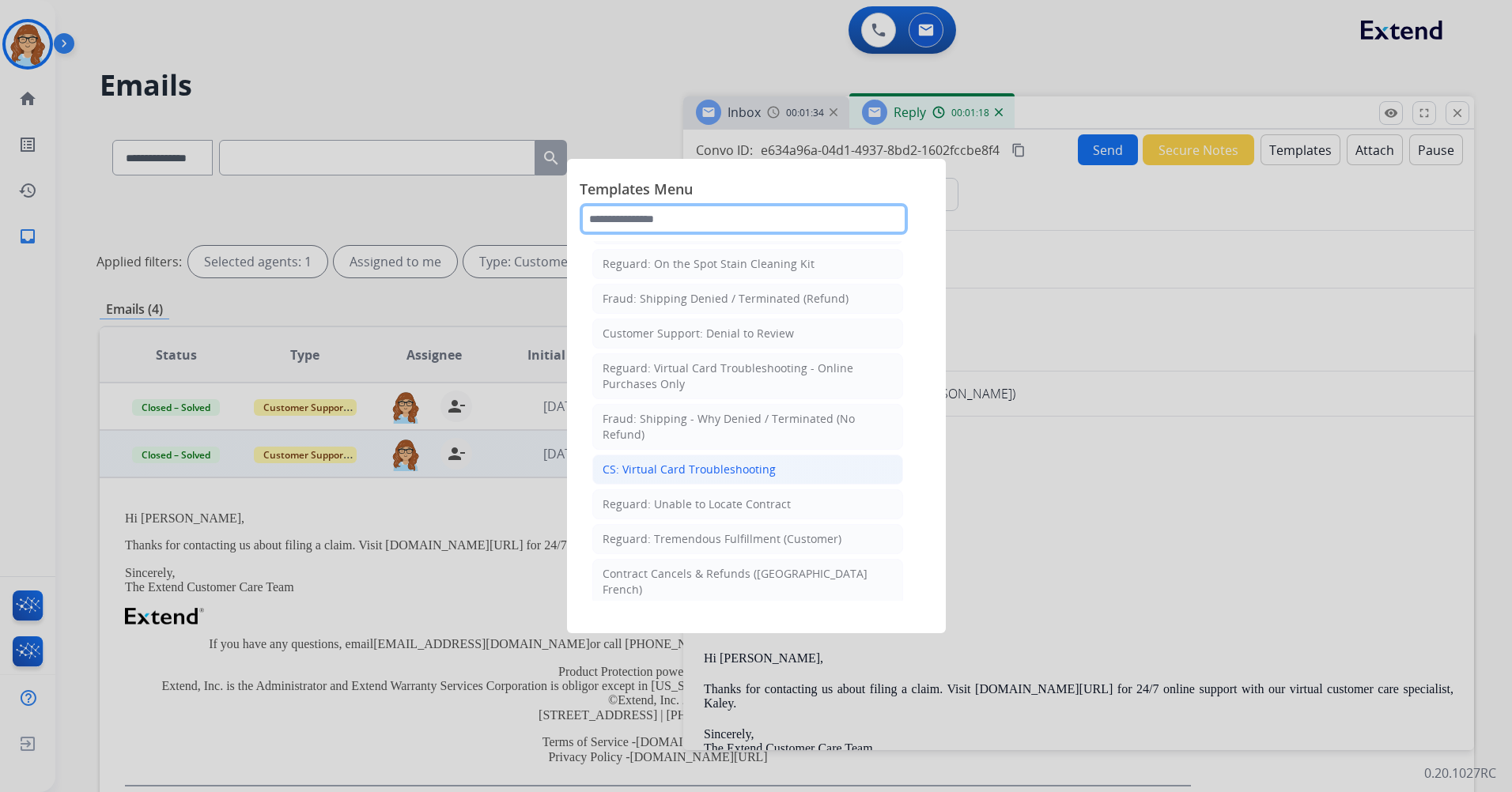
scroll to position [1265, 0]
click at [779, 208] on input "text" at bounding box center [744, 219] width 329 height 32
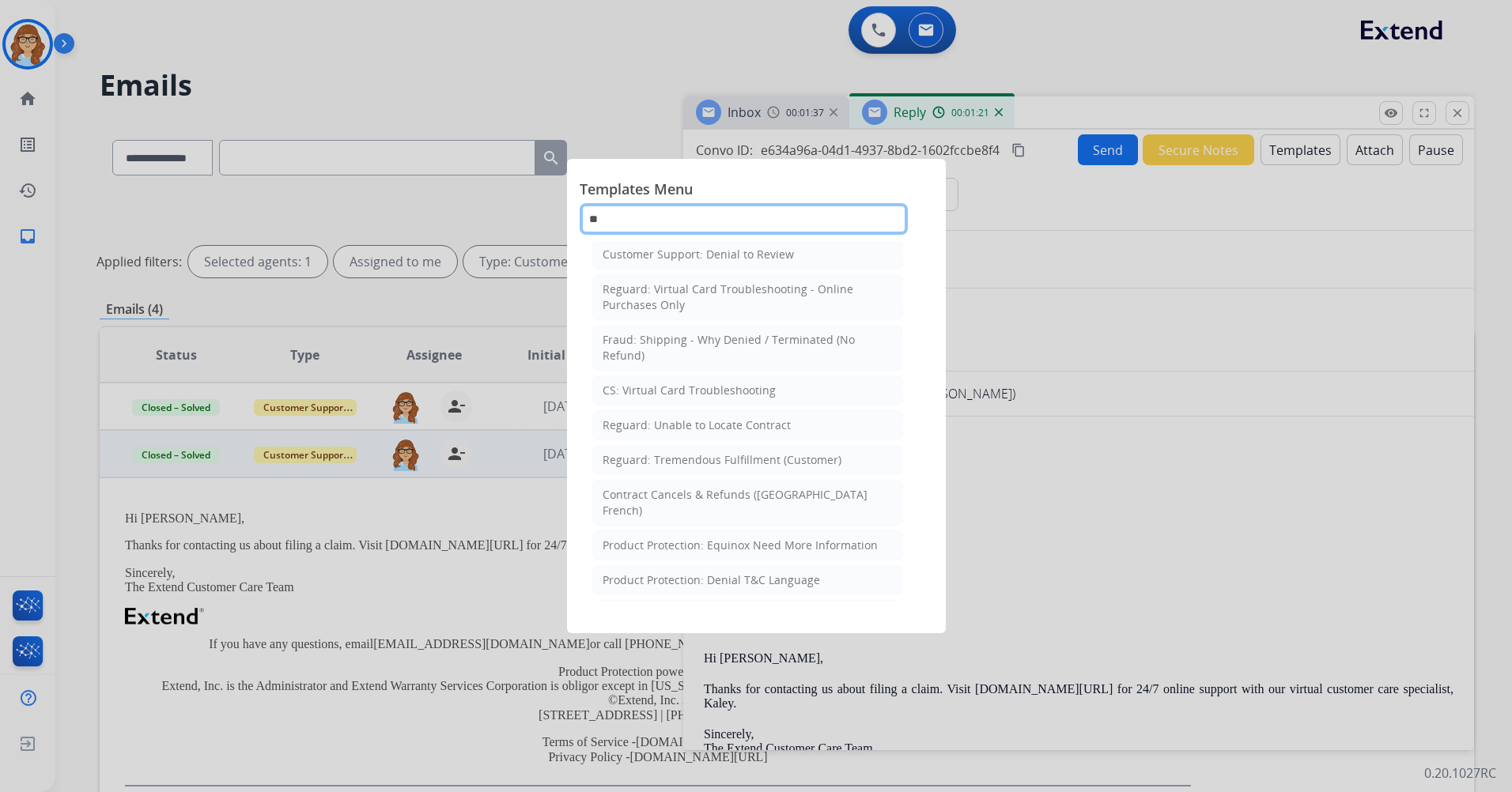
scroll to position [0, 0]
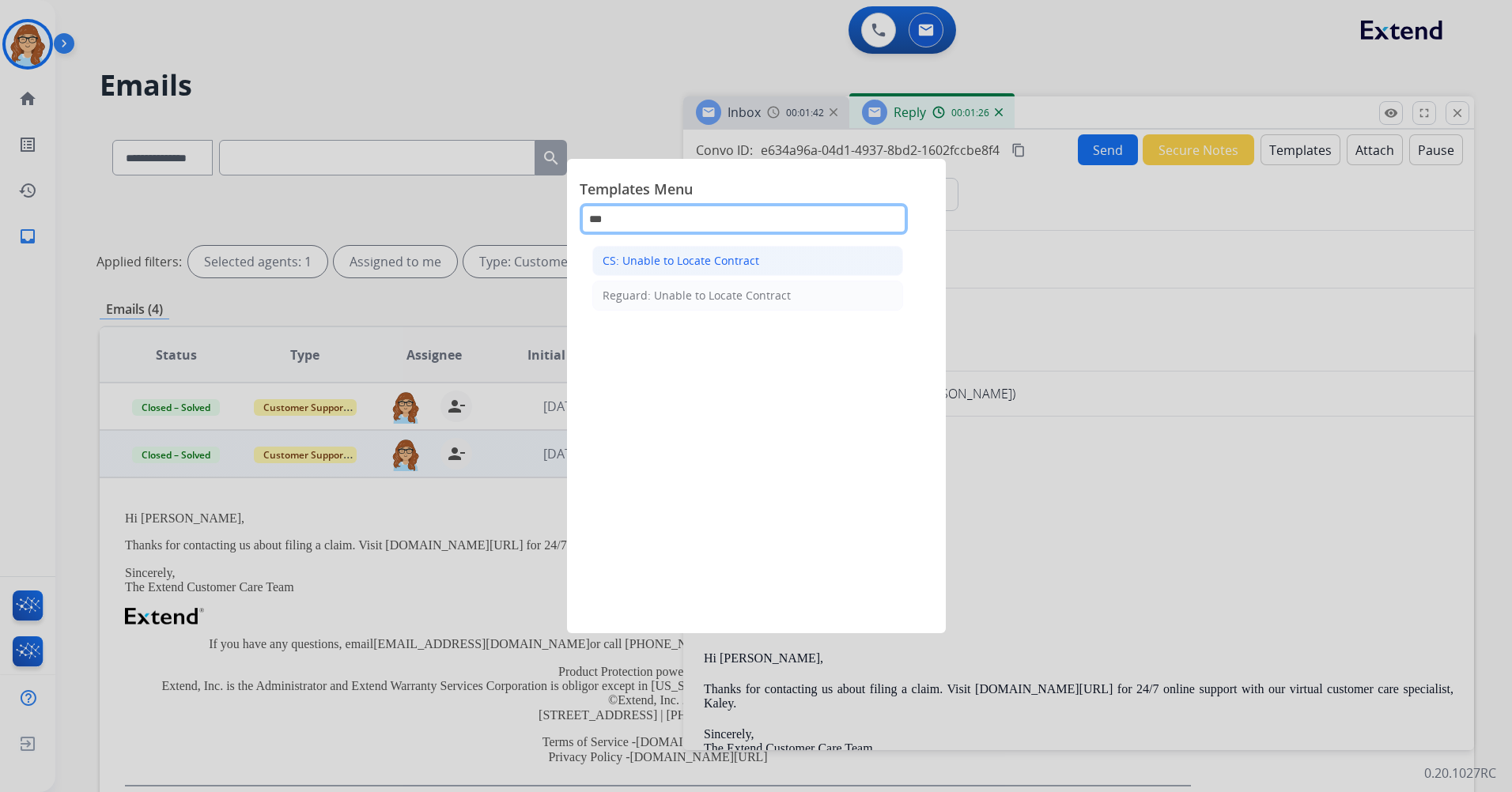
type input "***"
click at [844, 254] on li "CS: Unable to Locate Contract" at bounding box center [748, 260] width 310 height 30
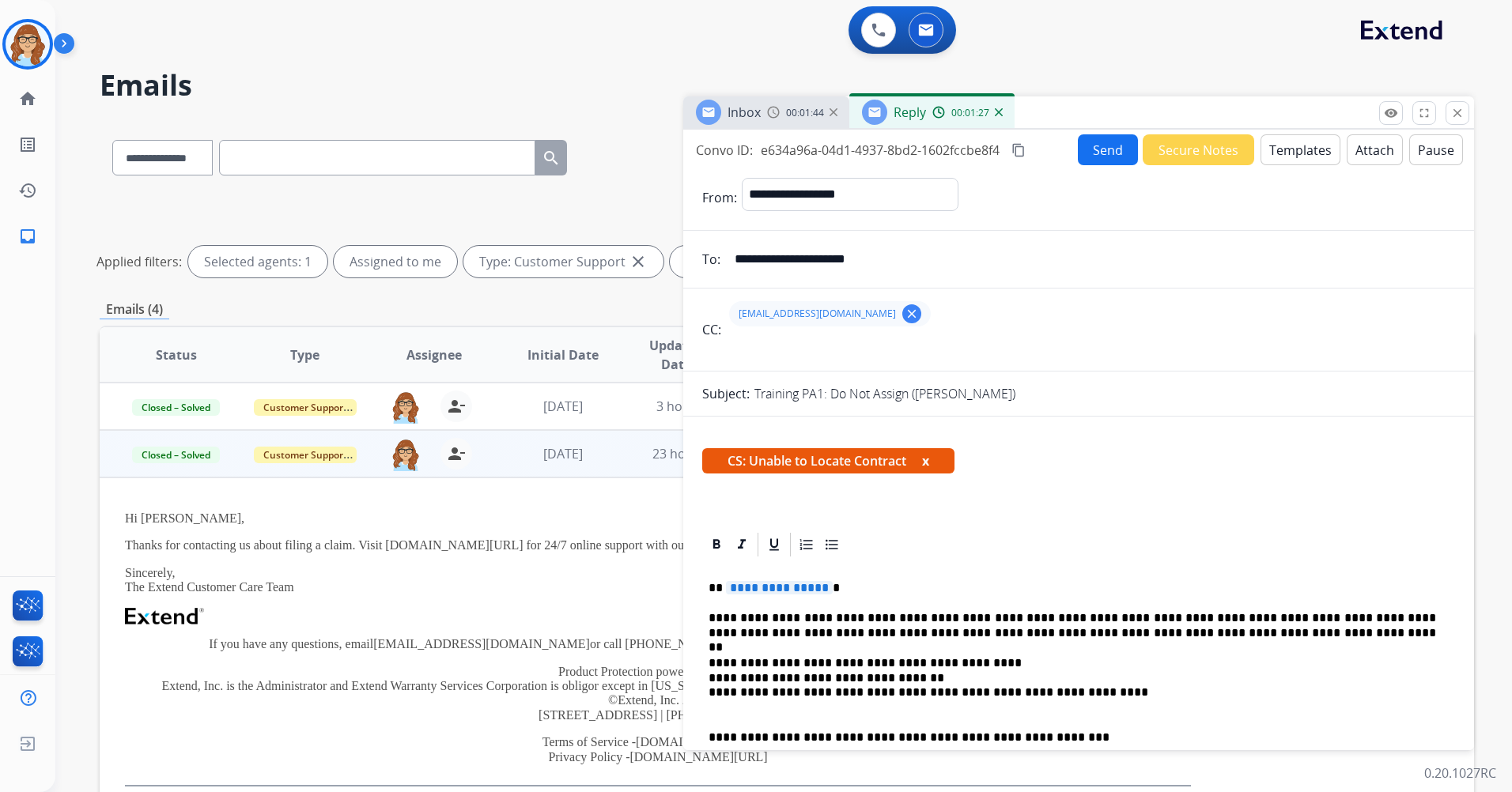
scroll to position [79, 0]
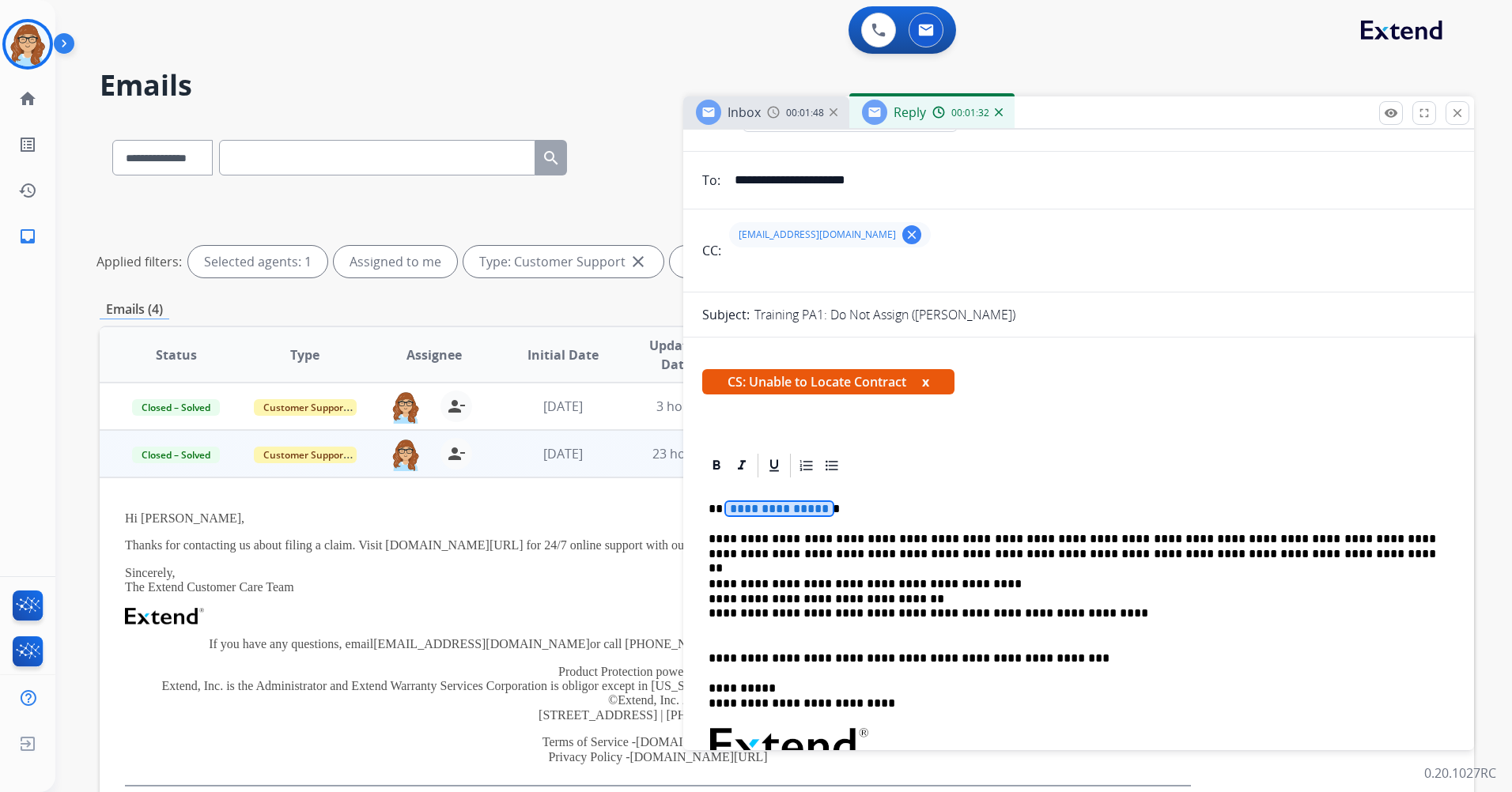
drag, startPoint x: 781, startPoint y: 506, endPoint x: 771, endPoint y: 505, distance: 10.0
click at [936, 381] on span "CS: Unable to Locate Contract x" at bounding box center [829, 382] width 252 height 25
click at [923, 388] on span "CS: Unable to Locate Contract x" at bounding box center [829, 382] width 252 height 25
click at [929, 383] on button "x" at bounding box center [926, 381] width 7 height 19
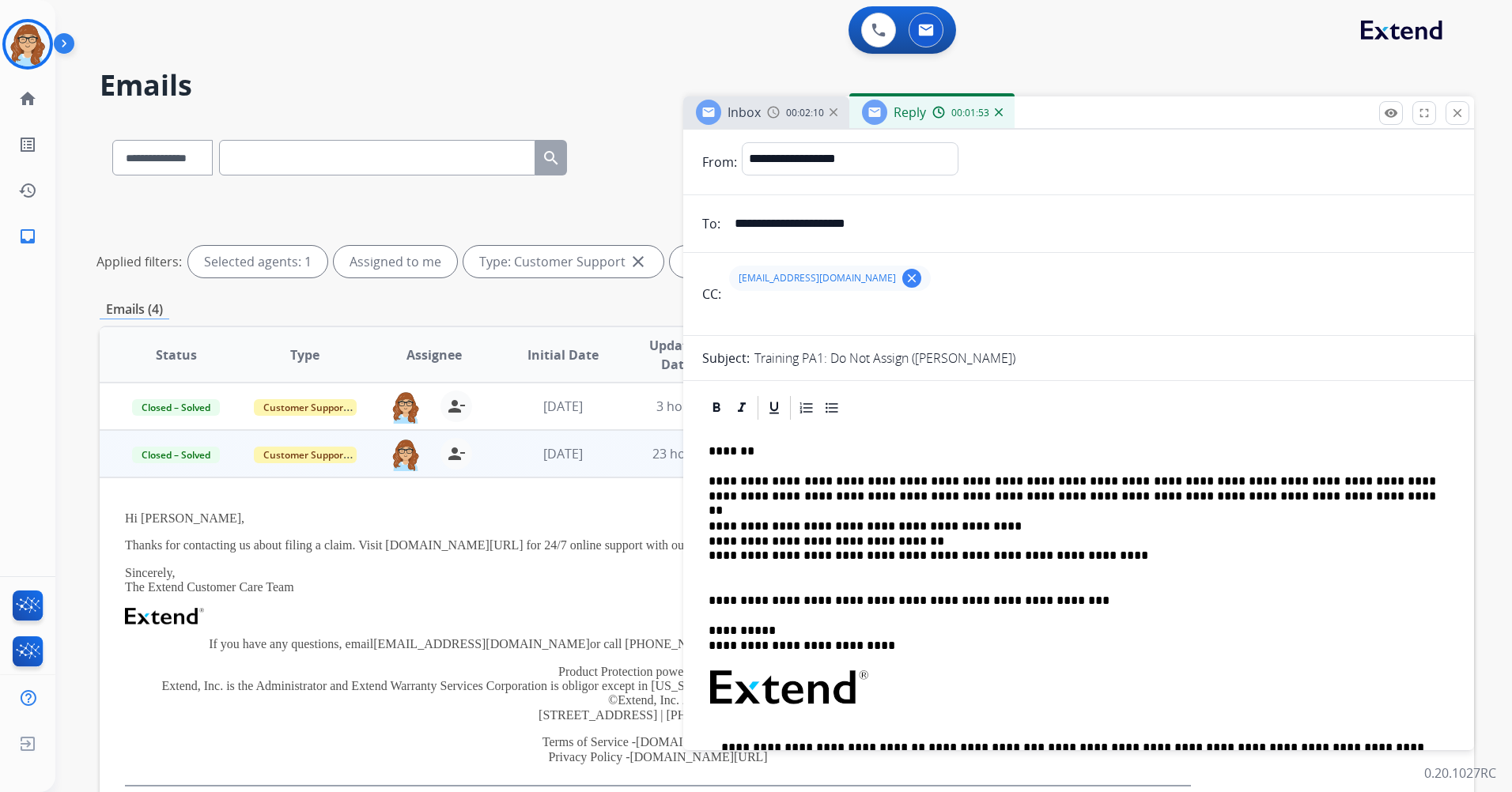
scroll to position [0, 0]
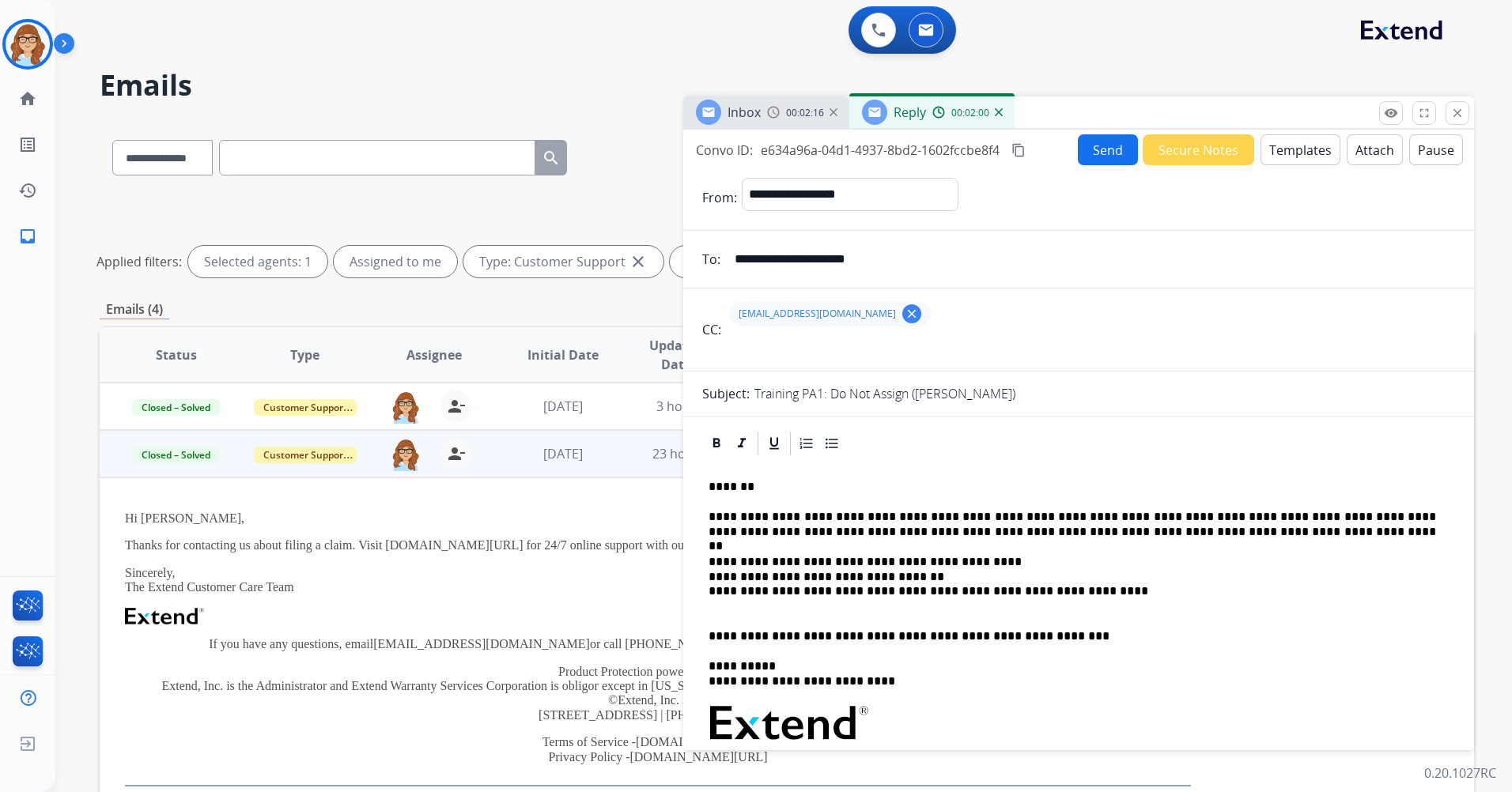
click at [1110, 157] on button "Send" at bounding box center [1108, 150] width 60 height 31
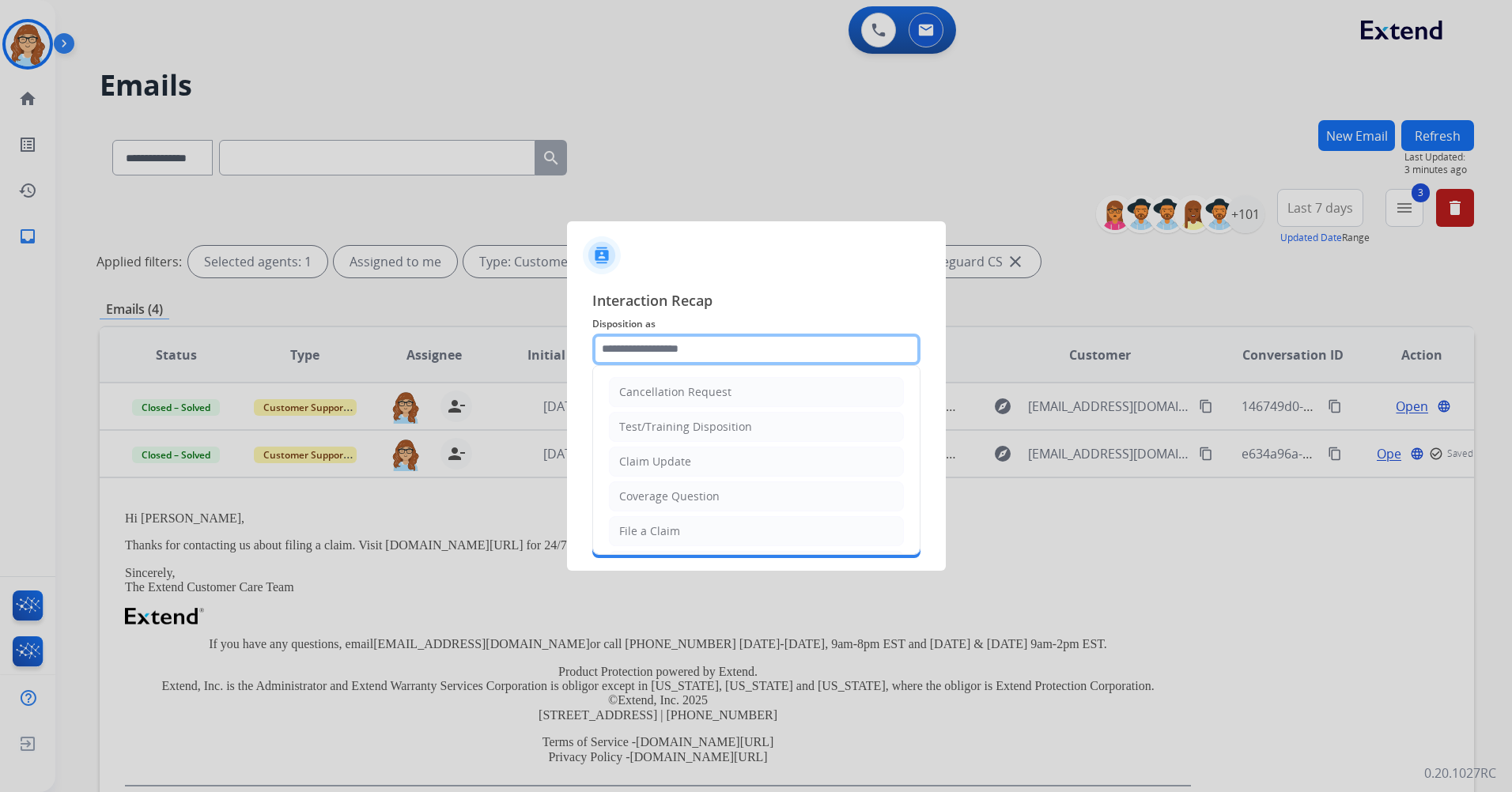
click at [862, 365] on div "Cancellation Request Test/Training Disposition Claim Update Coverage Question F…" at bounding box center [757, 349] width 329 height 32
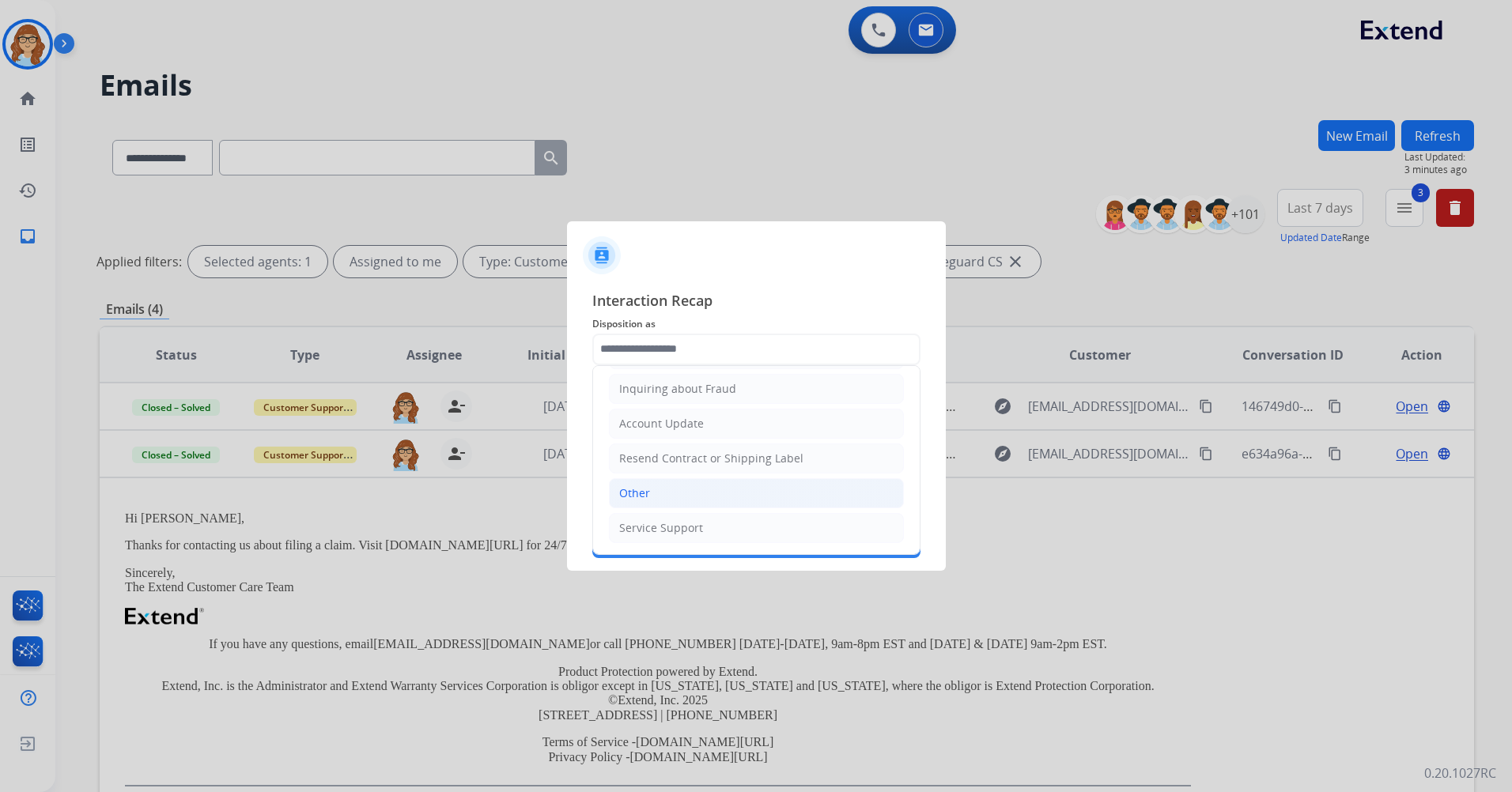
click at [780, 501] on li "Other" at bounding box center [756, 493] width 295 height 30
type input "*****"
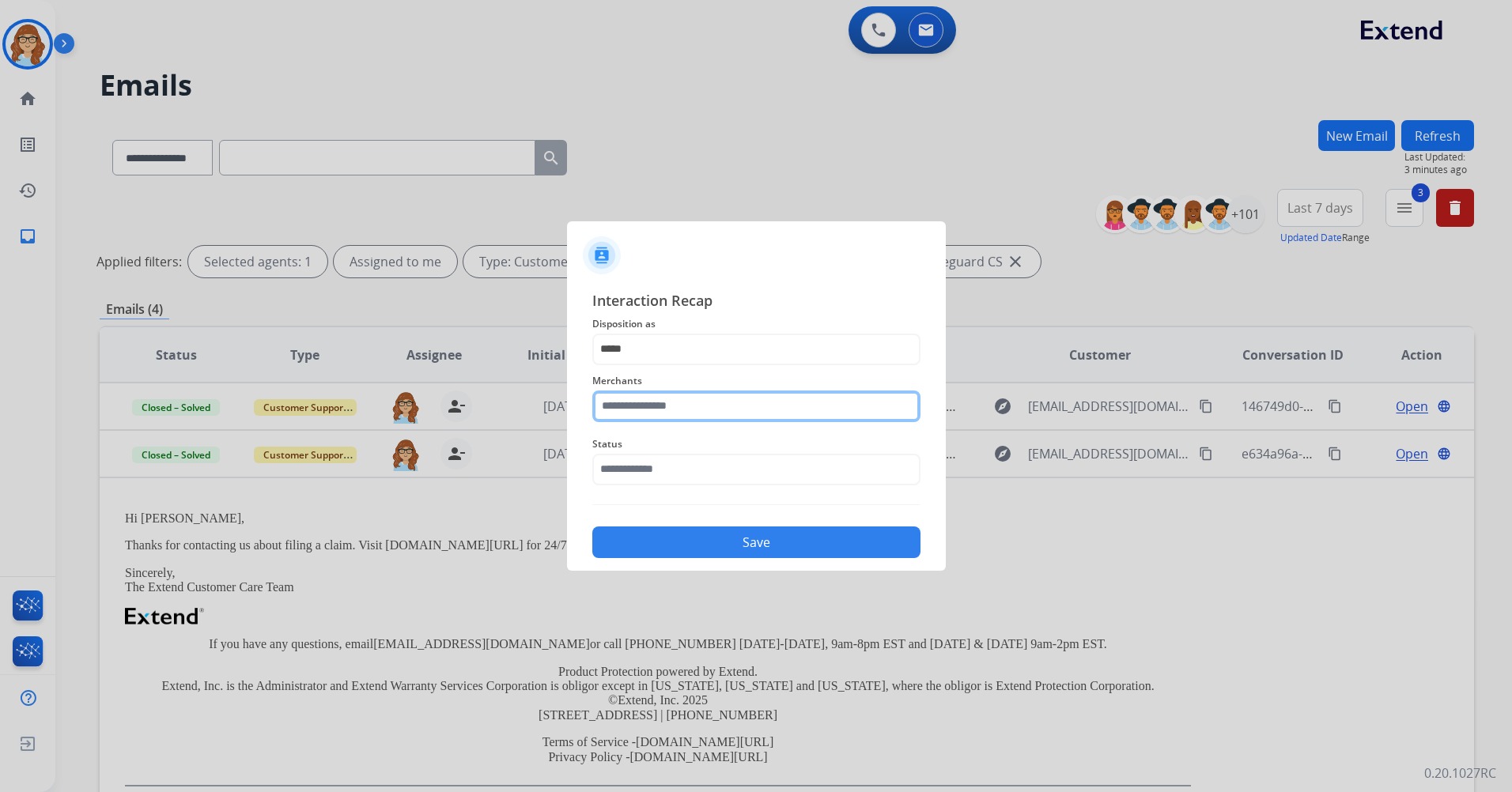
click at [757, 415] on input "text" at bounding box center [757, 406] width 329 height 32
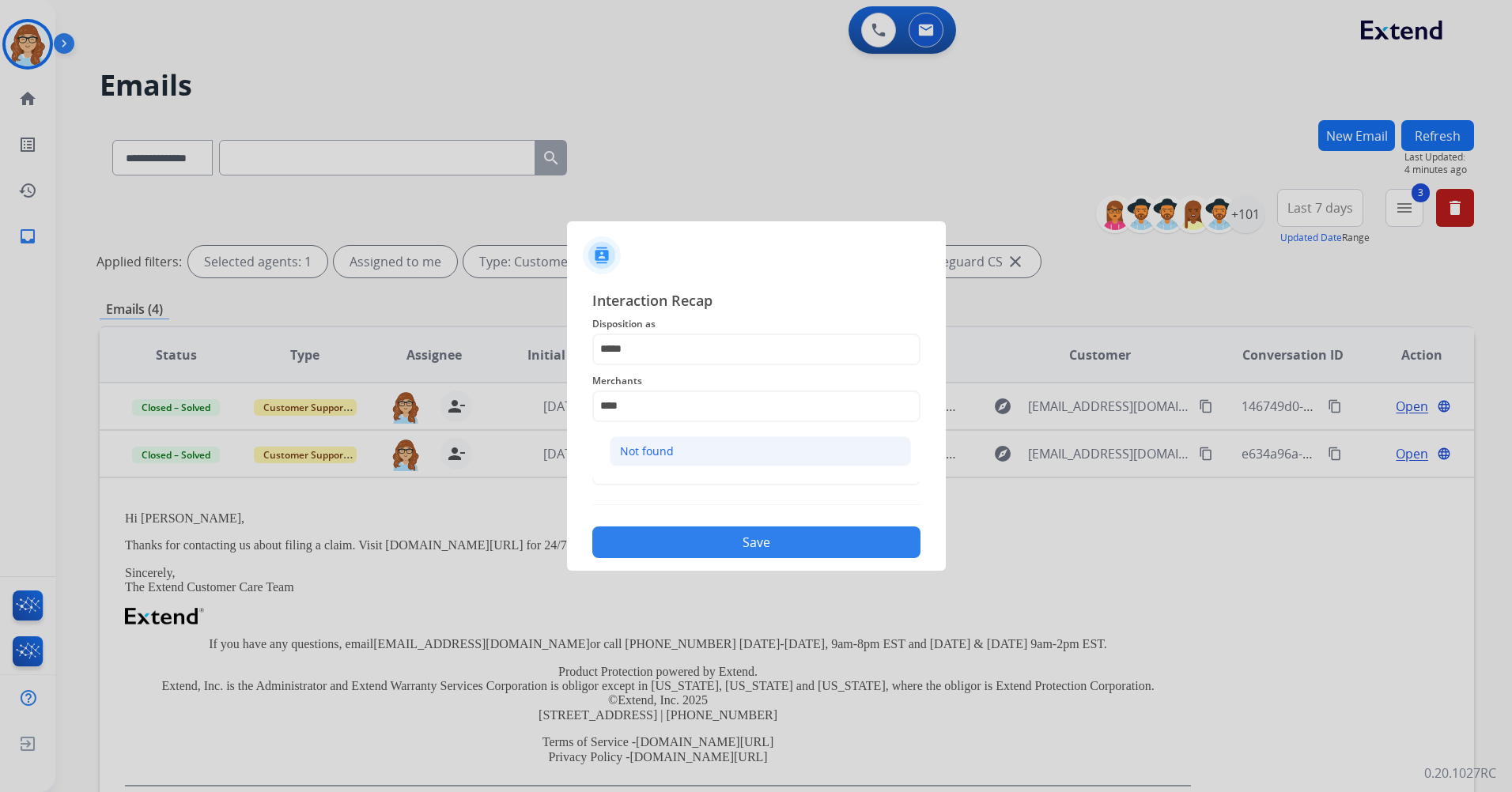
click at [642, 444] on div "Not found" at bounding box center [646, 451] width 54 height 15
type input "*********"
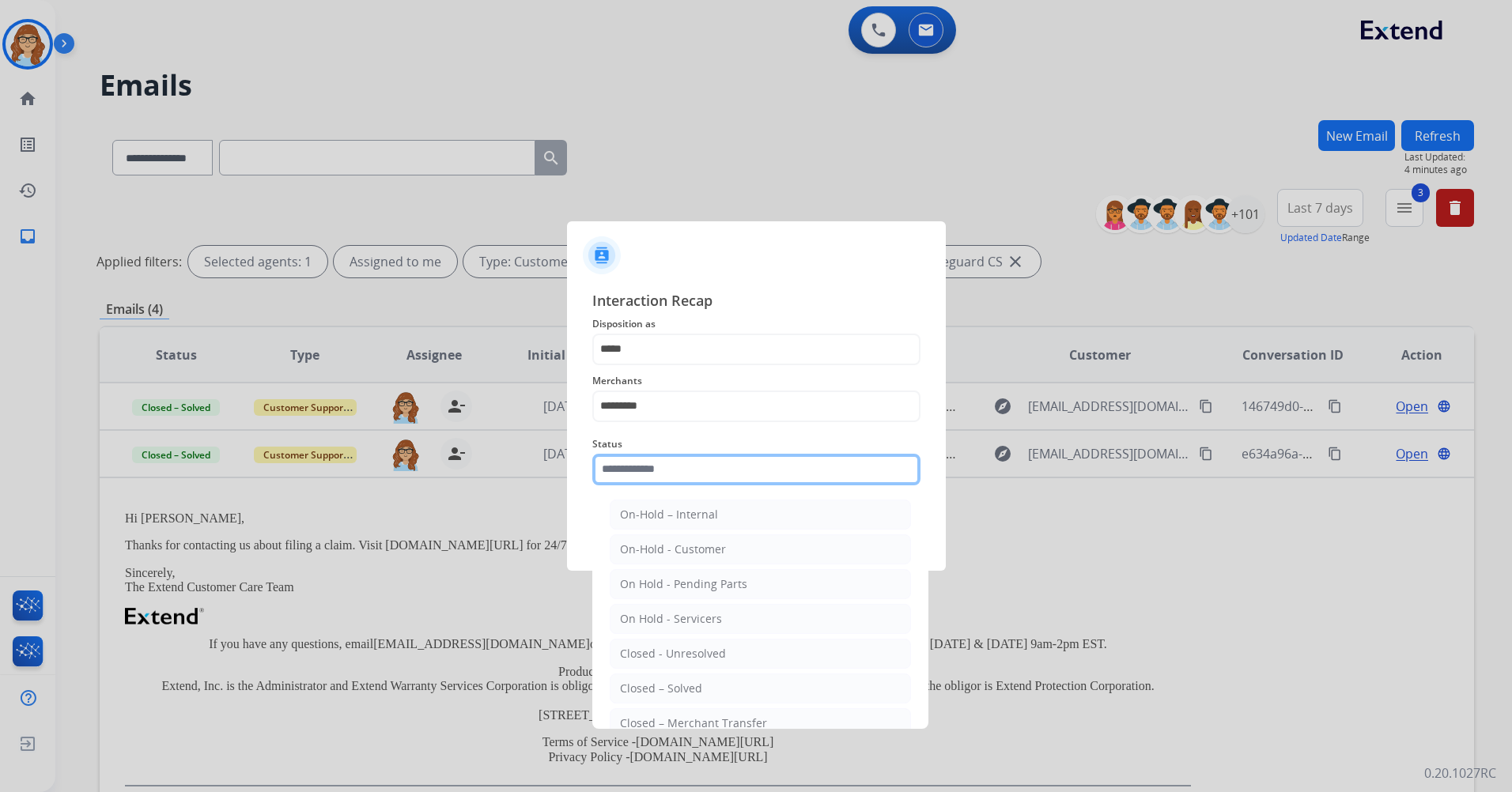
click at [669, 463] on input "text" at bounding box center [757, 469] width 329 height 32
click at [737, 676] on li "Closed – Solved" at bounding box center [761, 688] width 301 height 30
type input "**********"
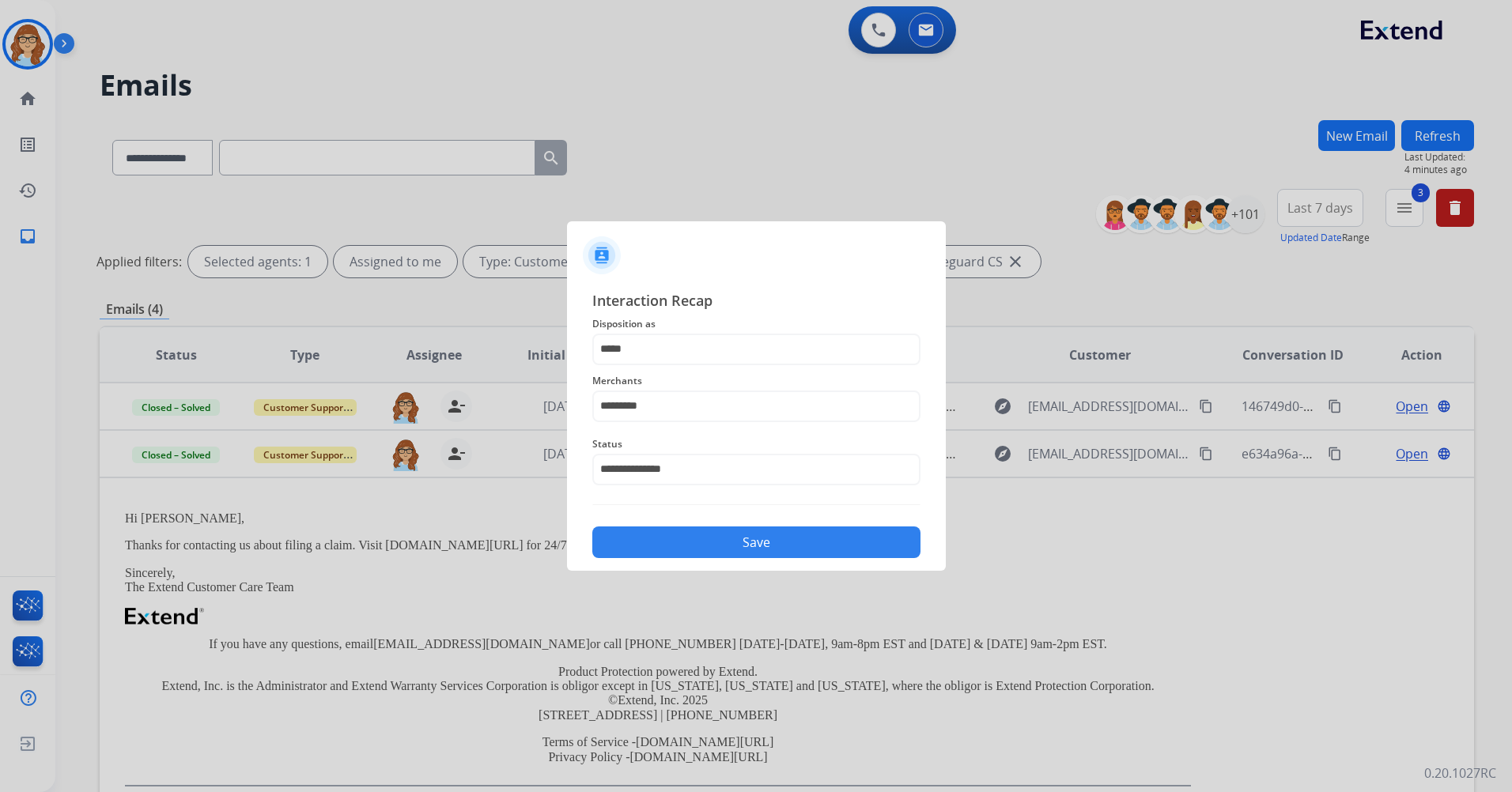
click at [722, 552] on button "Save" at bounding box center [757, 542] width 329 height 32
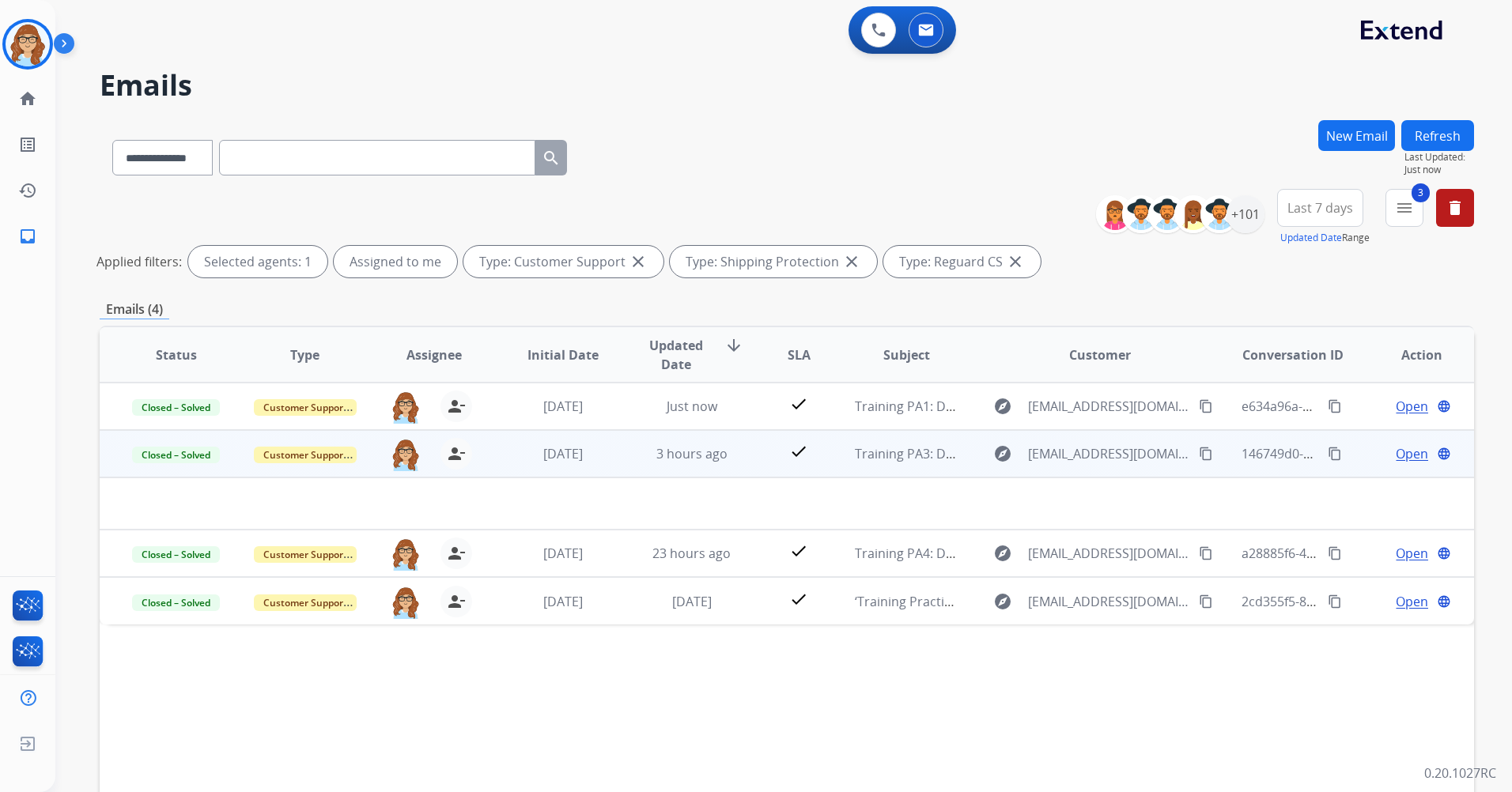
click at [1396, 460] on span "Open" at bounding box center [1412, 454] width 33 height 19
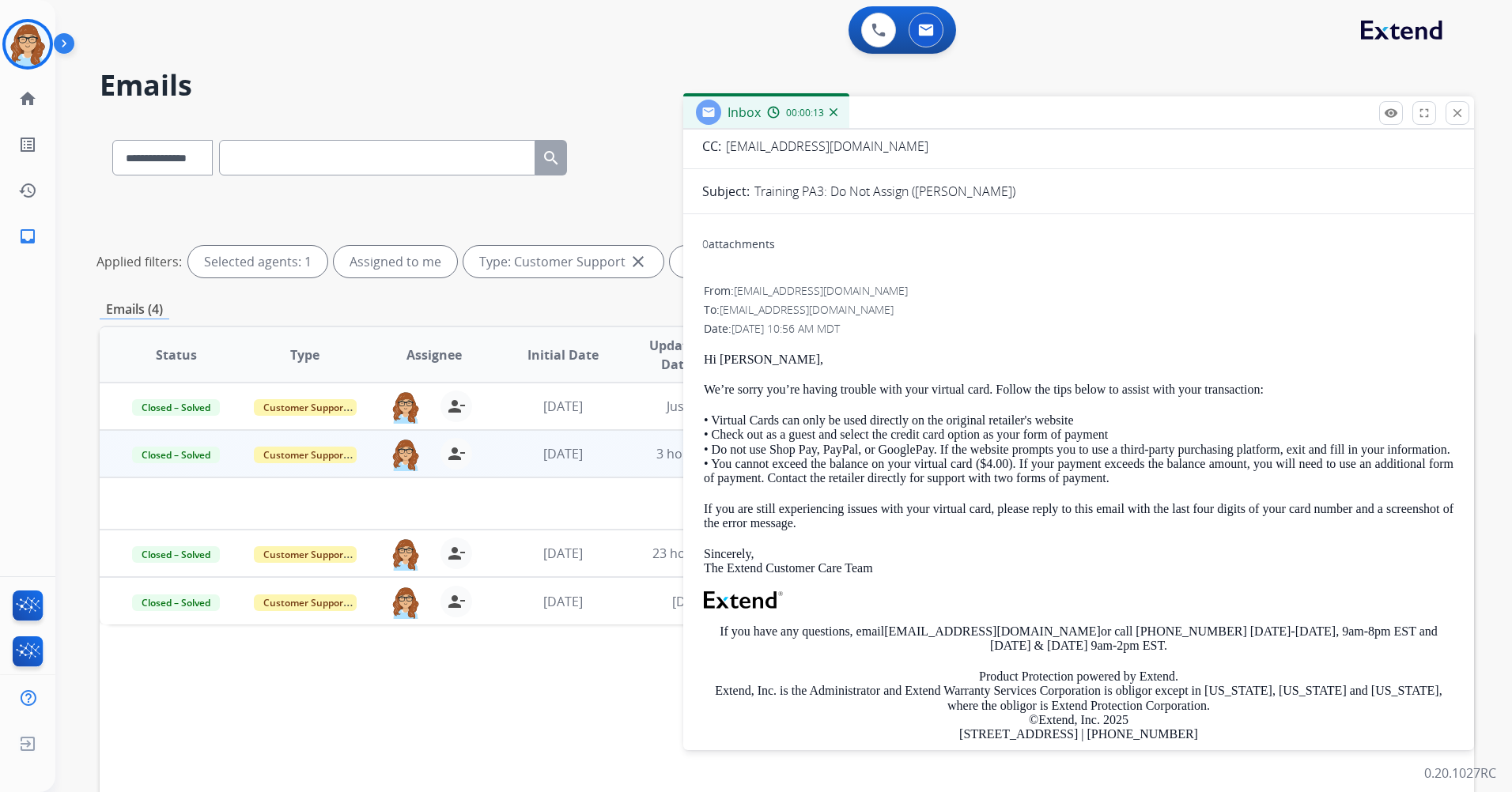
scroll to position [0, 0]
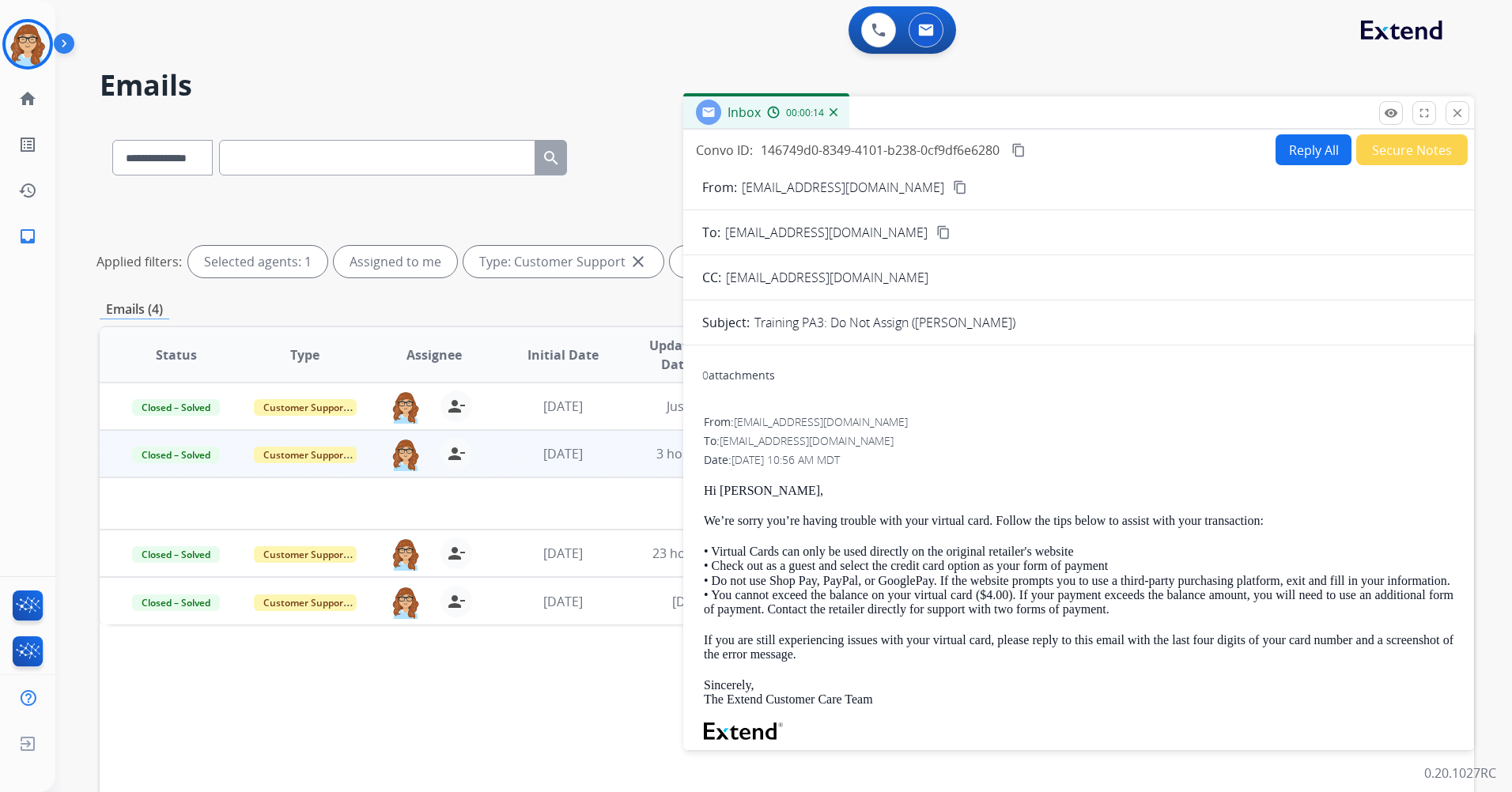
click at [1288, 162] on button "Reply All" at bounding box center [1313, 150] width 76 height 31
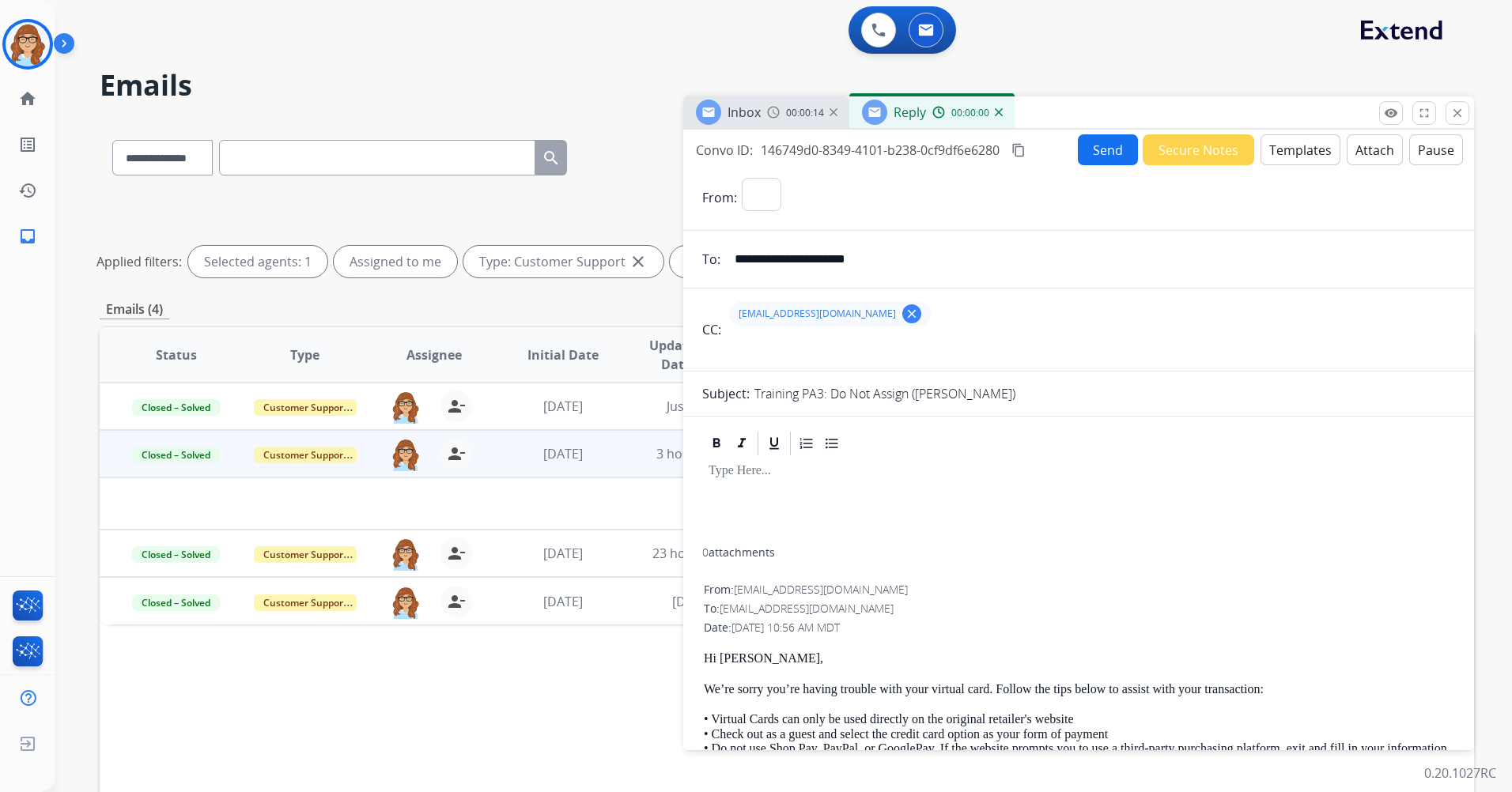
select select "**********"
click at [1281, 147] on button "Templates" at bounding box center [1301, 150] width 80 height 31
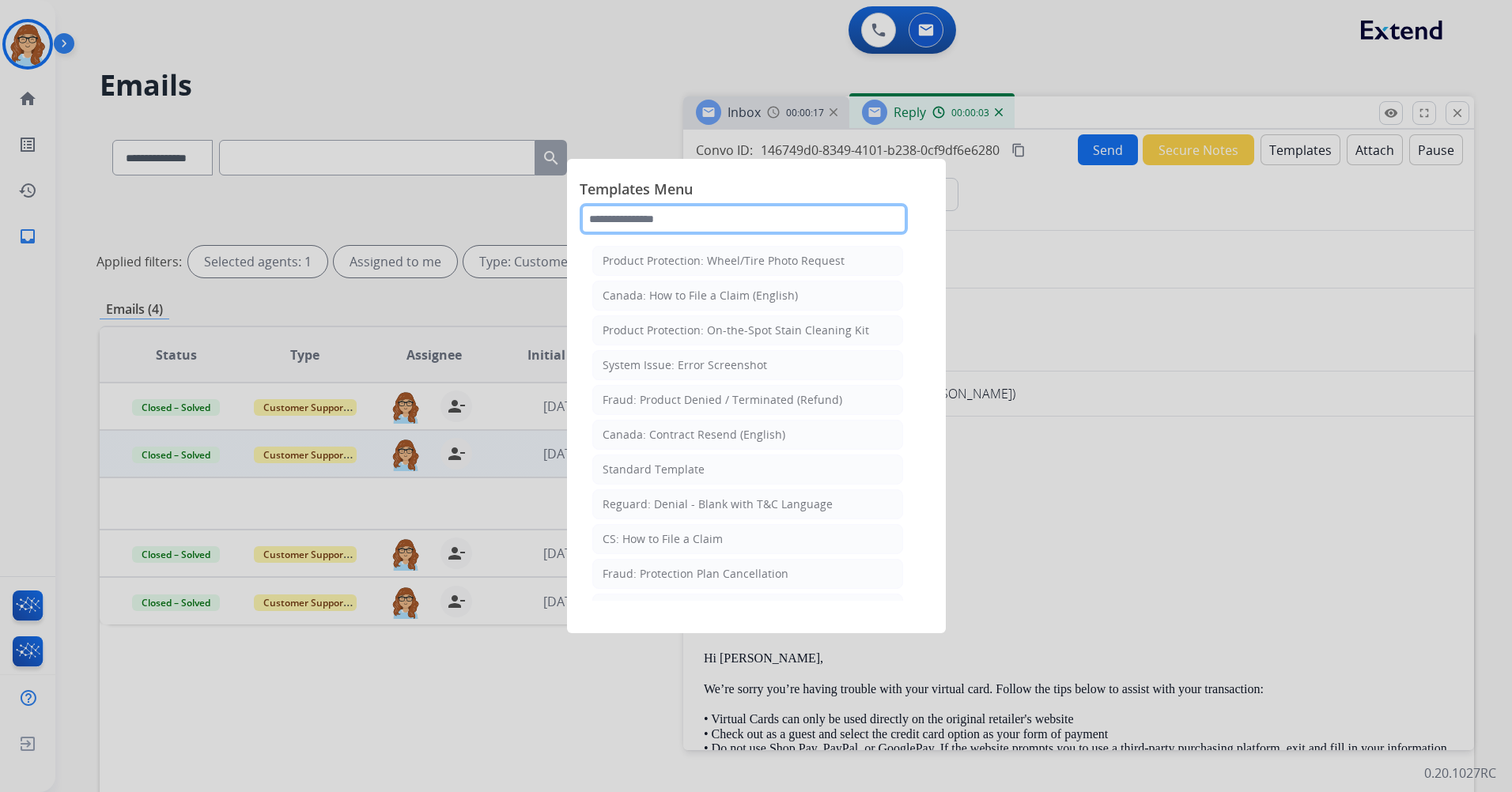
click at [796, 230] on input "text" at bounding box center [744, 219] width 329 height 32
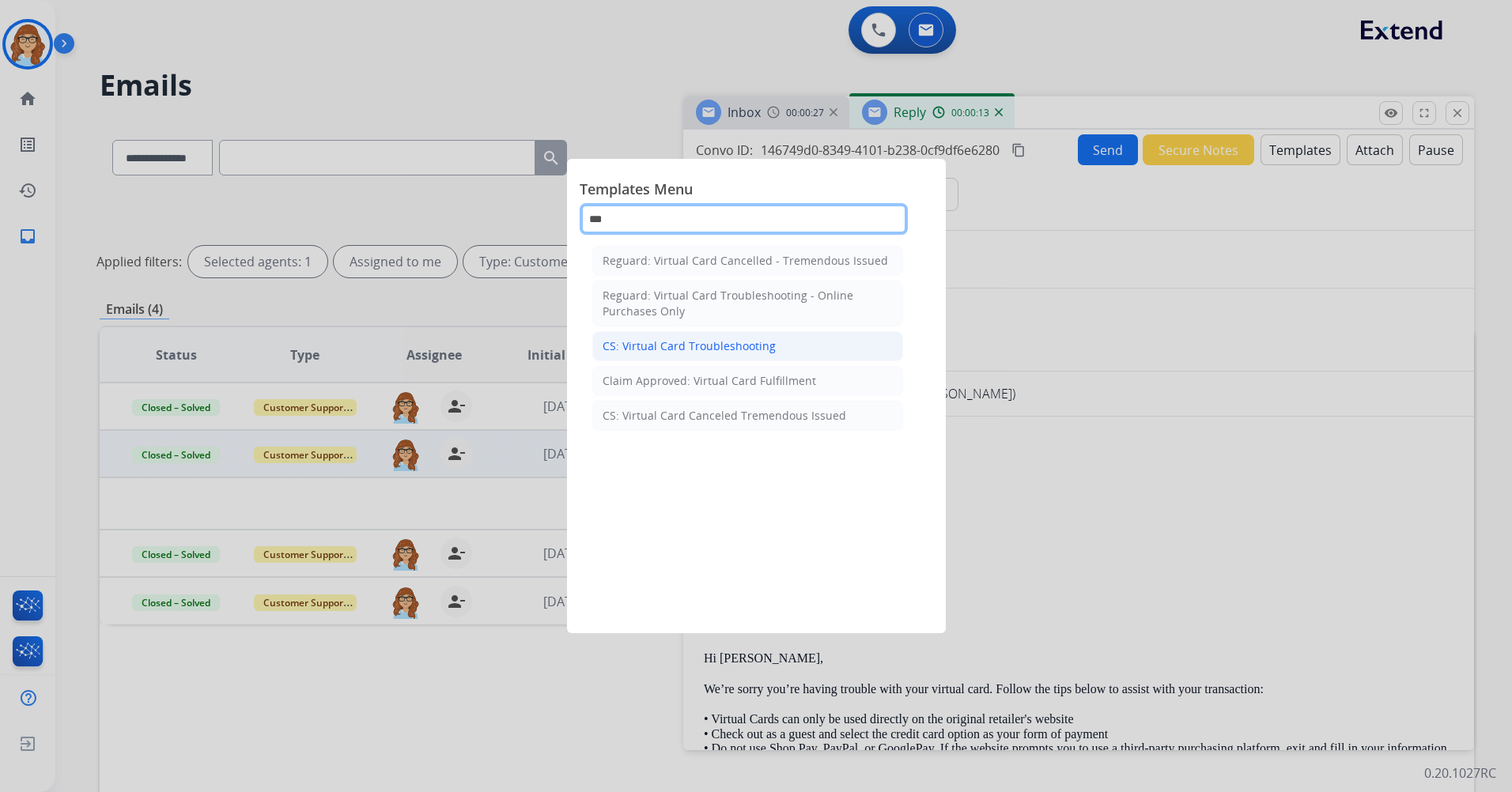
type input "***"
click at [686, 349] on div "CS: Virtual Card Troubleshooting" at bounding box center [689, 346] width 173 height 15
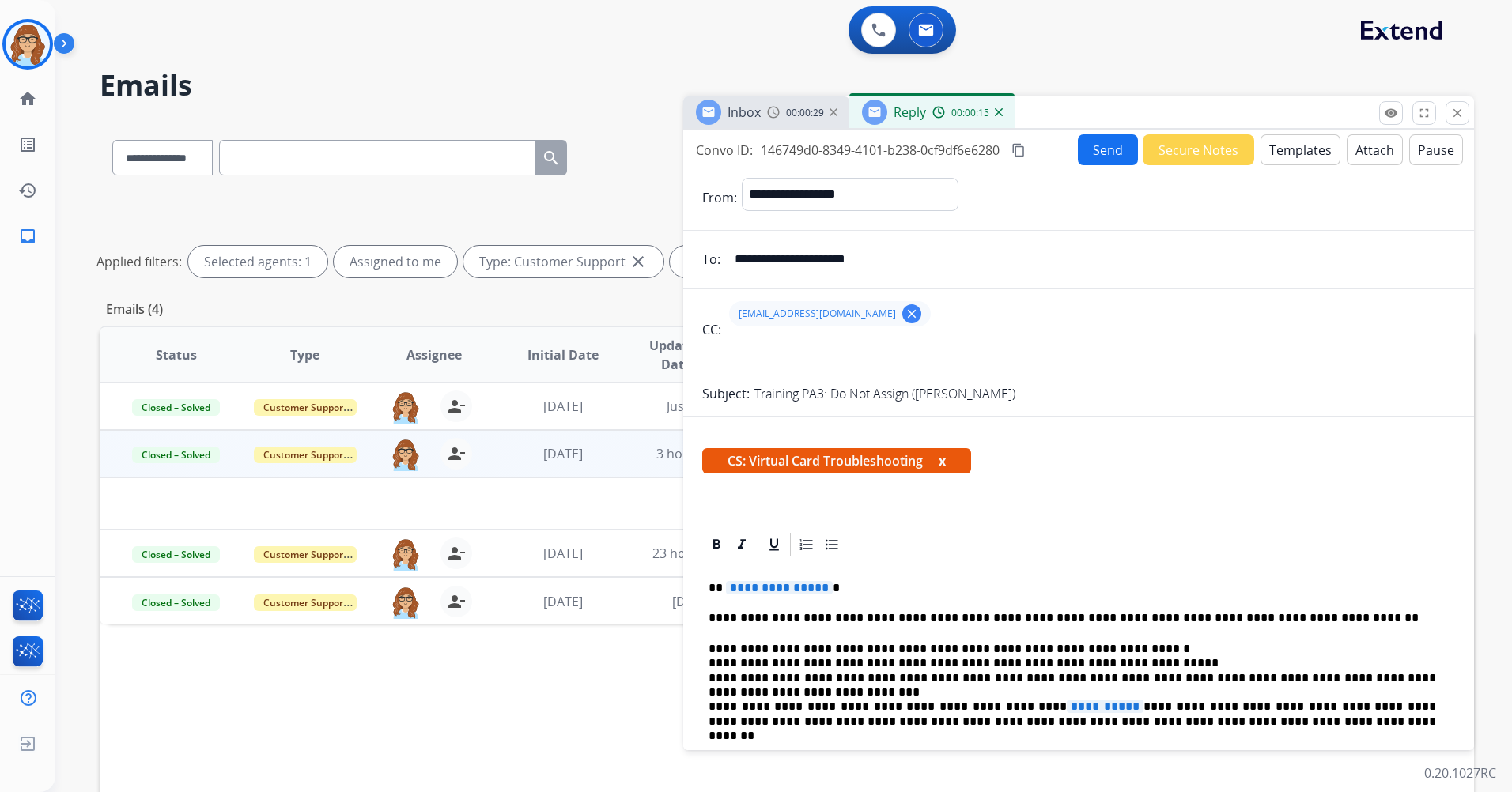
click at [952, 465] on span "CS: Virtual Card Troubleshooting x" at bounding box center [837, 461] width 269 height 25
click at [946, 463] on button "x" at bounding box center [942, 460] width 7 height 19
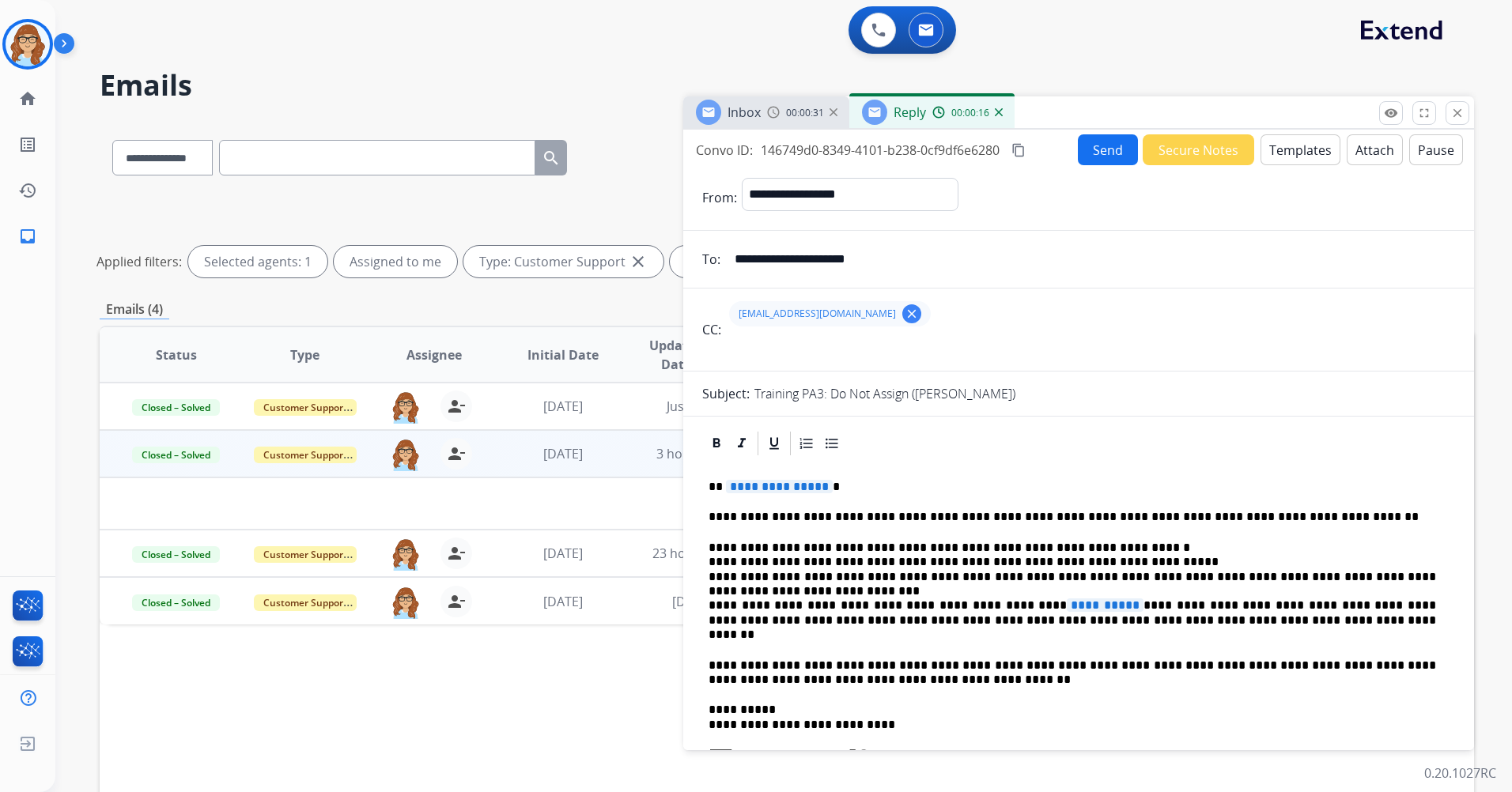
click at [771, 482] on span "**********" at bounding box center [780, 486] width 107 height 14
click at [1066, 605] on span "**********" at bounding box center [1105, 605] width 77 height 14
click at [1109, 156] on button "Send" at bounding box center [1108, 150] width 60 height 31
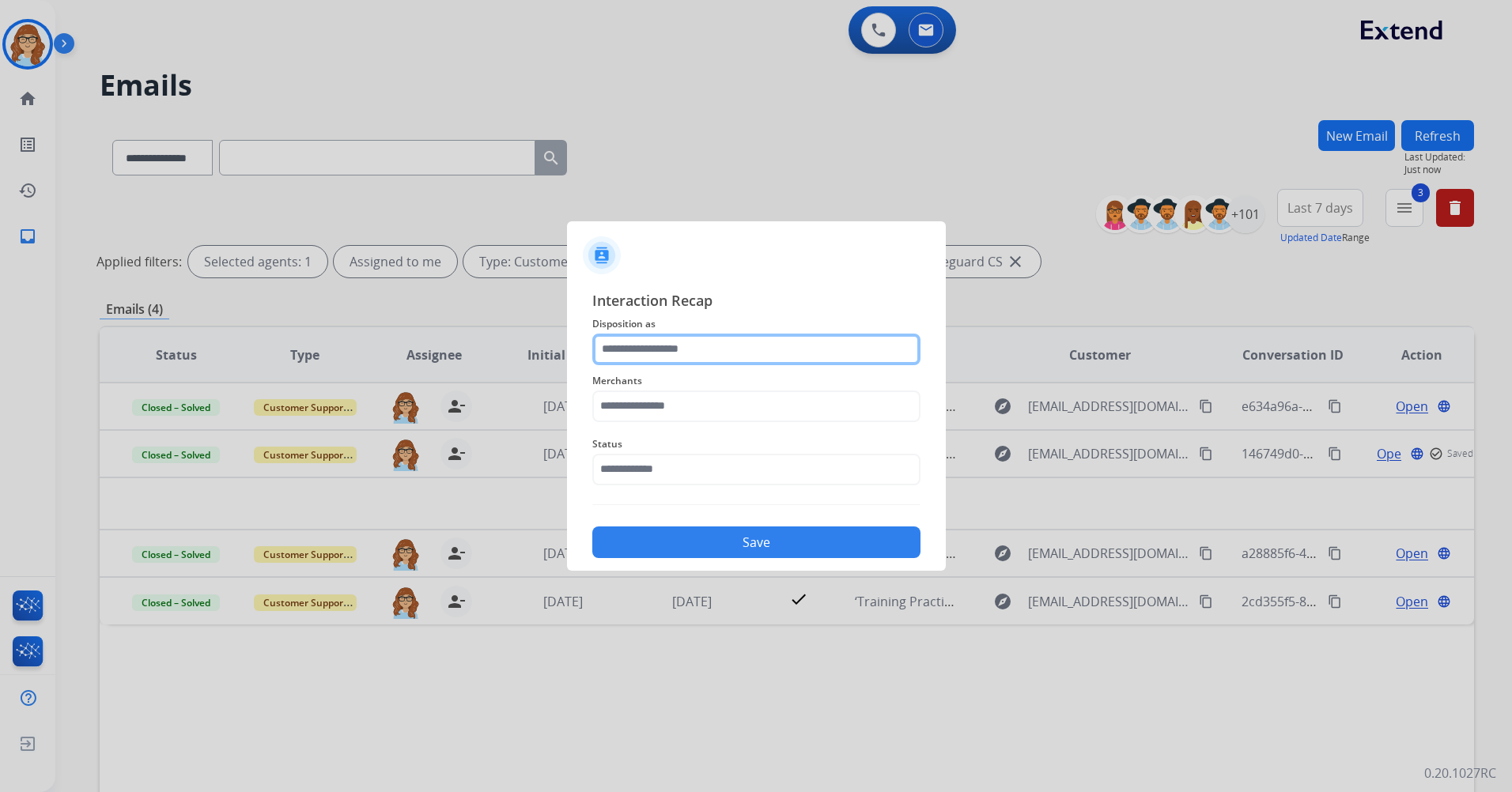
click at [719, 356] on input "text" at bounding box center [757, 349] width 329 height 32
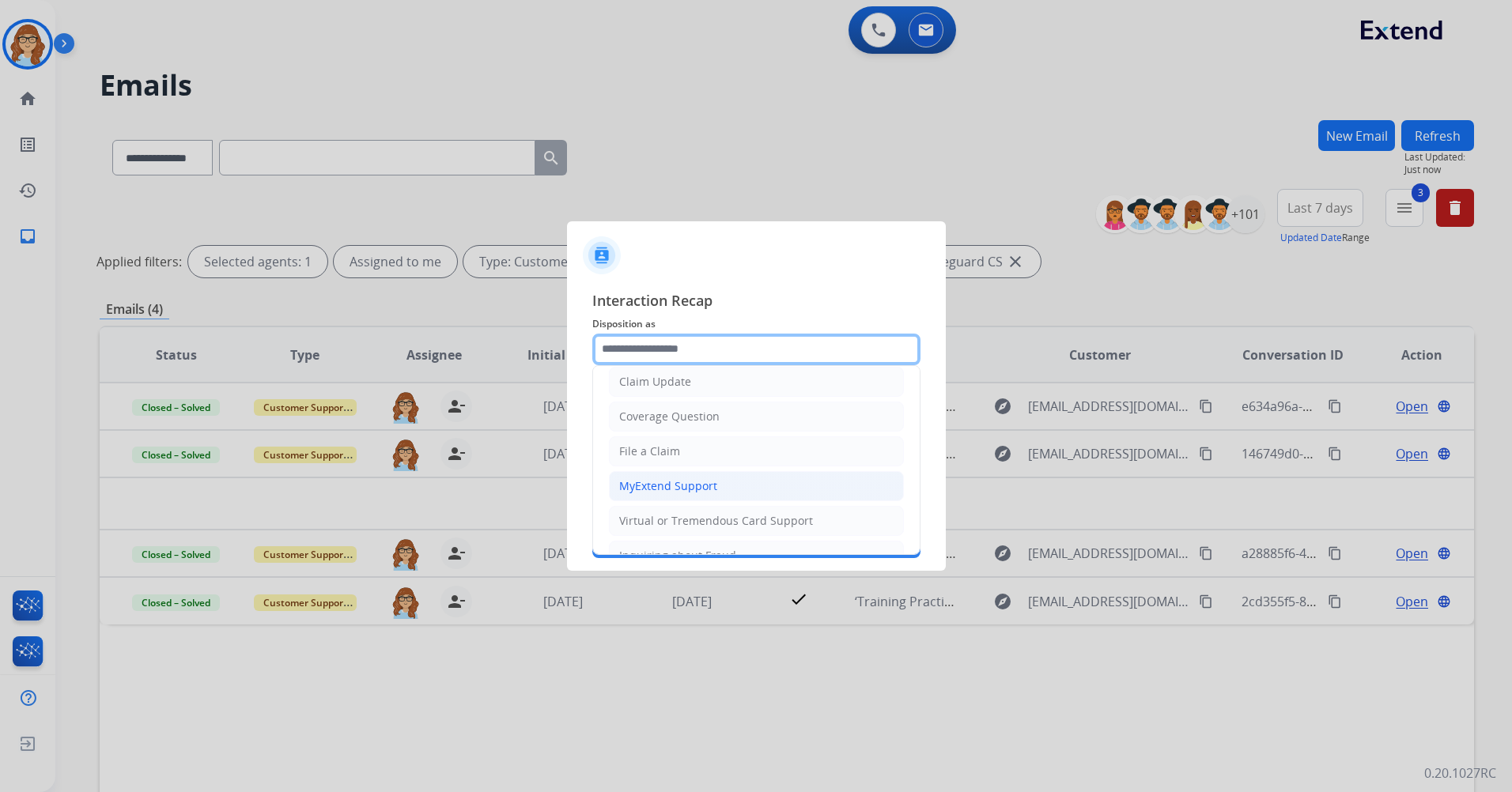
scroll to position [158, 0]
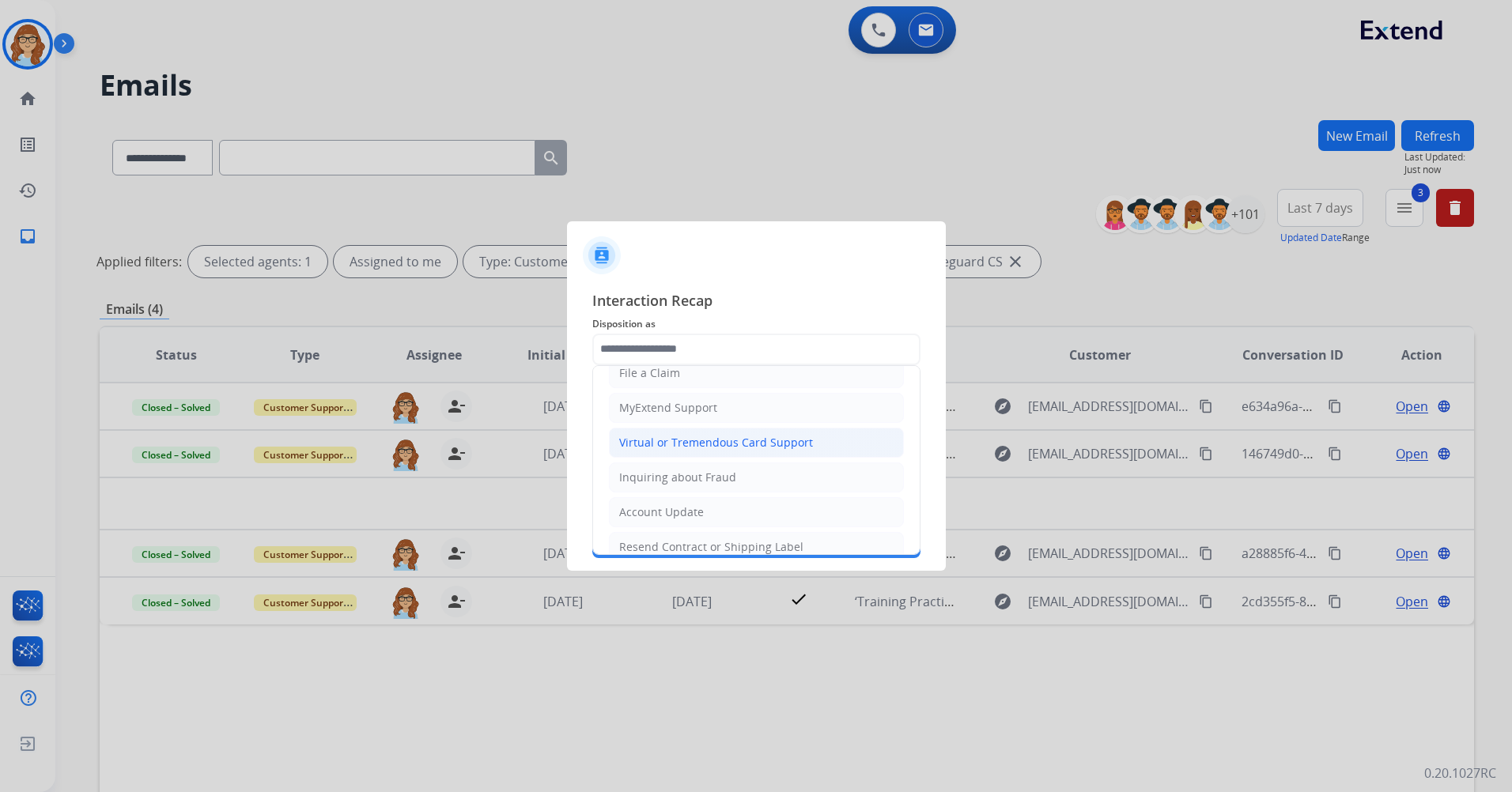
click at [826, 450] on li "Virtual or Tremendous Card Support" at bounding box center [756, 442] width 295 height 30
type input "**********"
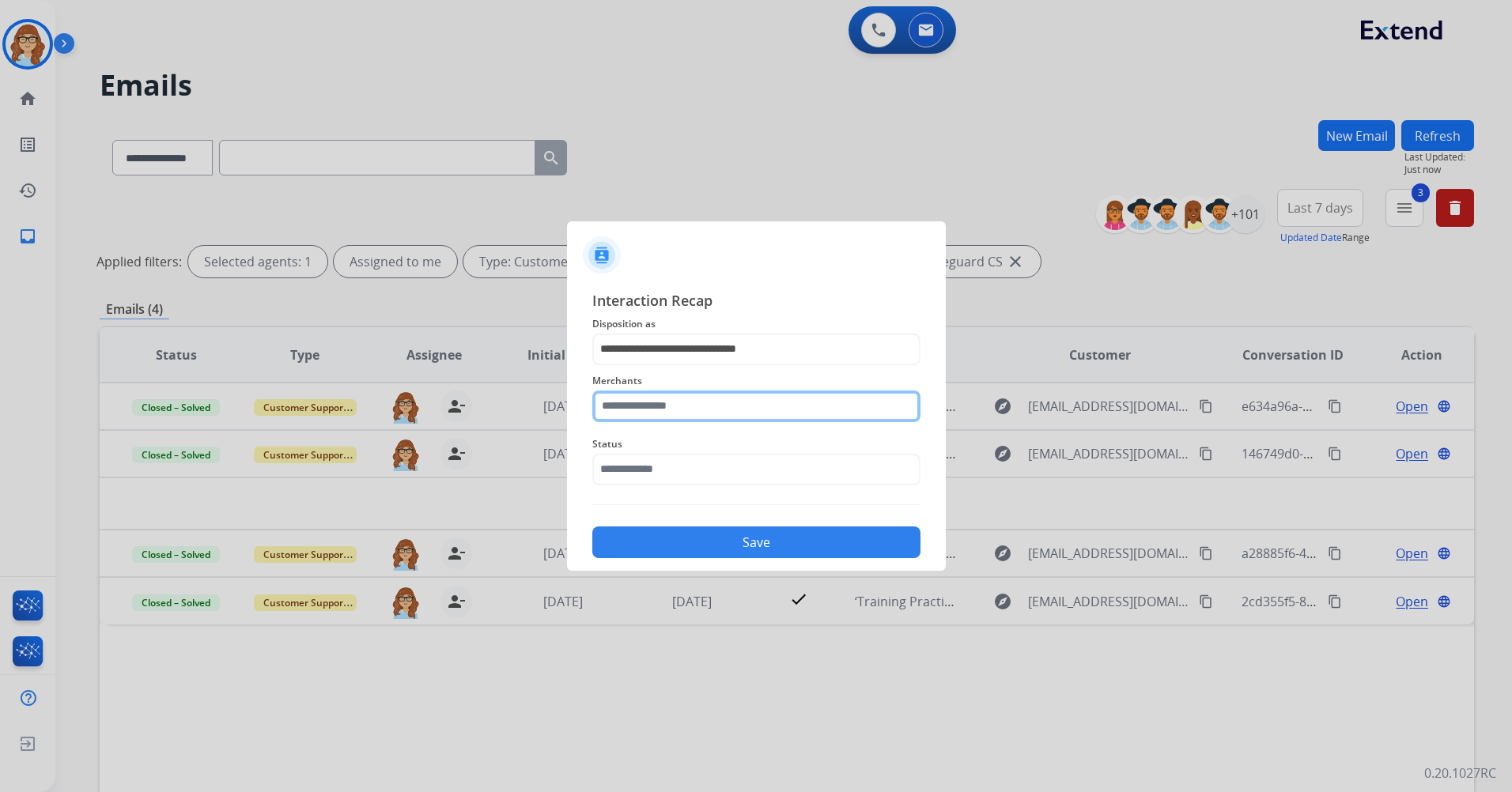
click at [797, 416] on input "text" at bounding box center [757, 406] width 329 height 32
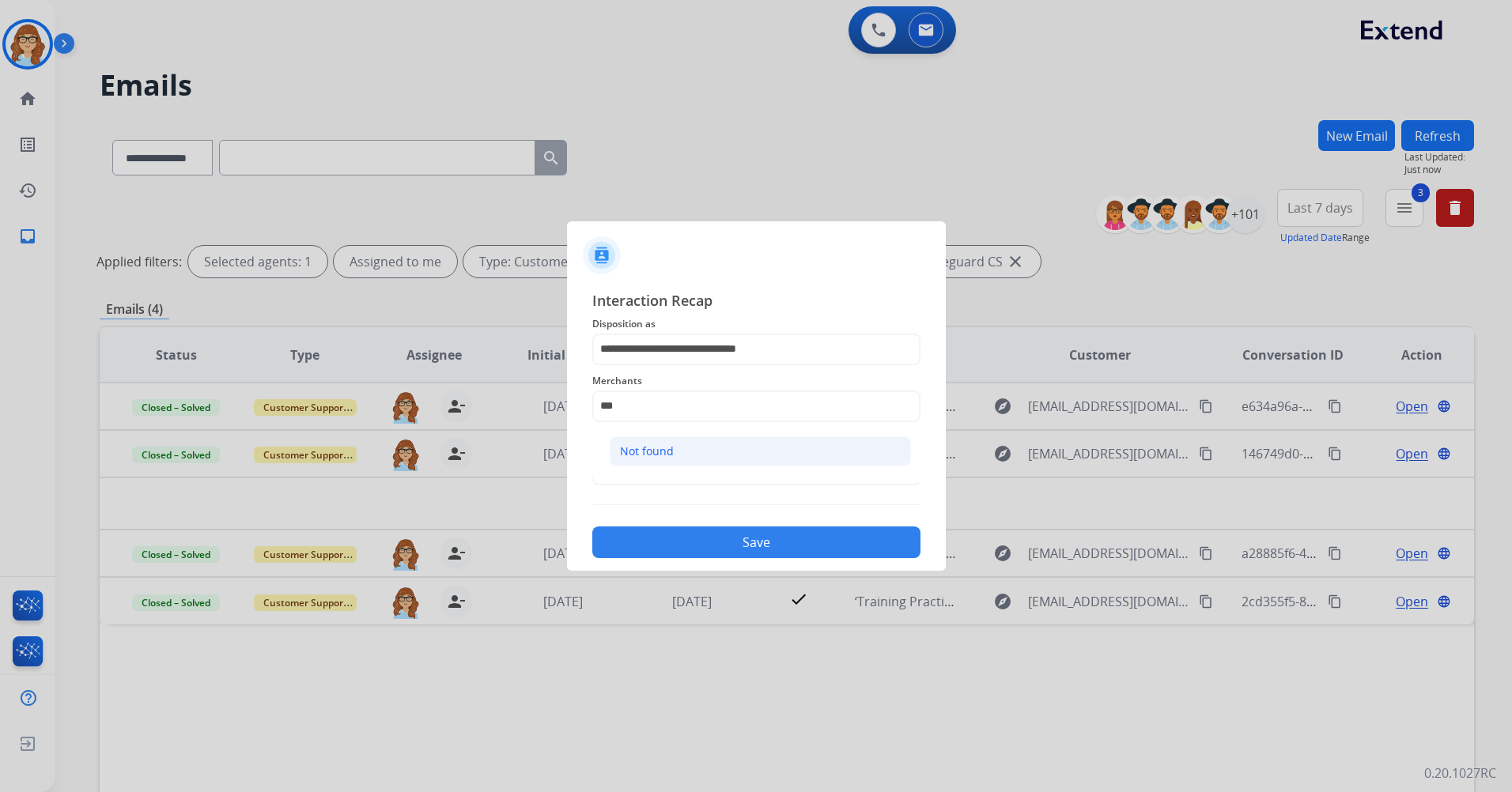
click at [792, 451] on li "Not found" at bounding box center [761, 451] width 301 height 30
type input "*********"
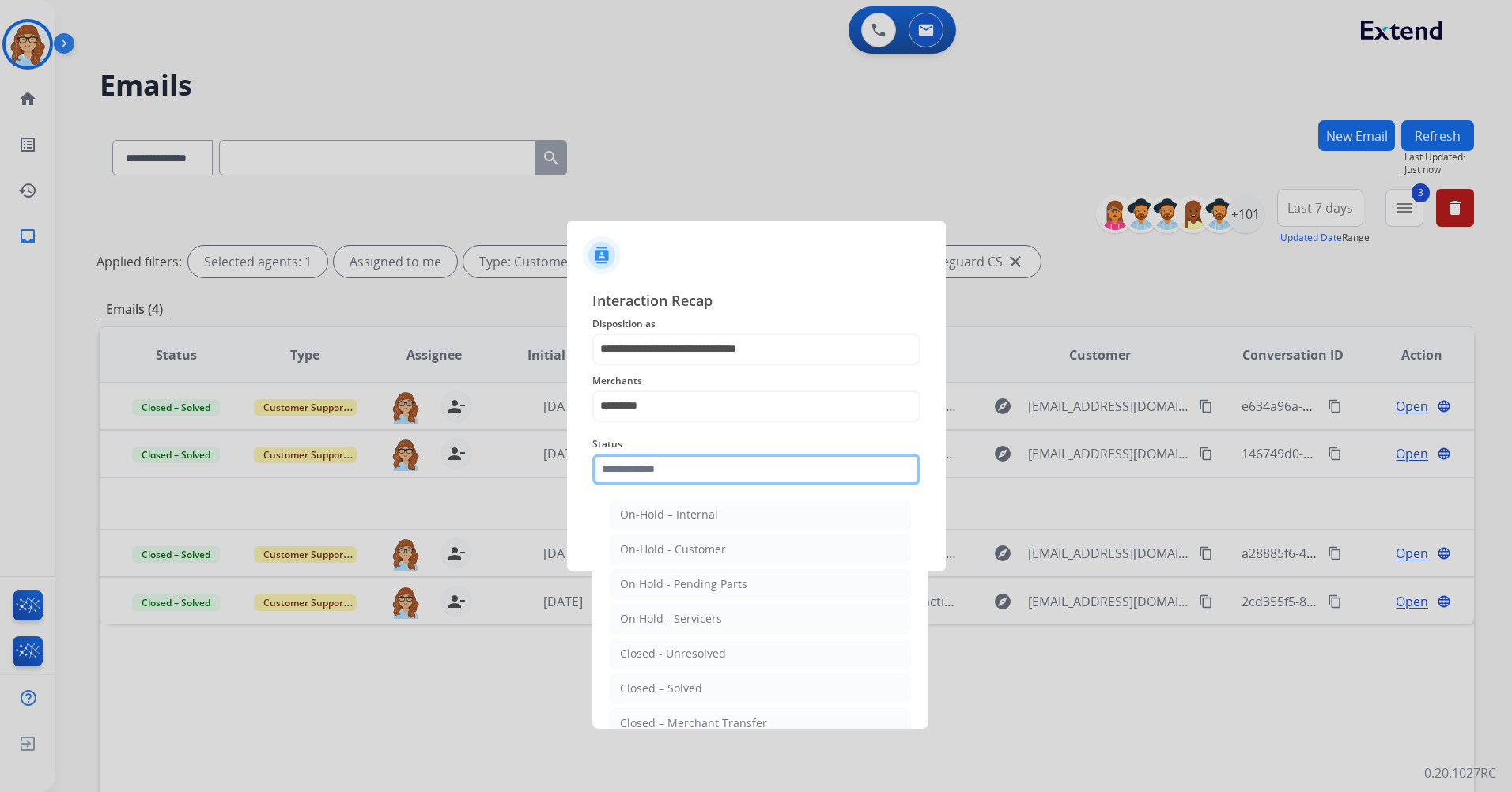
click at [777, 474] on input "text" at bounding box center [757, 469] width 329 height 32
click at [656, 677] on li "Closed – Solved" at bounding box center [761, 688] width 301 height 30
type input "**********"
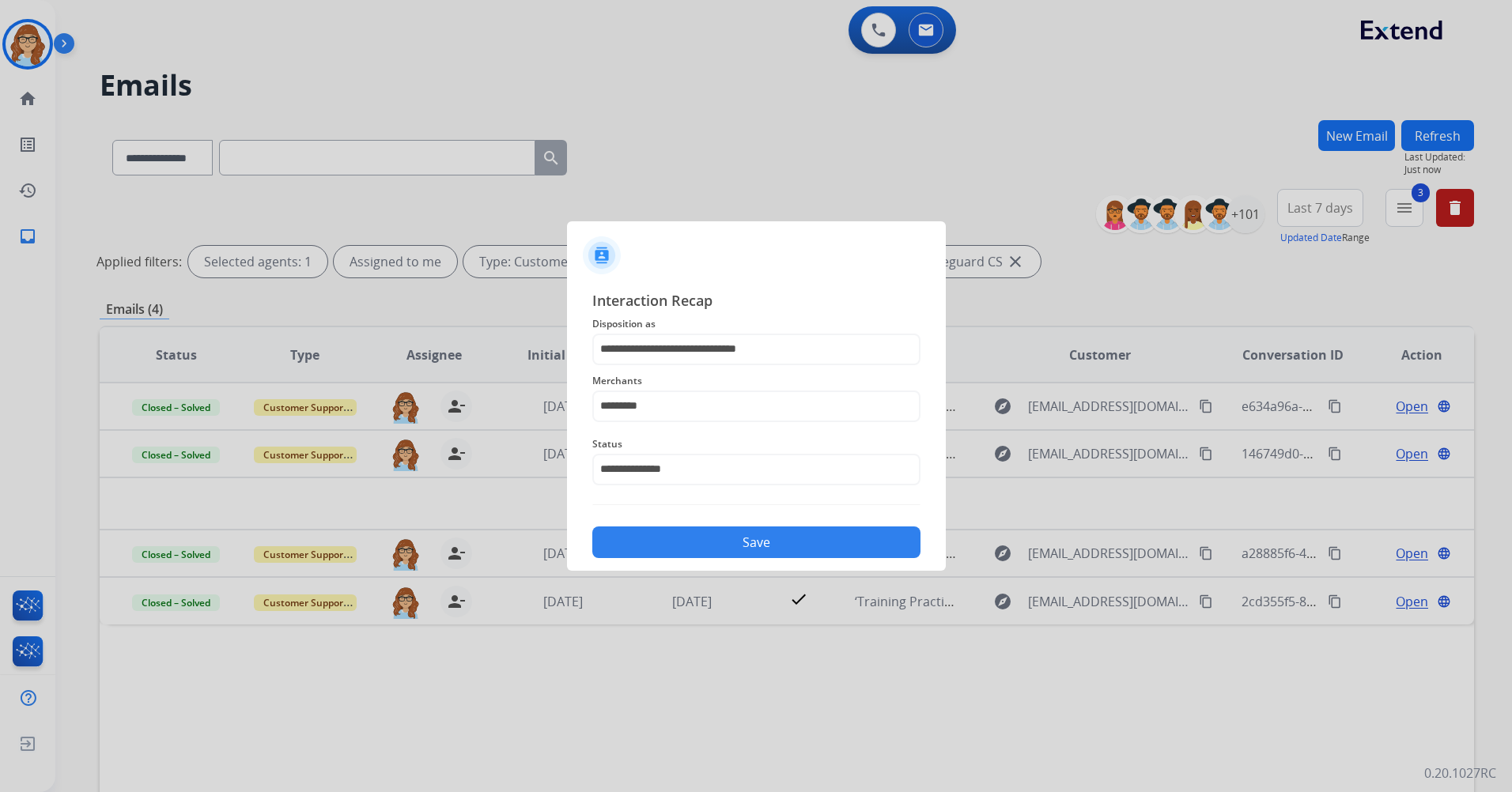
click at [690, 551] on button "Save" at bounding box center [757, 542] width 329 height 32
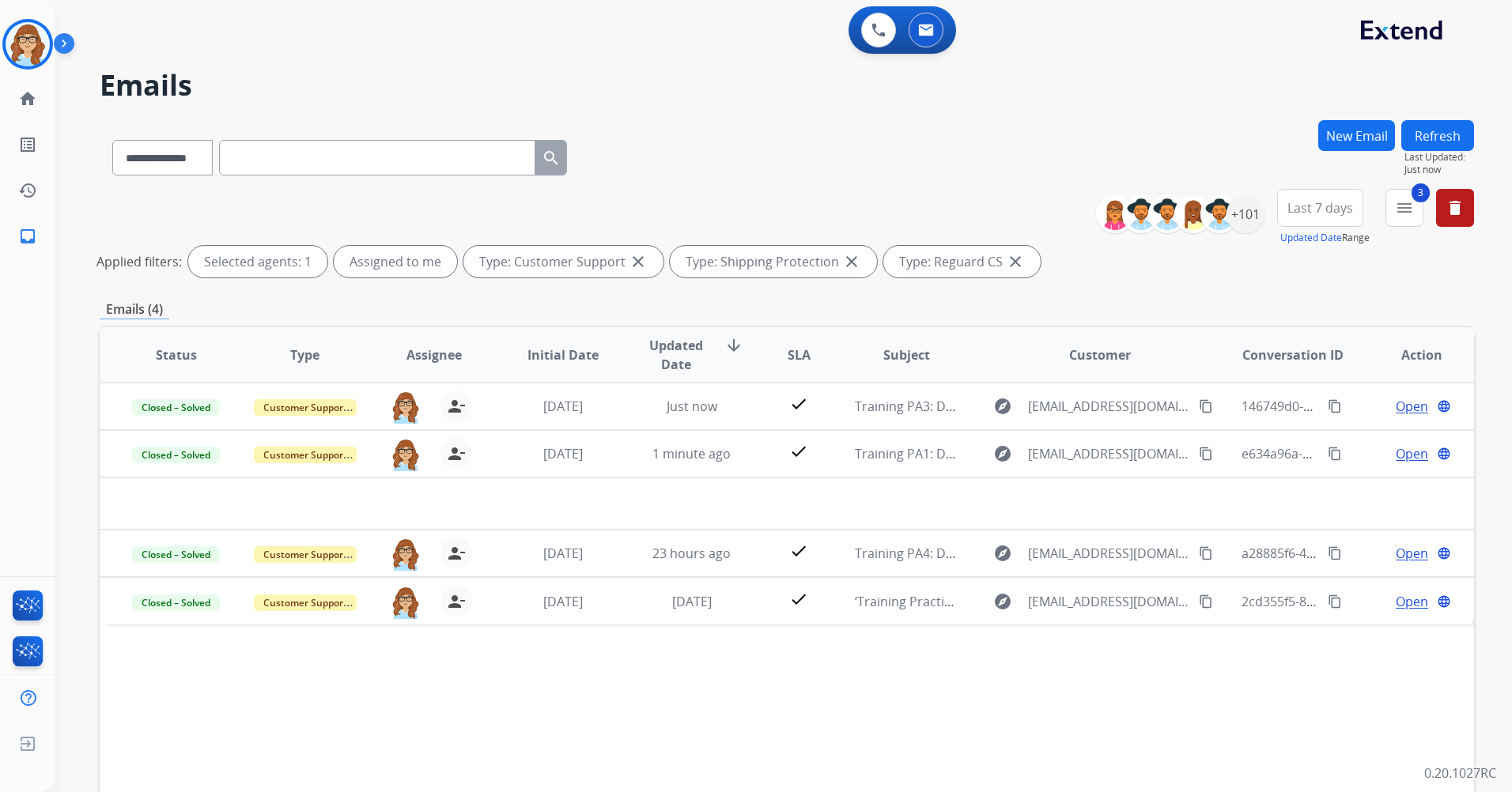
click at [1422, 123] on button "Refresh" at bounding box center [1438, 135] width 73 height 31
click at [1409, 210] on mat-icon "menu" at bounding box center [1404, 208] width 19 height 19
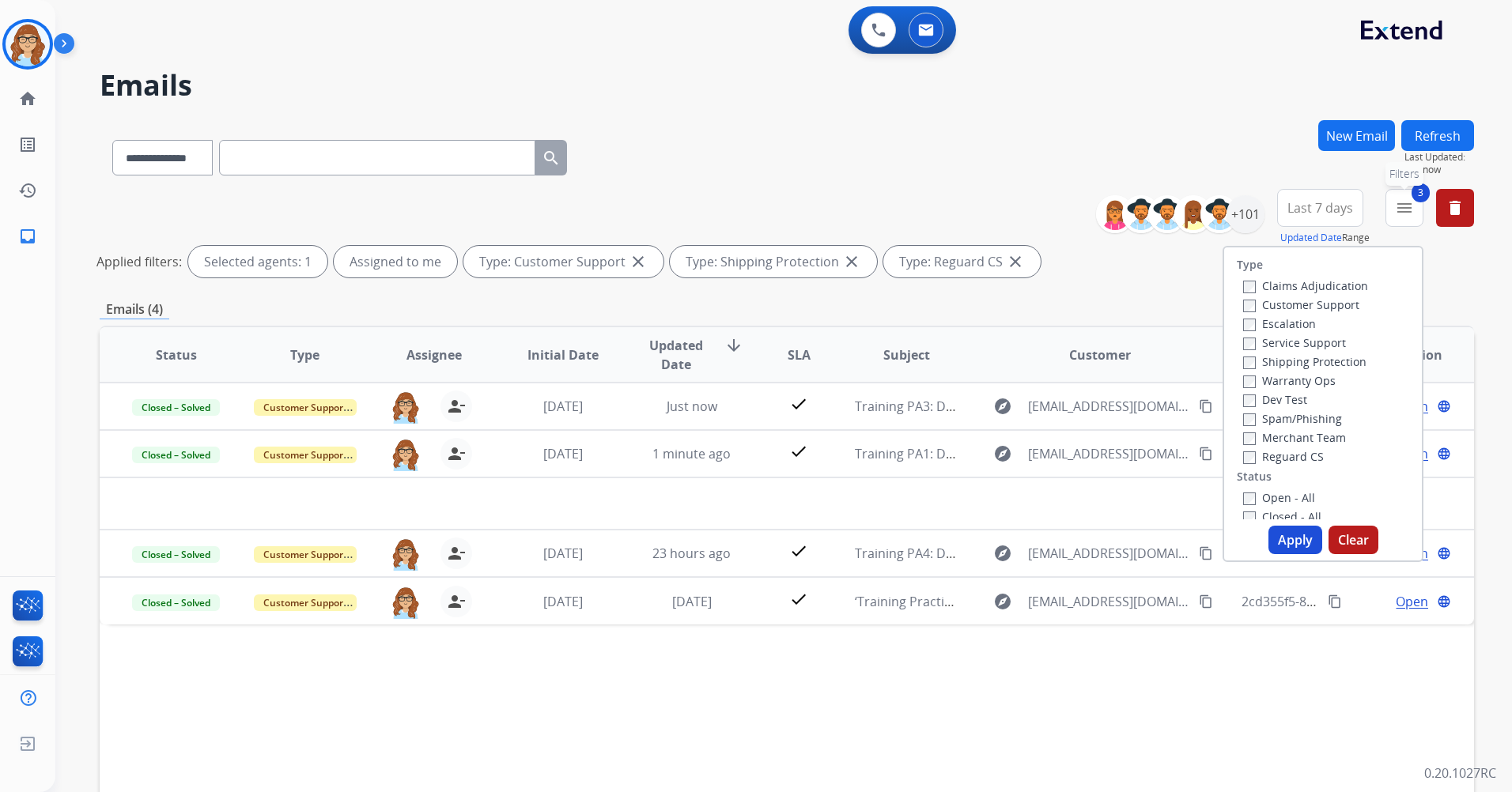
click at [1409, 210] on mat-icon "menu" at bounding box center [1404, 208] width 19 height 19
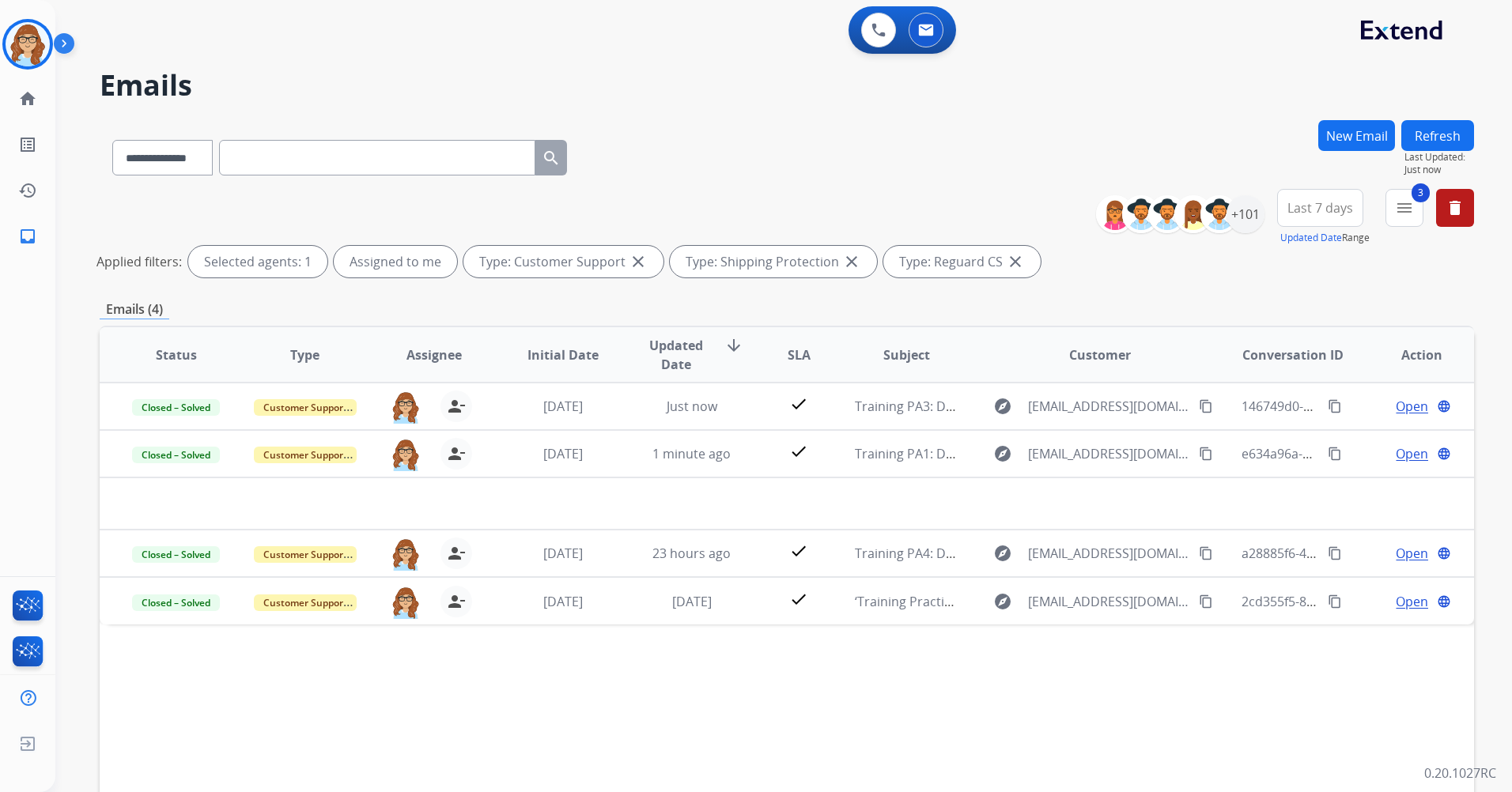
click at [1291, 222] on button "Last 7 days" at bounding box center [1320, 208] width 86 height 38
click at [1326, 395] on div "Last 90 days" at bounding box center [1315, 400] width 87 height 24
click at [1202, 285] on div "**********" at bounding box center [787, 528] width 1374 height 817
click at [1237, 227] on div "+148" at bounding box center [1245, 214] width 38 height 38
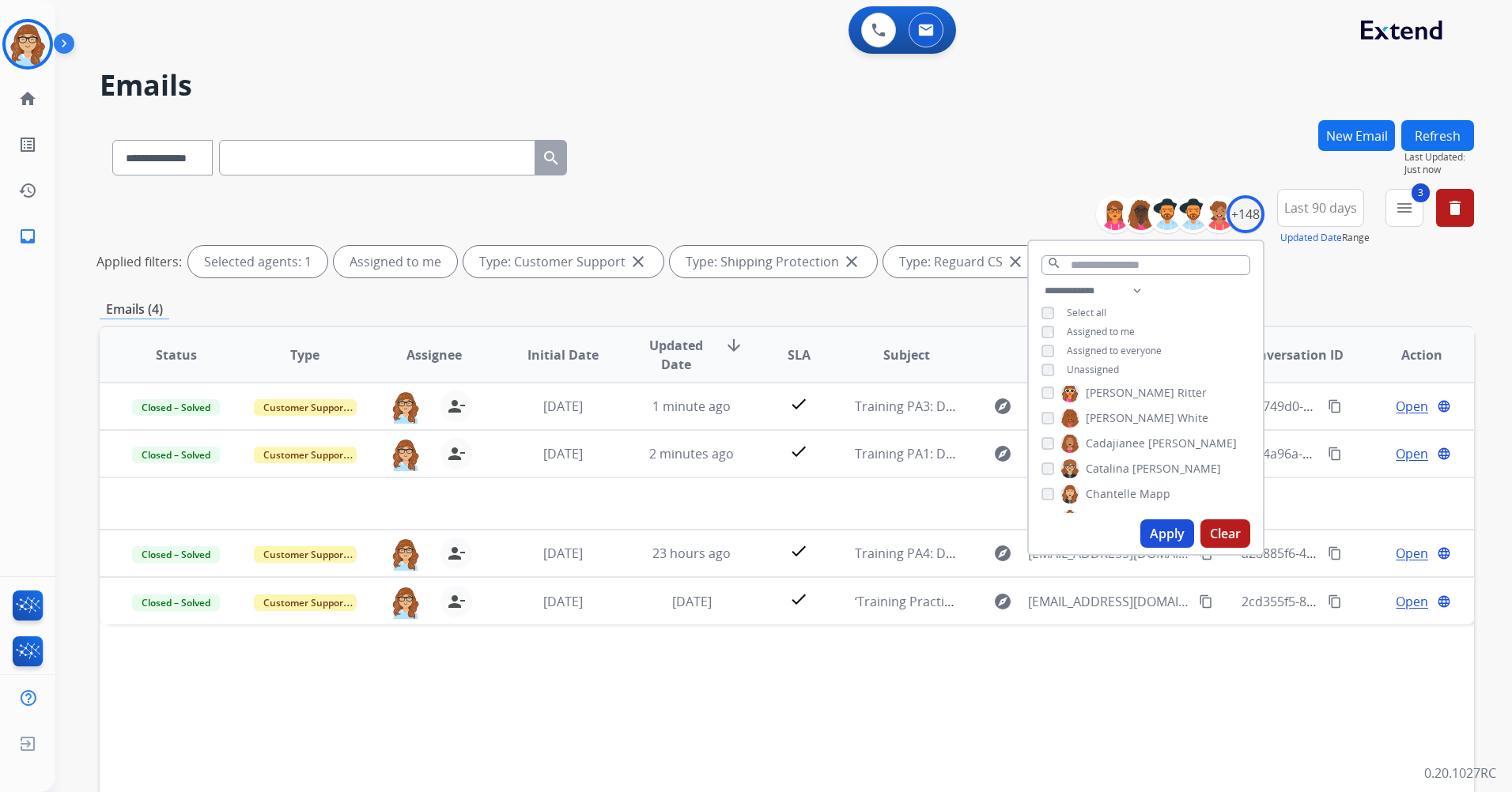
scroll to position [632, 0]
click at [1176, 529] on button "Apply" at bounding box center [1166, 533] width 54 height 28
click at [1411, 230] on div "3 menu Type Claims Adjudication Customer Support Escalation Service Support Shi…" at bounding box center [1404, 217] width 38 height 57
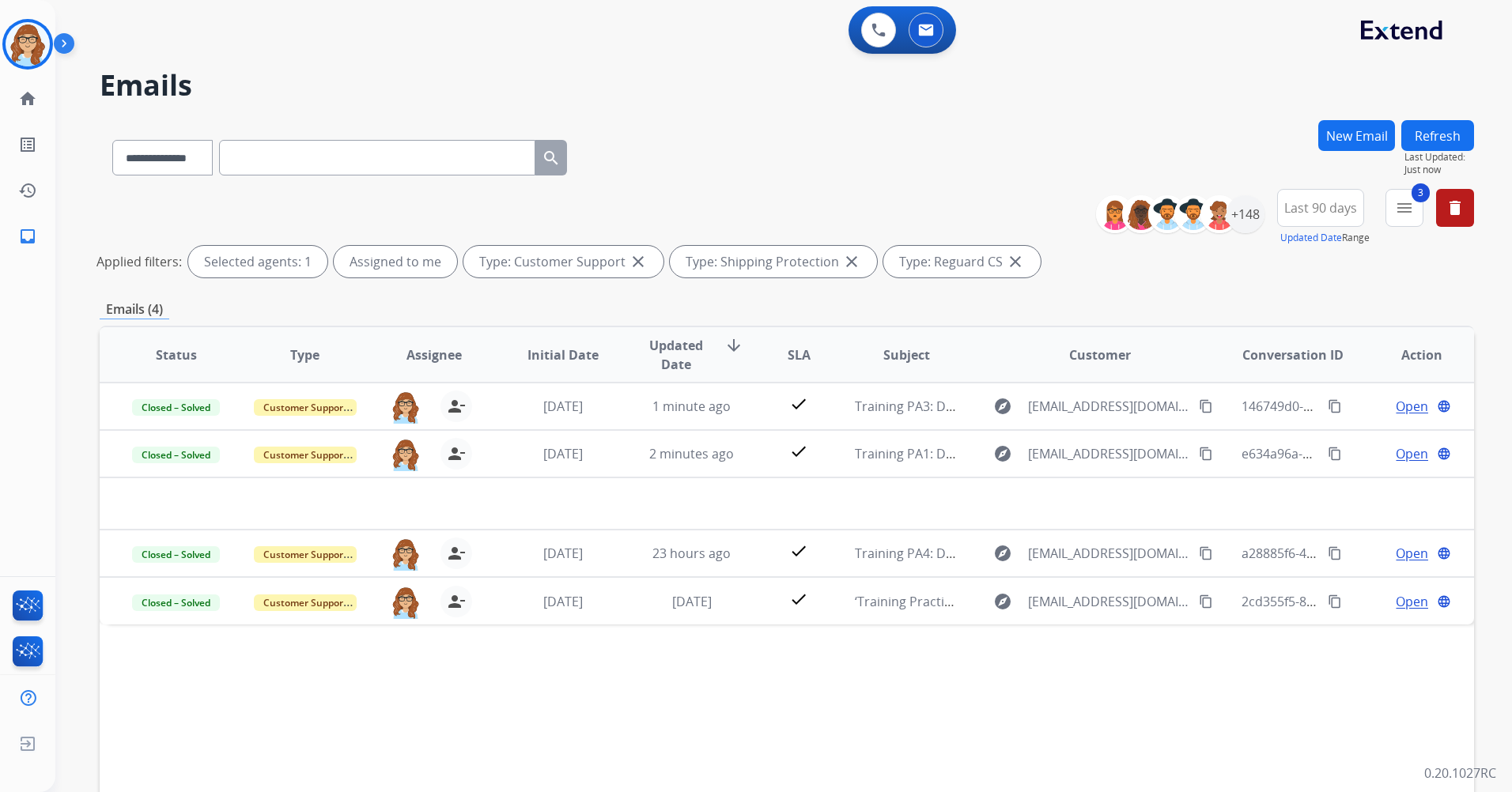
click at [1411, 229] on div "3 menu Type Claims Adjudication Customer Support Escalation Service Support Shi…" at bounding box center [1404, 217] width 38 height 57
click at [1404, 211] on mat-icon "menu" at bounding box center [1404, 208] width 19 height 19
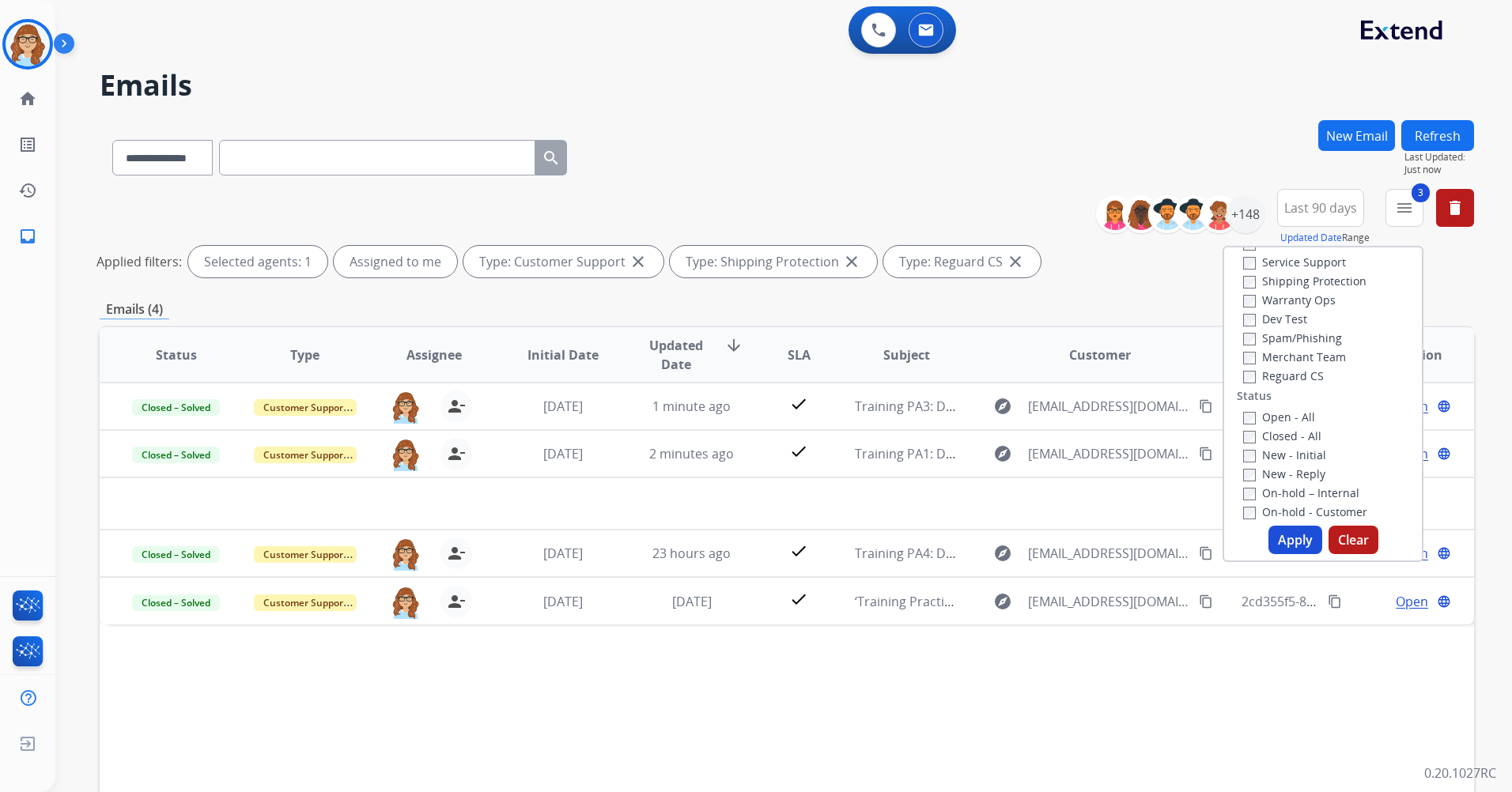
scroll to position [79, 0]
click at [1286, 413] on label "Open - All" at bounding box center [1279, 418] width 72 height 15
click at [1284, 542] on button "Apply" at bounding box center [1295, 539] width 54 height 28
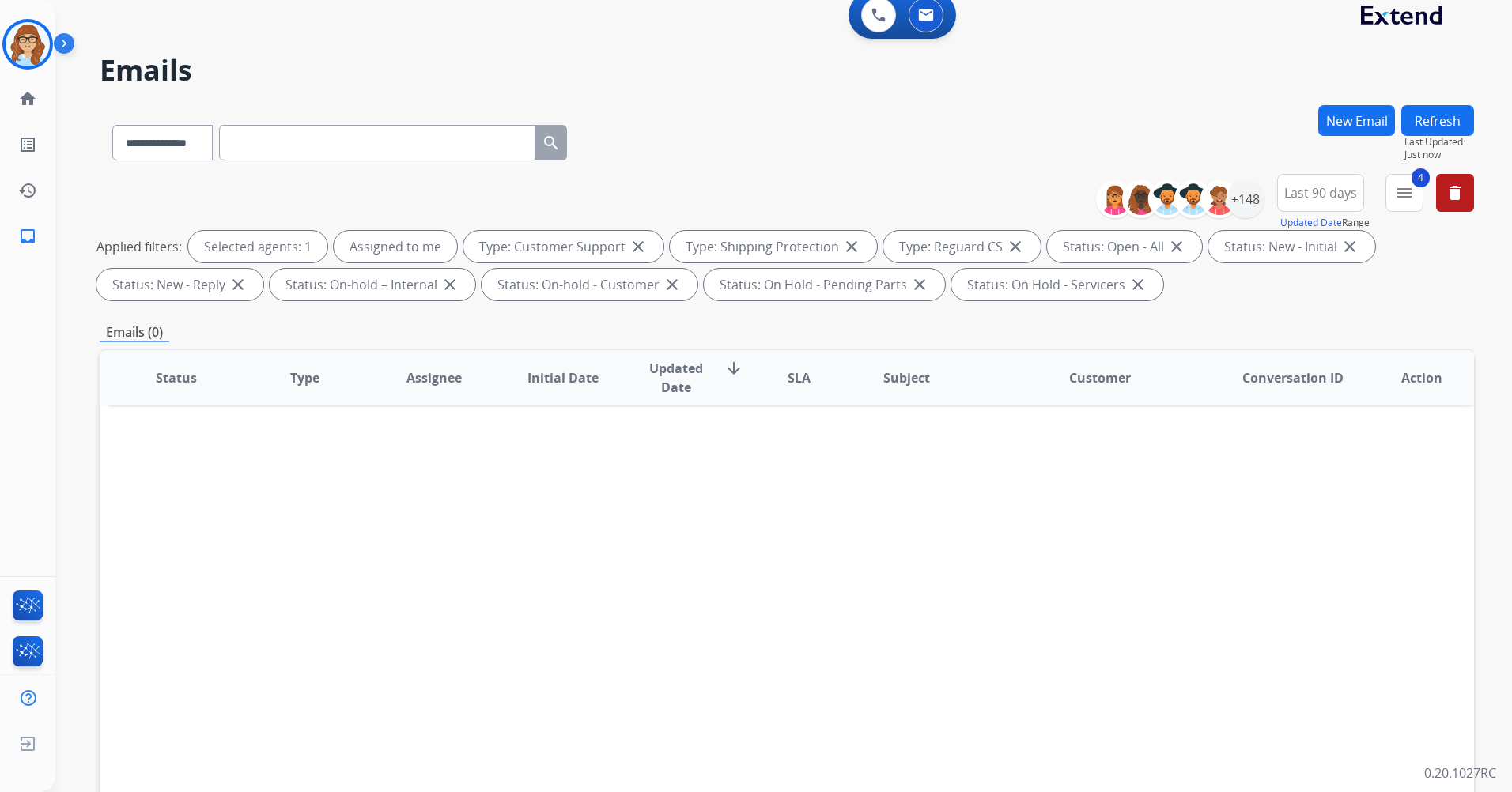
scroll to position [0, 0]
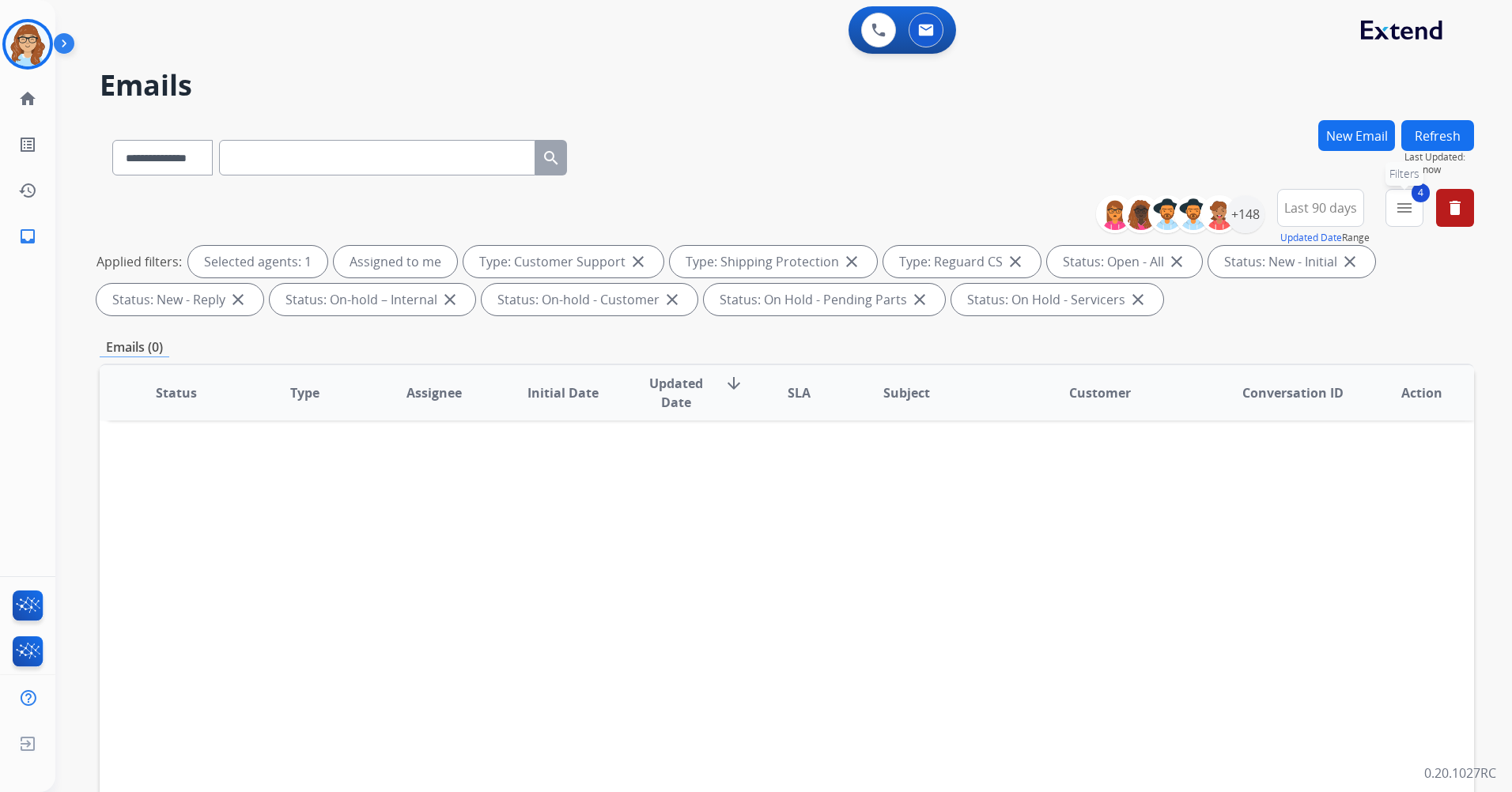
click at [1407, 200] on mat-icon "menu" at bounding box center [1404, 208] width 19 height 19
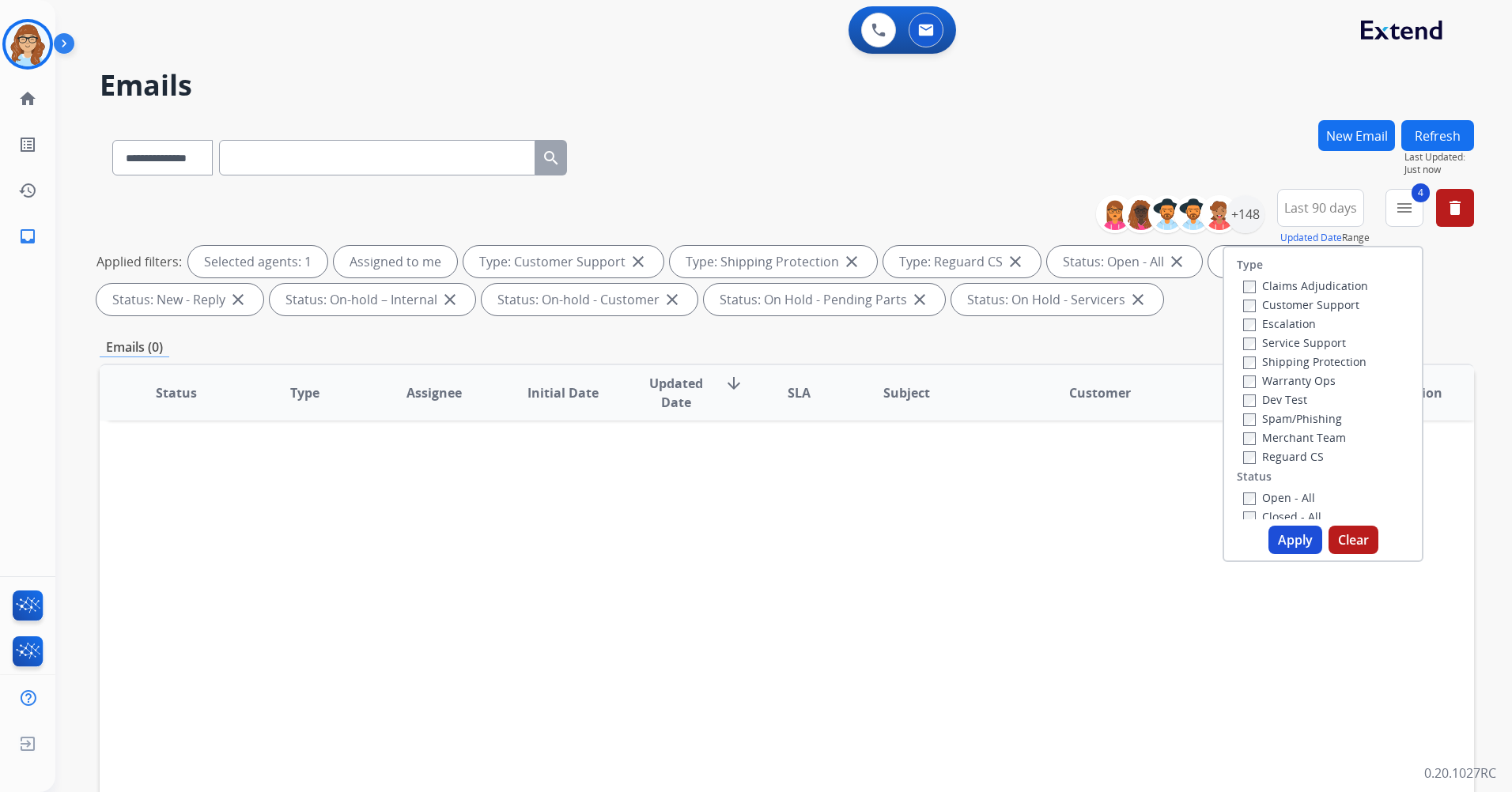
click at [1429, 309] on div "Applied filters: Selected agents: 1 Assigned to me Type: Customer Support close…" at bounding box center [783, 280] width 1374 height 70
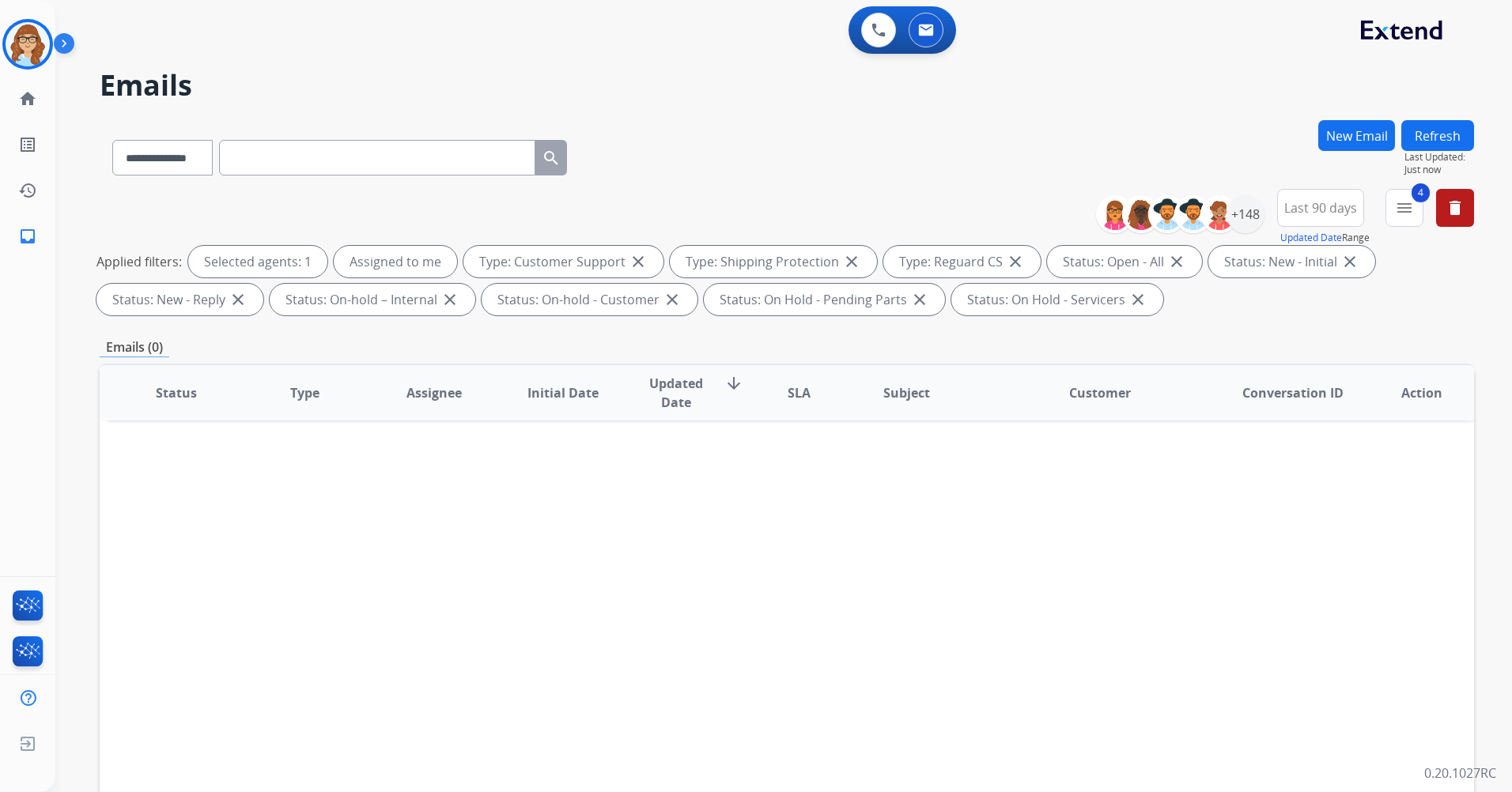
click at [1435, 140] on button "Refresh" at bounding box center [1438, 135] width 73 height 31
click at [446, 296] on mat-icon "close" at bounding box center [449, 299] width 19 height 19
click at [458, 303] on mat-icon "close" at bounding box center [460, 299] width 19 height 19
click at [1408, 220] on button "2 menu Filters" at bounding box center [1404, 208] width 38 height 38
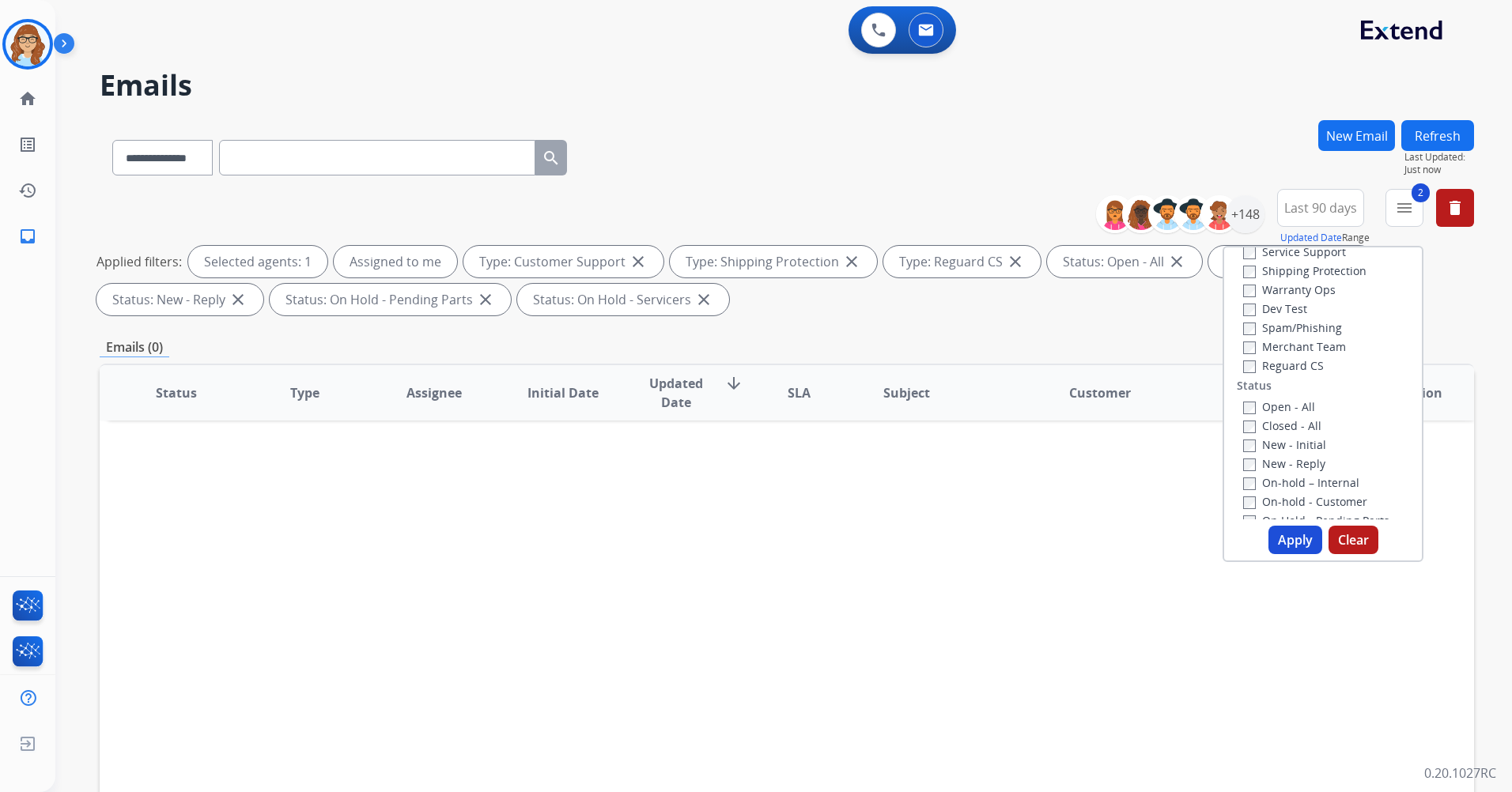
scroll to position [158, 0]
click at [1271, 331] on div "Open - All" at bounding box center [1326, 338] width 166 height 19
click at [1266, 338] on label "Open - All" at bounding box center [1279, 339] width 72 height 15
click at [1311, 531] on button "Apply" at bounding box center [1295, 539] width 54 height 28
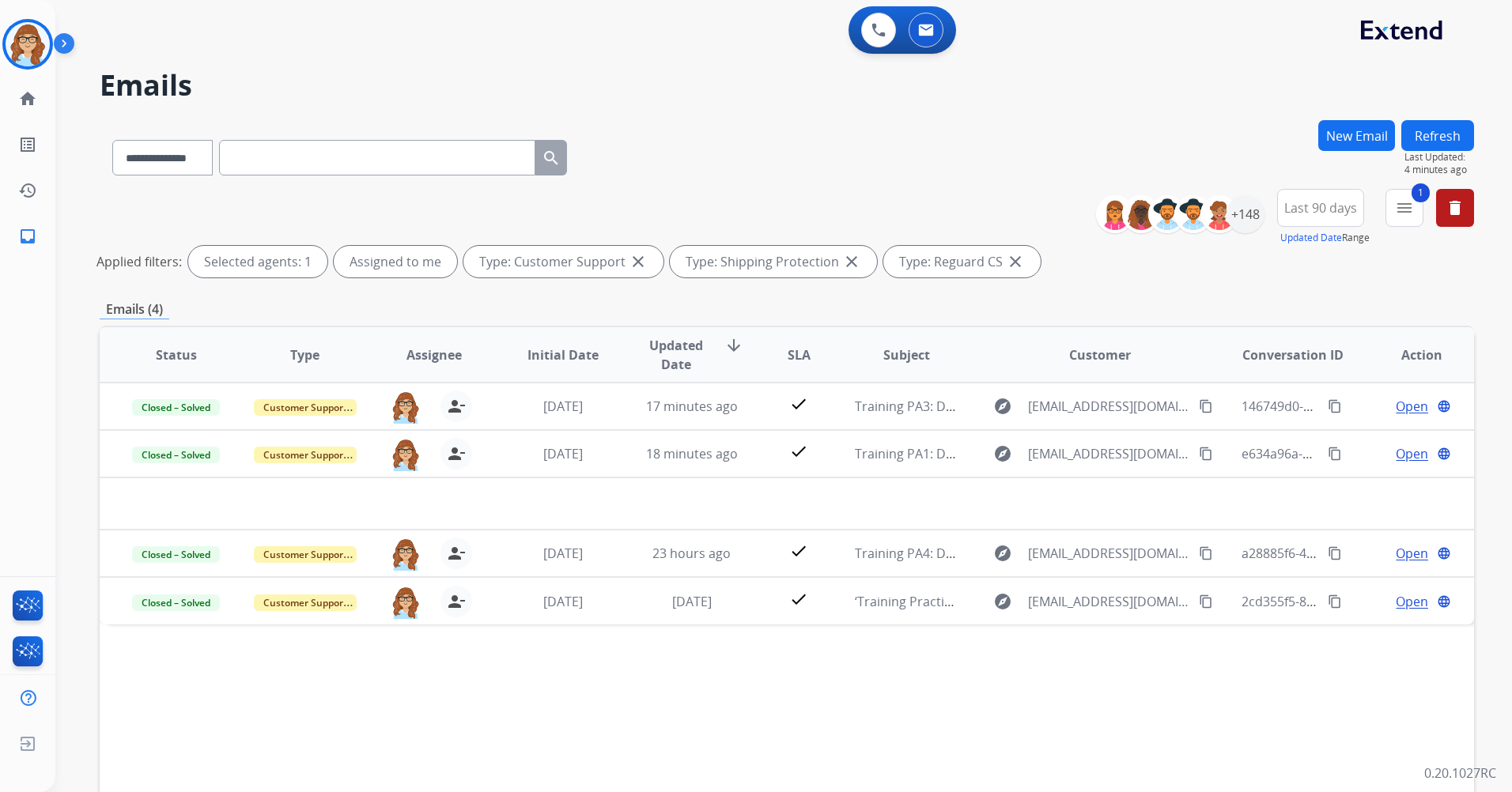
click at [71, 51] on img at bounding box center [67, 46] width 27 height 30
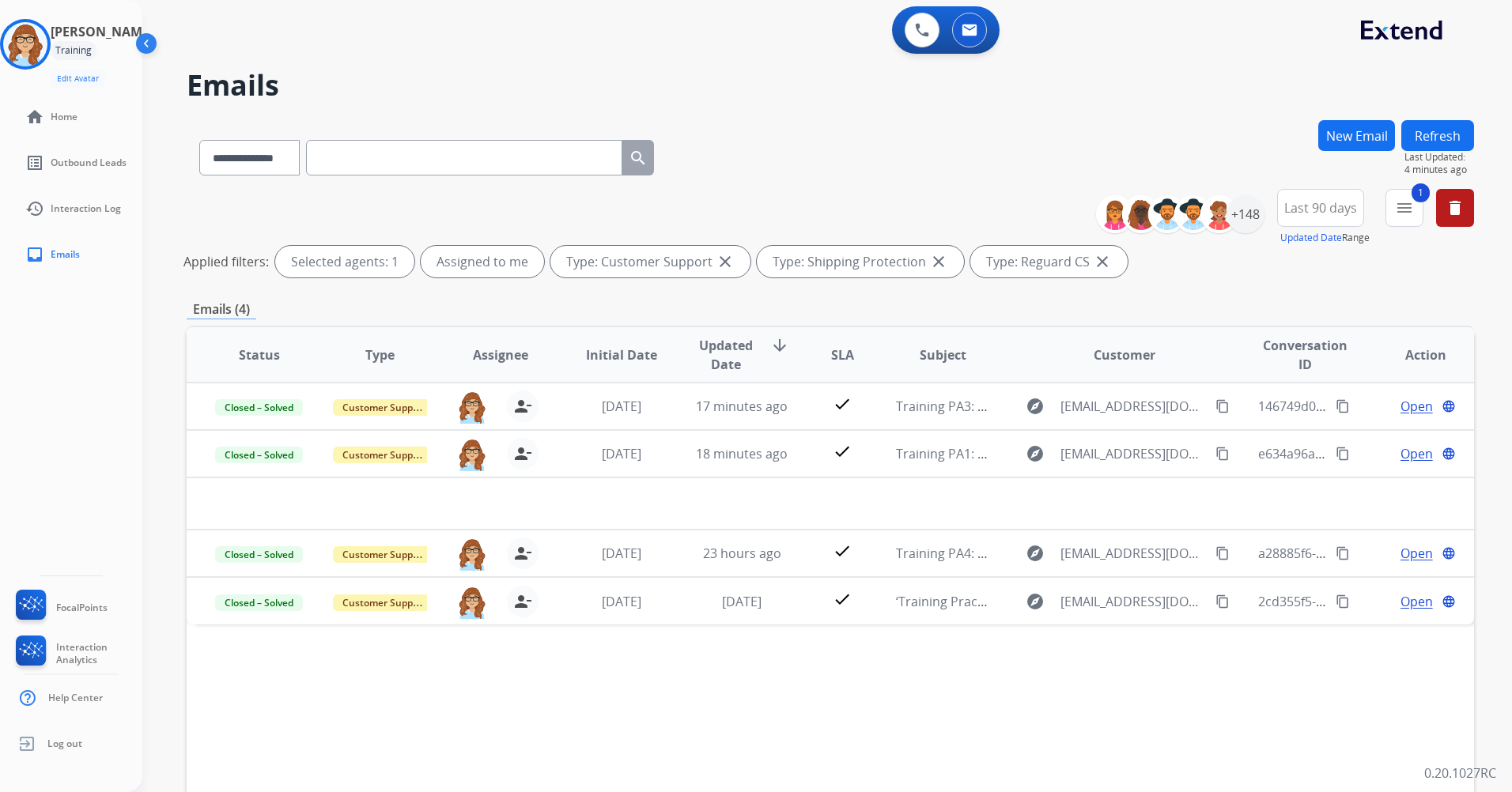
click at [143, 41] on img at bounding box center [147, 46] width 30 height 30
